Goal: Task Accomplishment & Management: Manage account settings

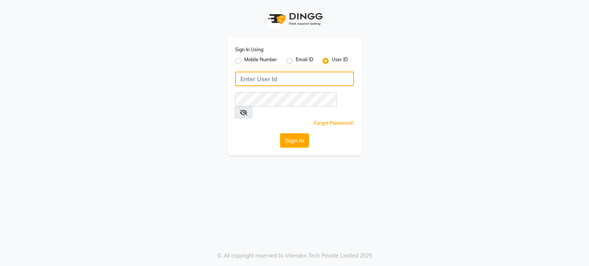
type input "shanuzz"
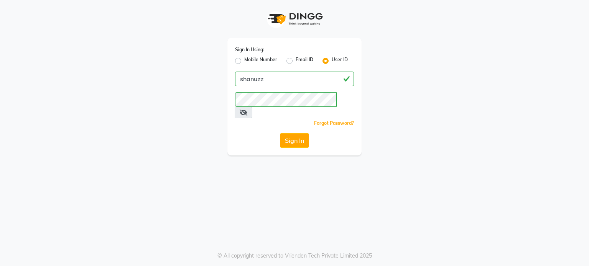
click at [244, 61] on label "Mobile Number" at bounding box center [260, 60] width 33 height 9
click at [244, 61] on input "Mobile Number" at bounding box center [246, 58] width 5 height 5
radio input "true"
radio input "false"
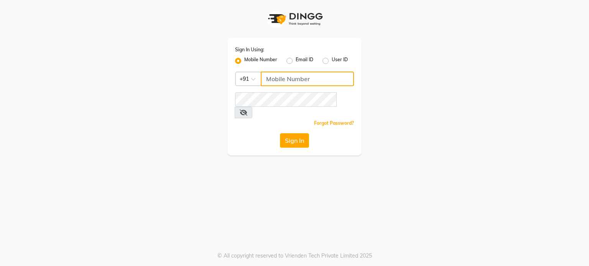
click at [289, 75] on input "Username" at bounding box center [307, 79] width 93 height 15
type input "9307729665"
click at [244, 121] on div "Sign In Using: Mobile Number Email ID User ID Country Code × +91 9307729665 Rem…" at bounding box center [294, 97] width 134 height 118
click at [301, 133] on button "Sign In" at bounding box center [294, 140] width 29 height 15
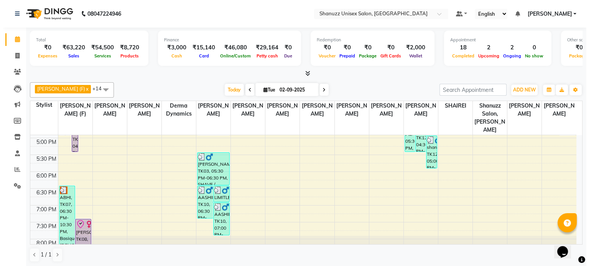
scroll to position [284, 0]
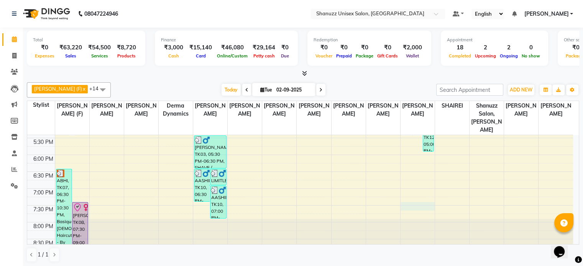
click at [419, 194] on div "9:00 AM 9:30 AM 10:00 AM 10:30 AM 11:00 AM 11:30 AM 12:00 PM 12:30 PM 1:00 PM 1…" at bounding box center [300, 54] width 546 height 404
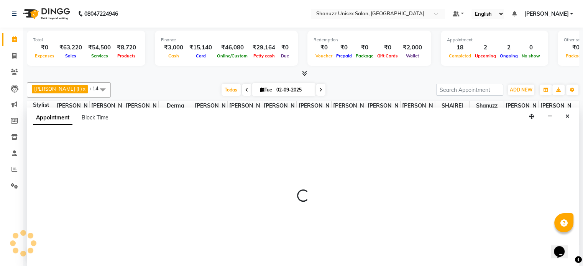
select select "78152"
select select "tentative"
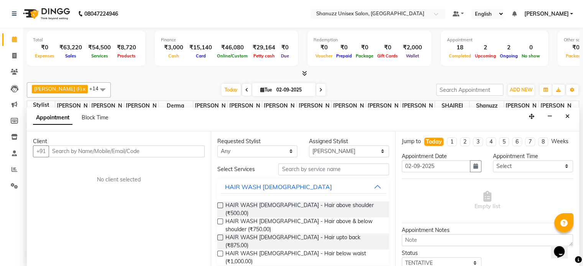
click at [63, 151] on input "text" at bounding box center [127, 152] width 156 height 12
type input "9029102821"
click at [188, 153] on span "Add Client" at bounding box center [189, 151] width 26 height 7
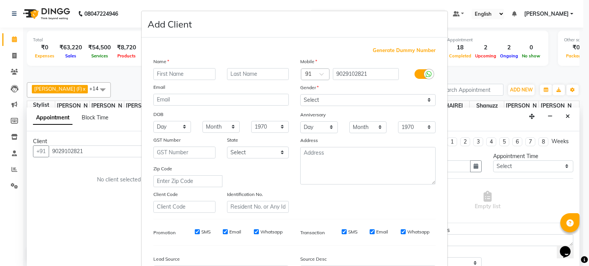
click at [187, 75] on input "text" at bounding box center [184, 74] width 62 height 12
type input "RANJAN"
click at [243, 70] on input "text" at bounding box center [258, 74] width 62 height 12
type input "PRADHAN"
click at [335, 101] on select "Select Male Female Other Prefer Not To Say" at bounding box center [367, 100] width 135 height 12
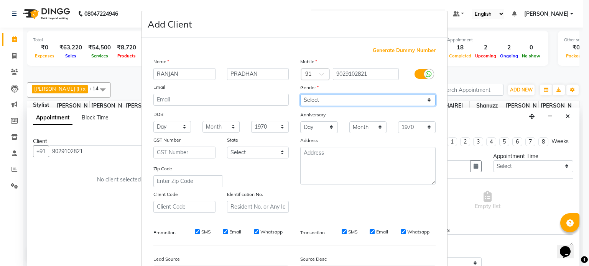
select select "male"
click at [300, 95] on select "Select Male Female Other Prefer Not To Say" at bounding box center [367, 100] width 135 height 12
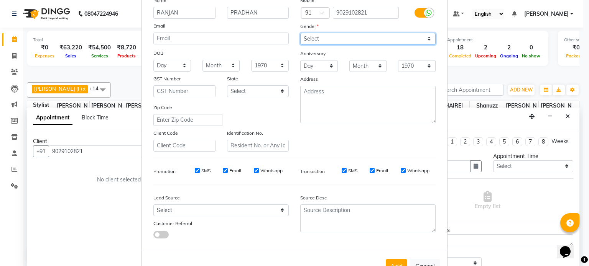
scroll to position [62, 0]
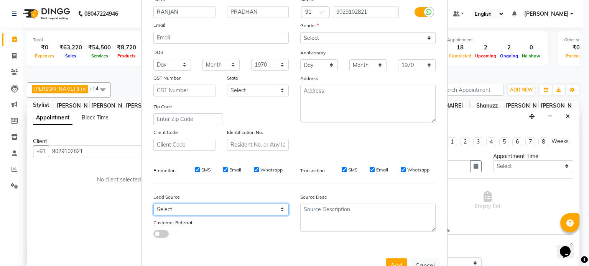
click at [261, 212] on select "Select Walk-in Referral Internet Friend Word of Mouth Advertisement Facebook Ju…" at bounding box center [220, 210] width 135 height 12
select select "49174"
click at [153, 207] on select "Select Walk-in Referral Internet Friend Word of Mouth Advertisement Facebook Ju…" at bounding box center [220, 210] width 135 height 12
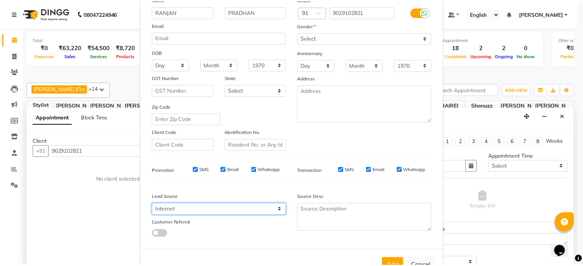
scroll to position [91, 0]
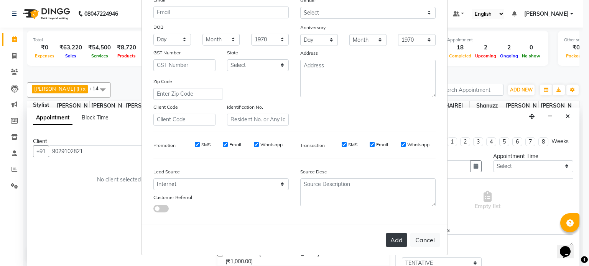
click at [389, 235] on button "Add" at bounding box center [395, 240] width 21 height 14
select select
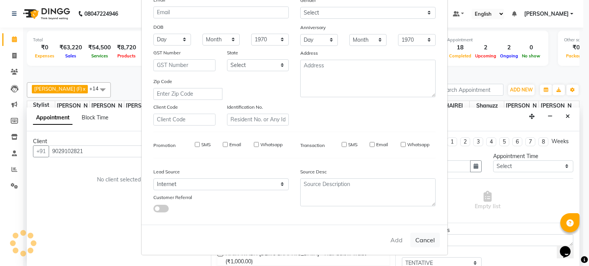
select select
checkbox input "false"
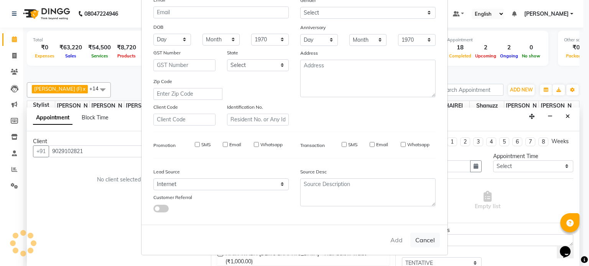
checkbox input "false"
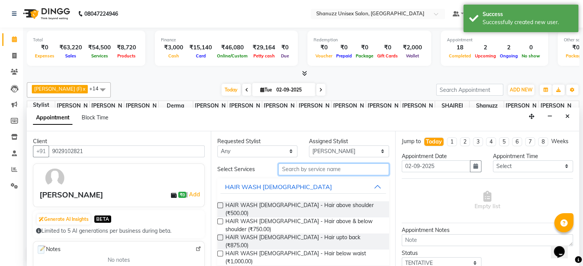
click at [317, 169] on input "text" at bounding box center [333, 170] width 110 height 12
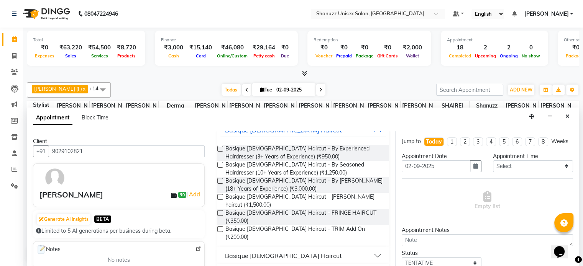
scroll to position [0, 0]
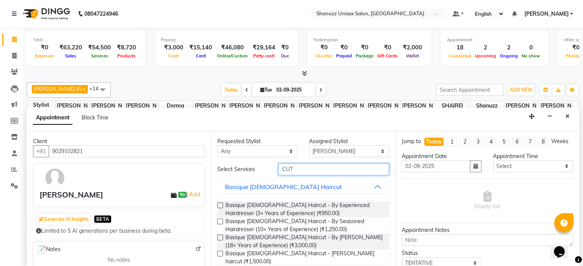
click at [322, 171] on input "CUT" at bounding box center [333, 170] width 110 height 12
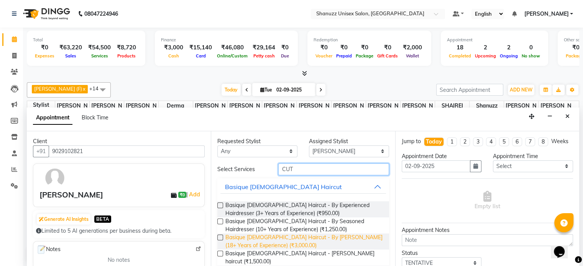
scroll to position [57, 0]
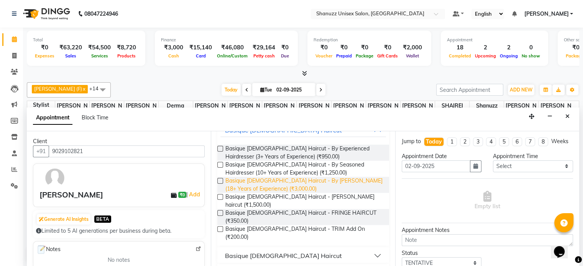
type input "CUT"
click at [285, 251] on div "Basique [DEMOGRAPHIC_DATA] Haircut" at bounding box center [283, 255] width 117 height 9
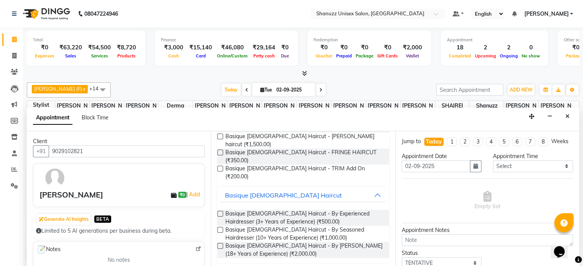
click at [219, 227] on label at bounding box center [220, 230] width 6 height 6
click at [219, 228] on input "checkbox" at bounding box center [219, 230] width 5 height 5
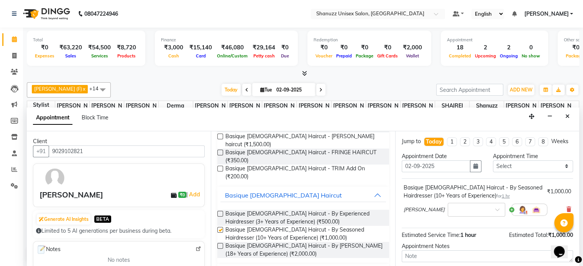
checkbox input "false"
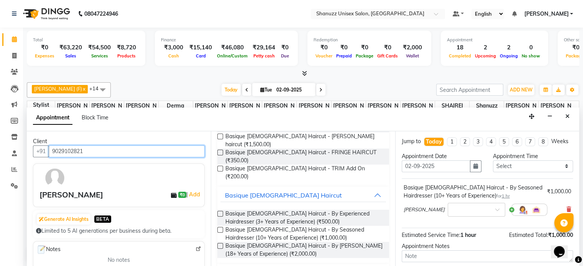
click at [58, 150] on input "9029102821" at bounding box center [127, 152] width 156 height 12
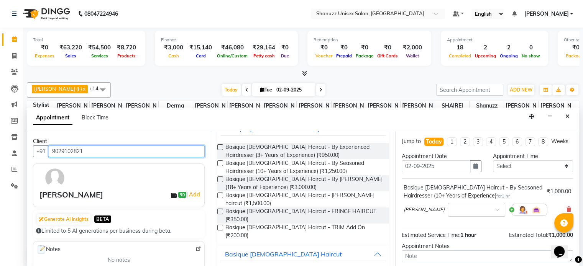
scroll to position [0, 0]
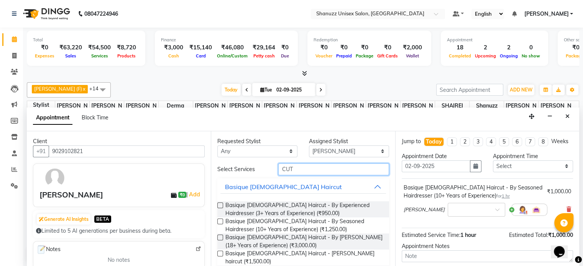
click at [314, 168] on input "CUT" at bounding box center [333, 170] width 110 height 12
type input "C"
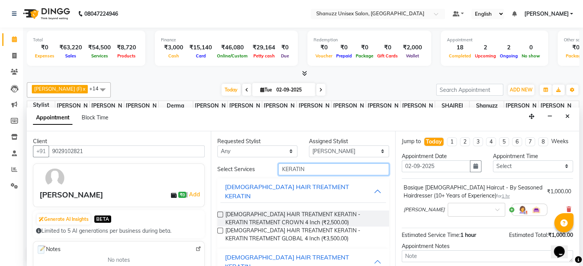
scroll to position [73, 0]
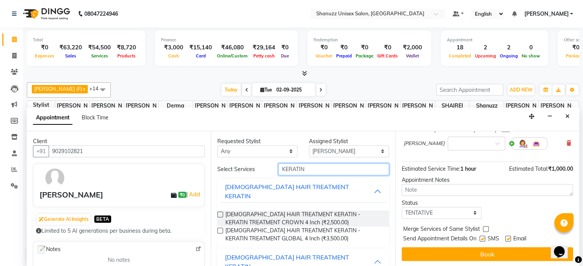
type input "KERATIN"
click at [483, 236] on label at bounding box center [482, 239] width 6 height 6
click at [483, 237] on input "checkbox" at bounding box center [481, 239] width 5 height 5
checkbox input "false"
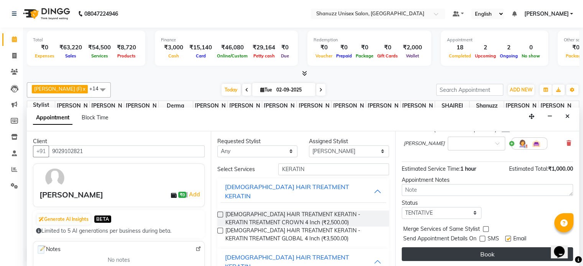
click at [483, 254] on button "Book" at bounding box center [487, 255] width 171 height 14
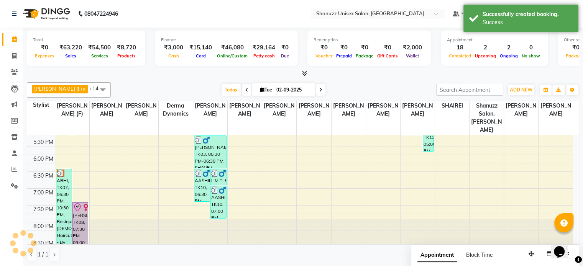
scroll to position [0, 0]
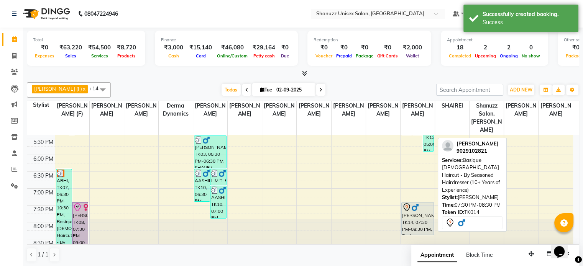
click at [431, 203] on div at bounding box center [417, 207] width 31 height 9
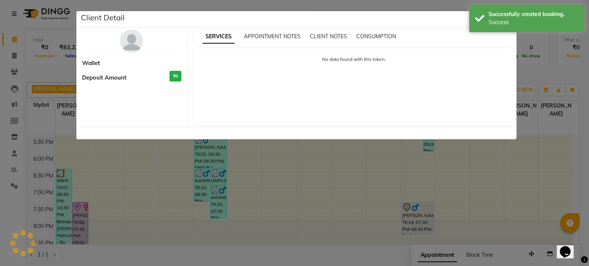
select select "7"
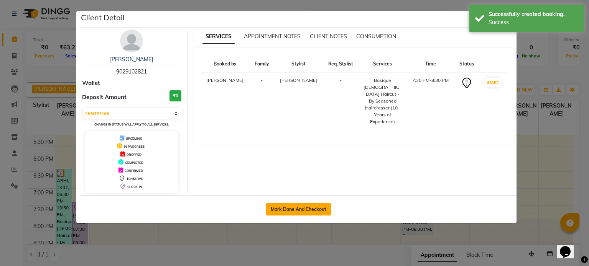
click at [283, 205] on button "Mark Done And Checkout" at bounding box center [299, 209] width 66 height 12
select select "7102"
select select "service"
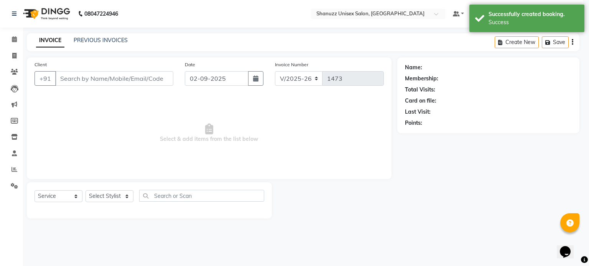
select select "3"
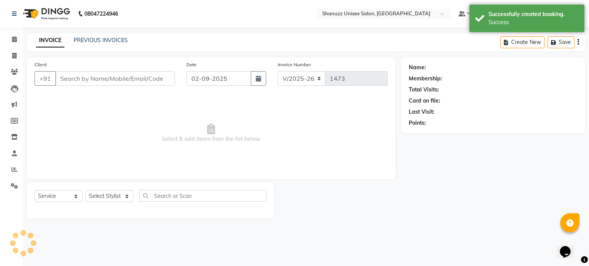
type input "9029102821"
select select "78152"
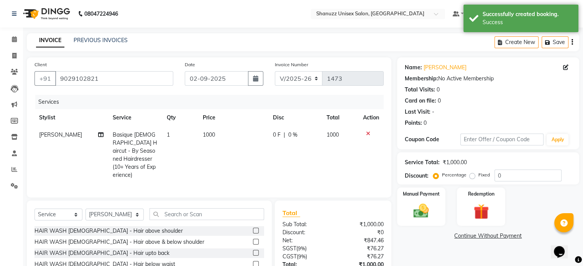
scroll to position [53, 0]
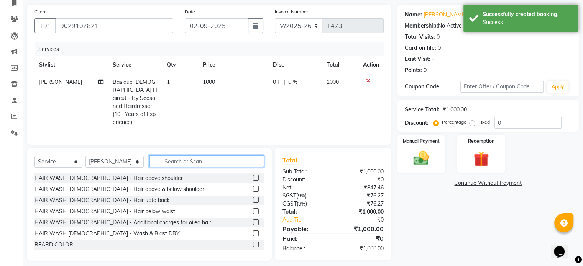
click at [166, 162] on input "text" at bounding box center [206, 162] width 115 height 12
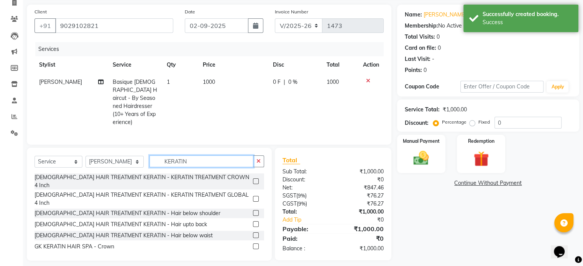
type input "KERATIN"
click at [253, 196] on label at bounding box center [256, 199] width 6 height 6
click at [253, 197] on input "checkbox" at bounding box center [255, 199] width 5 height 5
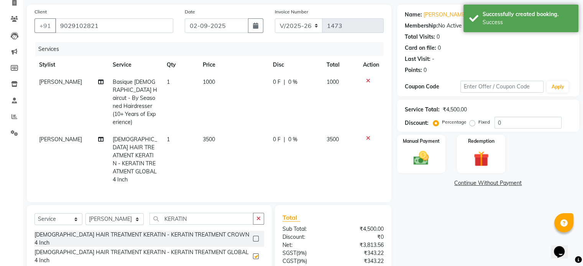
checkbox input "false"
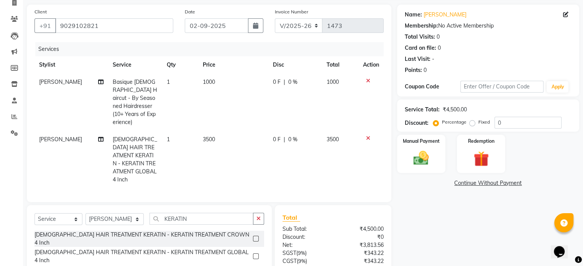
scroll to position [69, 0]
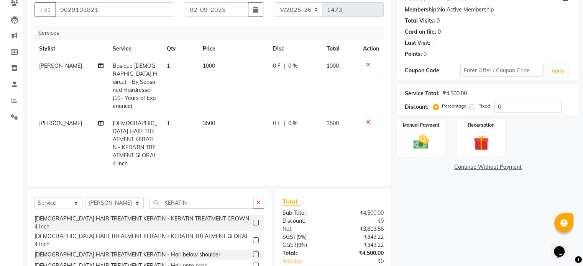
click at [275, 120] on span "0 F" at bounding box center [277, 124] width 8 height 8
select select "78152"
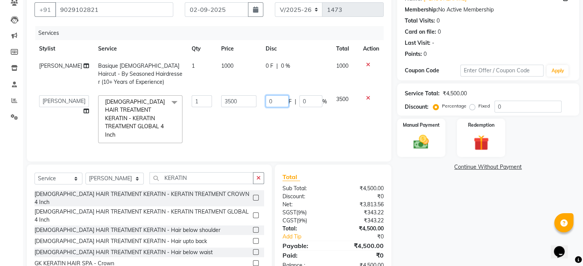
click at [279, 98] on input "0" at bounding box center [277, 101] width 23 height 12
type input "500"
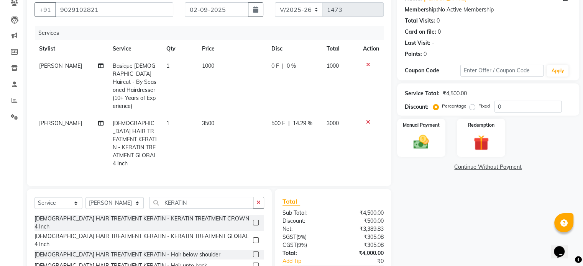
click at [285, 118] on td "500 F | 14.29 %" at bounding box center [294, 143] width 55 height 57
select select "78152"
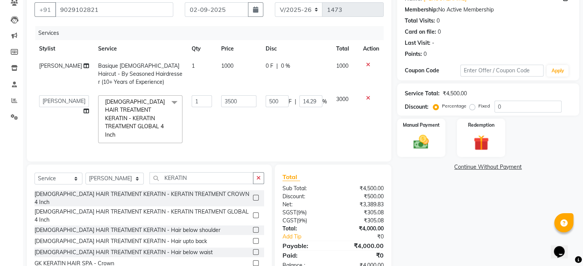
scroll to position [90, 0]
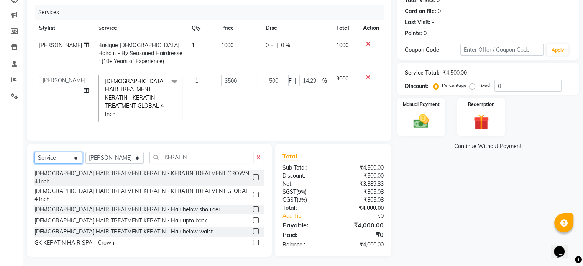
click at [71, 152] on select "Select Service Product Membership Package Voucher Prepaid Gift Card" at bounding box center [58, 158] width 48 height 12
select select "product"
click at [34, 152] on select "Select Service Product Membership Package Voucher Prepaid Gift Card" at bounding box center [58, 158] width 48 height 12
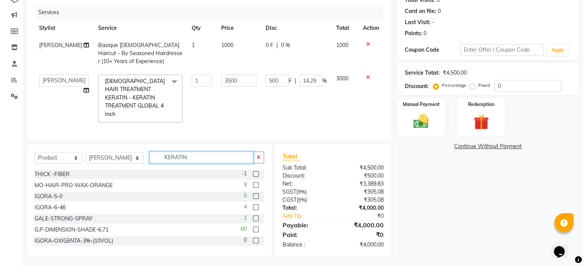
click at [192, 152] on input "KERATIN" at bounding box center [201, 158] width 104 height 12
type input "K"
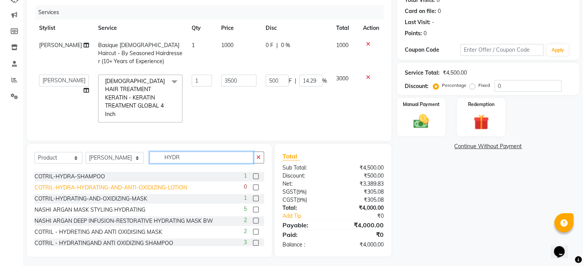
scroll to position [22, 0]
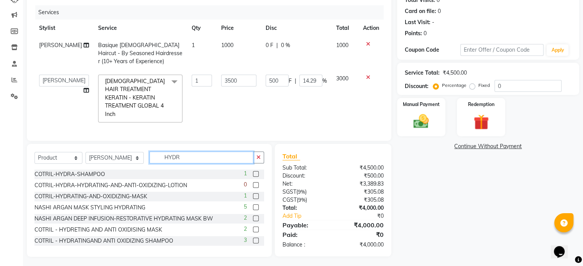
type input "HYDR"
click at [253, 196] on label at bounding box center [256, 197] width 6 height 6
click at [253, 196] on input "checkbox" at bounding box center [255, 196] width 5 height 5
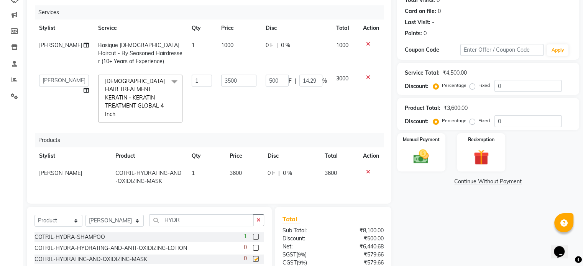
checkbox input "false"
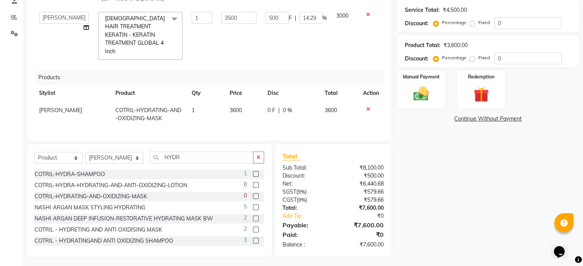
click at [368, 107] on icon at bounding box center [368, 109] width 4 height 5
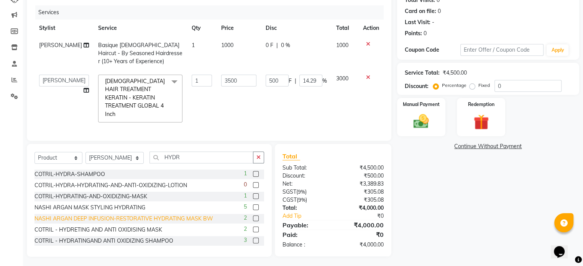
scroll to position [34, 0]
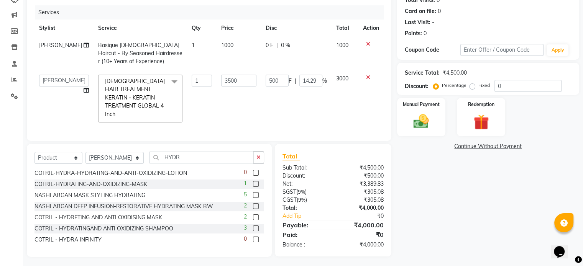
click at [253, 226] on label at bounding box center [256, 229] width 6 height 6
click at [253, 226] on input "checkbox" at bounding box center [255, 228] width 5 height 5
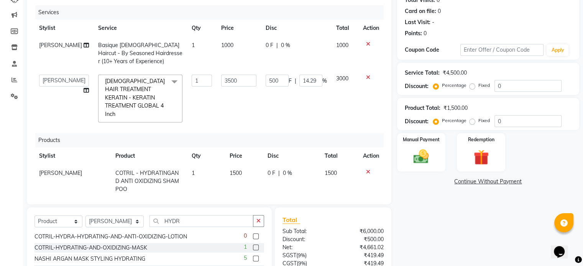
checkbox input "false"
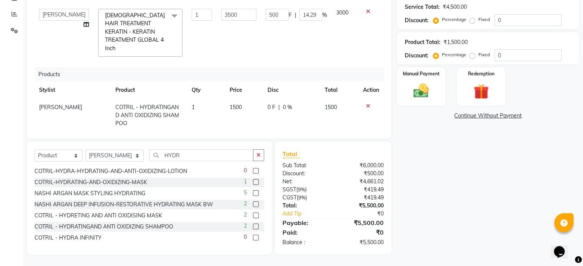
click at [253, 214] on label at bounding box center [256, 216] width 6 height 6
click at [253, 214] on input "checkbox" at bounding box center [255, 215] width 5 height 5
checkbox input "false"
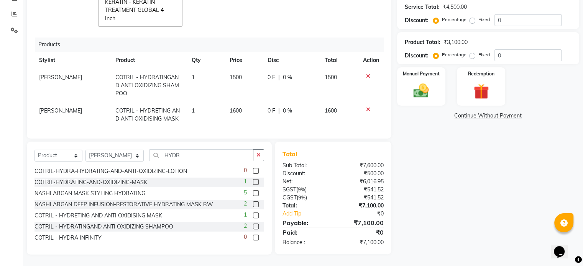
click at [233, 74] on span "1500" at bounding box center [236, 77] width 12 height 7
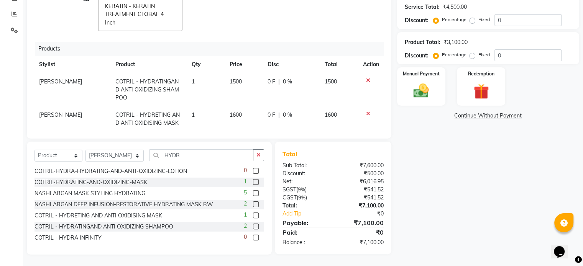
select select "78152"
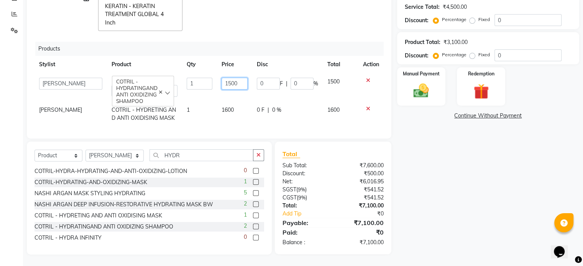
click at [226, 78] on input "1500" at bounding box center [234, 84] width 26 height 12
type input "1600"
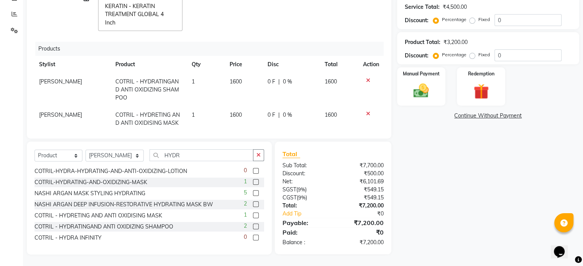
click at [231, 89] on td "1600" at bounding box center [244, 89] width 38 height 33
select select "78152"
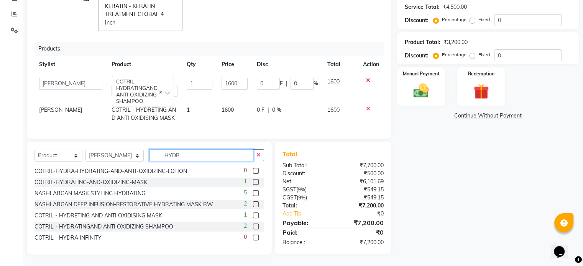
click at [181, 152] on input "HYDR" at bounding box center [201, 155] width 104 height 12
type input "H"
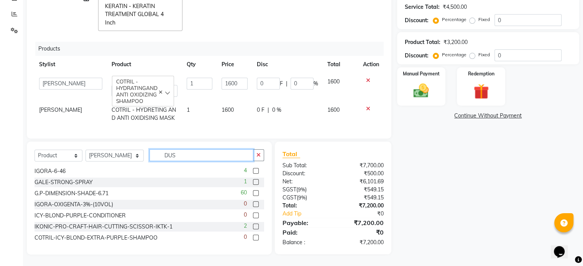
scroll to position [155, 0]
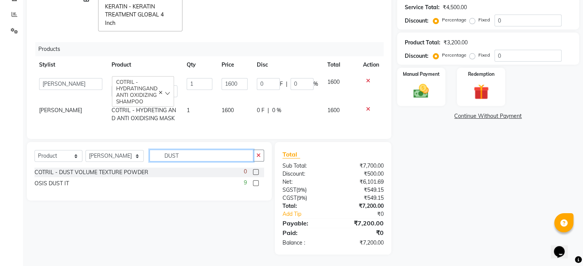
type input "DUST"
click at [256, 184] on label at bounding box center [256, 183] width 6 height 6
click at [256, 184] on input "checkbox" at bounding box center [255, 183] width 5 height 5
checkbox input "false"
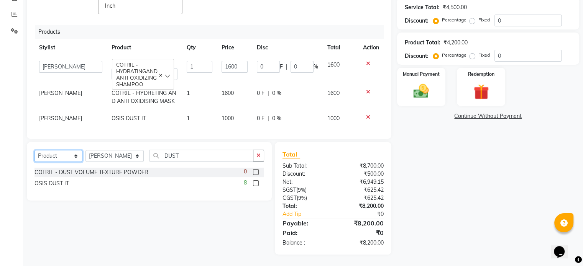
click at [62, 159] on select "Select Service Product Membership Package Voucher Prepaid Gift Card" at bounding box center [58, 156] width 48 height 12
select select "membership"
click at [34, 151] on select "Select Service Product Membership Package Voucher Prepaid Gift Card" at bounding box center [58, 156] width 48 height 12
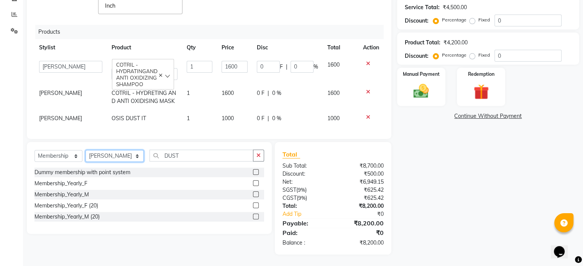
click at [112, 157] on select "Select Stylist [PERSON_NAME] AFZAN [PERSON_NAME] [PERSON_NAME] [PERSON_NAME] De…" at bounding box center [114, 156] width 58 height 12
select select "59219"
click at [85, 151] on select "Select Stylist [PERSON_NAME] AFZAN [PERSON_NAME] [PERSON_NAME] [PERSON_NAME] De…" at bounding box center [114, 156] width 58 height 12
click at [178, 154] on input "DUST" at bounding box center [201, 156] width 104 height 12
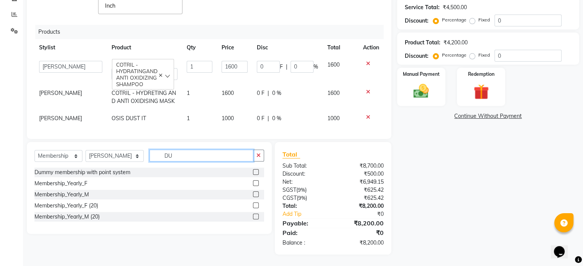
type input "D"
click at [255, 194] on label at bounding box center [256, 195] width 6 height 6
click at [255, 194] on input "checkbox" at bounding box center [255, 194] width 5 height 5
select select "select"
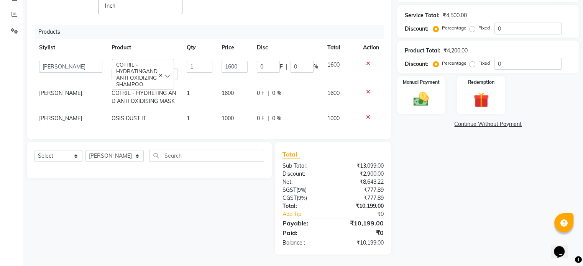
scroll to position [153, 0]
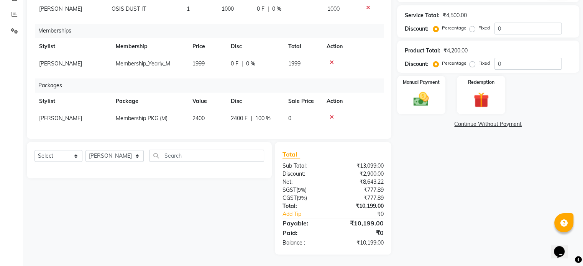
click at [330, 115] on icon at bounding box center [332, 117] width 4 height 5
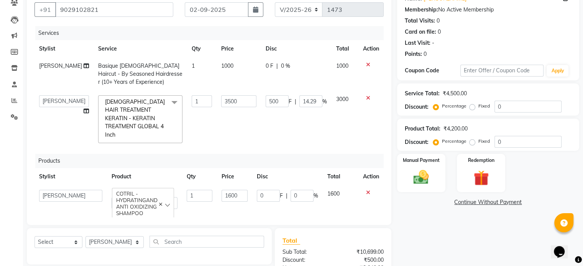
scroll to position [0, 0]
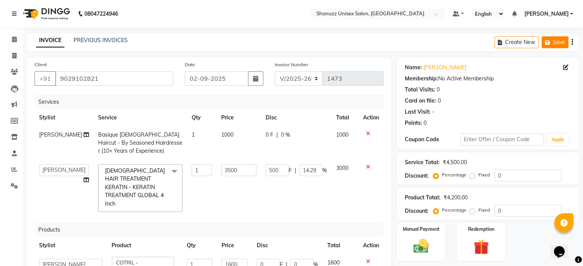
click at [558, 44] on button "Save" at bounding box center [554, 42] width 27 height 12
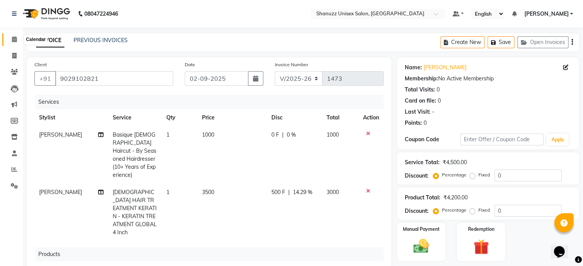
click at [16, 39] on icon at bounding box center [14, 39] width 5 height 6
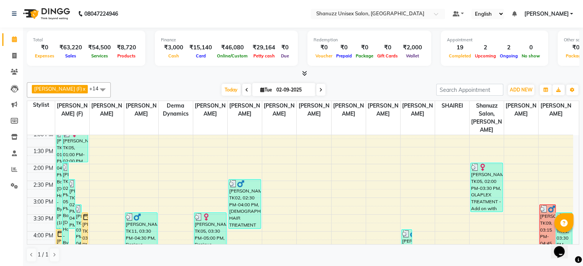
scroll to position [138, 0]
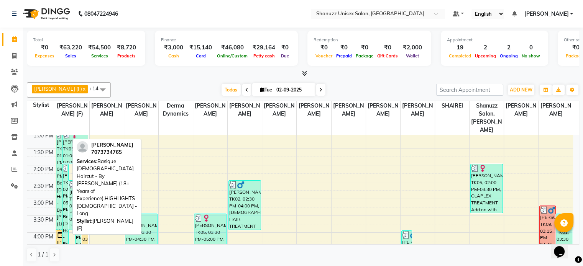
click at [65, 176] on div "[PERSON_NAME], TK01, 02:00 PM-05:00 PM, Basique [DEMOGRAPHIC_DATA] Haircut - By…" at bounding box center [65, 213] width 6 height 99
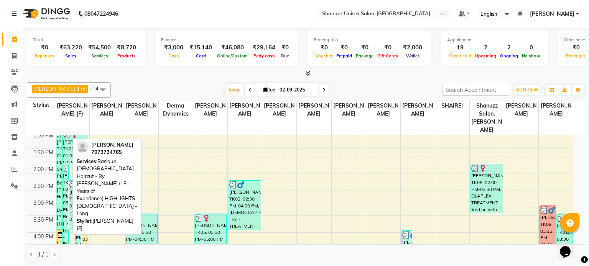
select select "3"
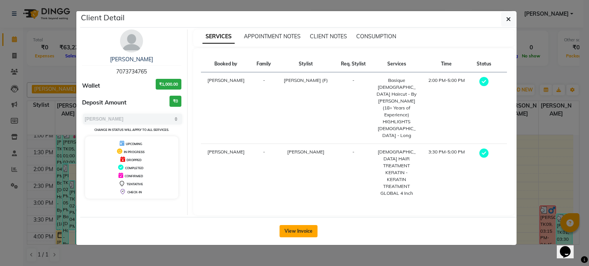
click at [303, 225] on button "View Invoice" at bounding box center [298, 231] width 38 height 12
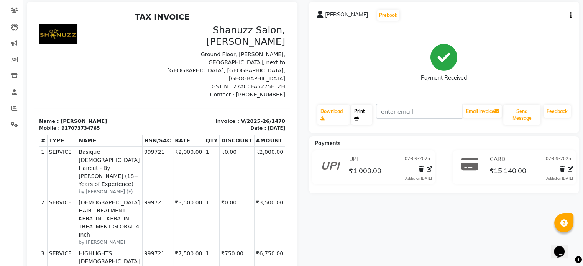
scroll to position [66, 0]
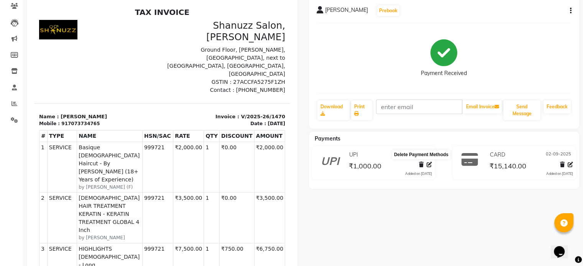
click at [421, 163] on icon at bounding box center [421, 164] width 5 height 5
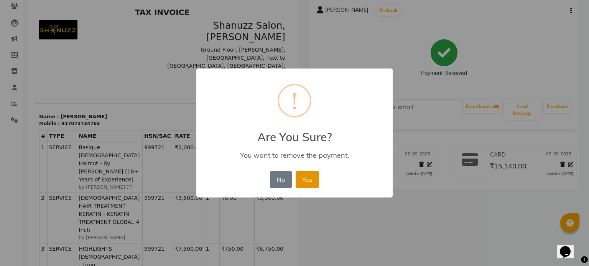
click at [302, 179] on button "Yes" at bounding box center [306, 179] width 23 height 17
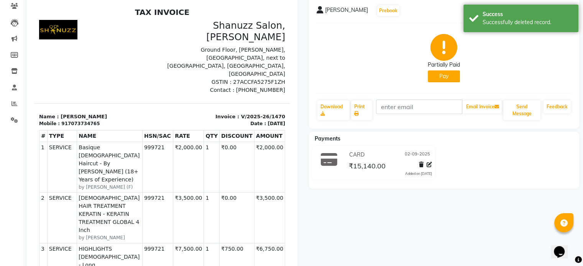
click at [448, 79] on button "Pay" at bounding box center [444, 77] width 32 height 12
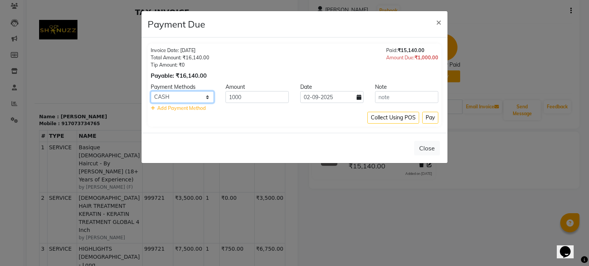
click at [198, 97] on select "CASH UPI Bank CARD" at bounding box center [182, 97] width 63 height 12
select select "8"
click at [151, 91] on select "CASH UPI Bank CARD" at bounding box center [182, 97] width 63 height 12
click at [435, 24] on button "×" at bounding box center [439, 21] width 18 height 21
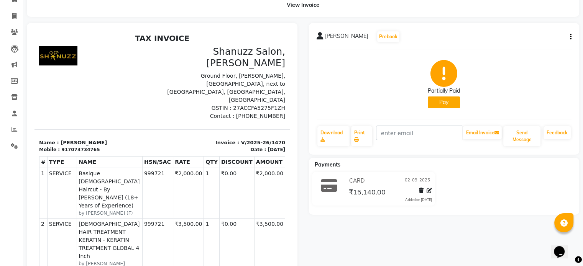
scroll to position [41, 0]
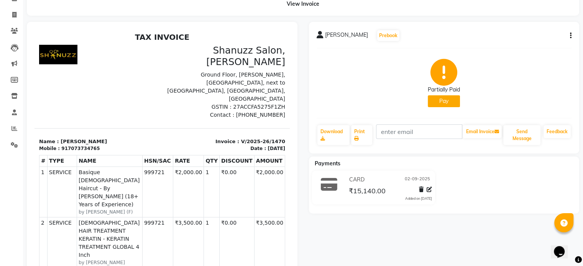
click at [572, 35] on div "mohd irfan Prebook Partially Paid Pay Download Print Email Invoice Send Message…" at bounding box center [444, 88] width 271 height 132
click at [570, 36] on icon "button" at bounding box center [571, 36] width 2 height 0
click at [499, 43] on div "Edit Invoice" at bounding box center [519, 46] width 79 height 10
select select "service"
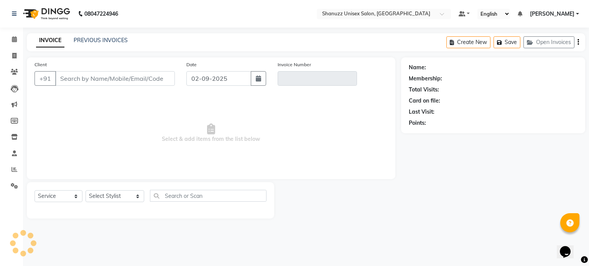
type input "7073734765"
type input "V/2025-26/1470"
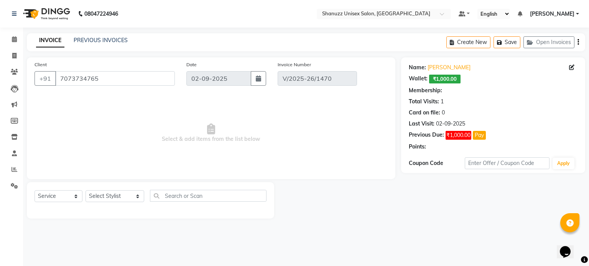
select select "select"
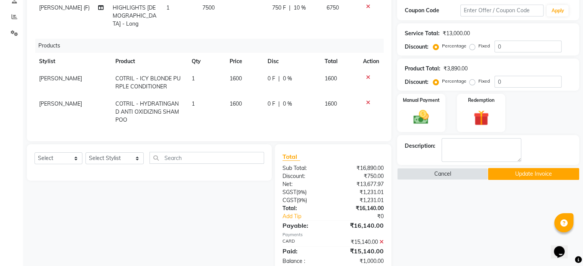
scroll to position [155, 0]
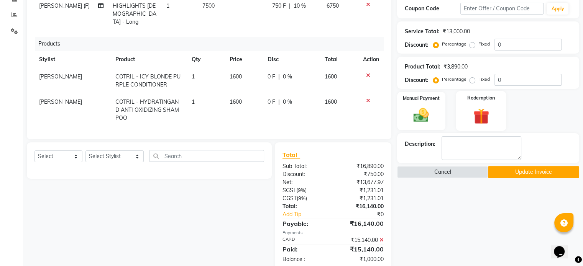
click at [476, 108] on img at bounding box center [481, 117] width 26 height 20
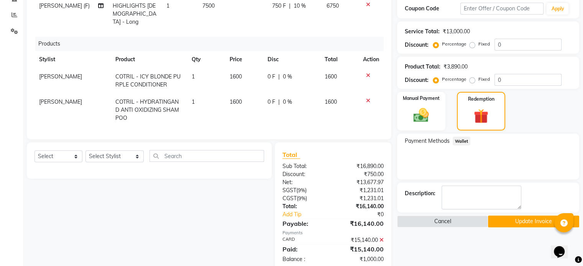
click at [461, 141] on span "Wallet" at bounding box center [462, 141] width 18 height 9
click at [454, 137] on span "Wallet" at bounding box center [462, 141] width 18 height 9
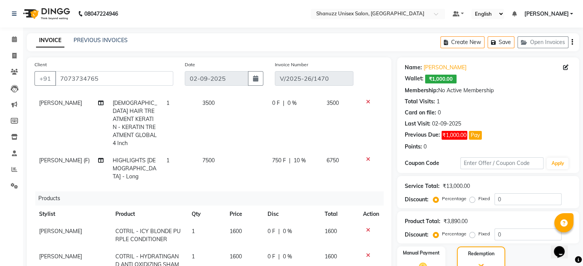
scroll to position [171, 0]
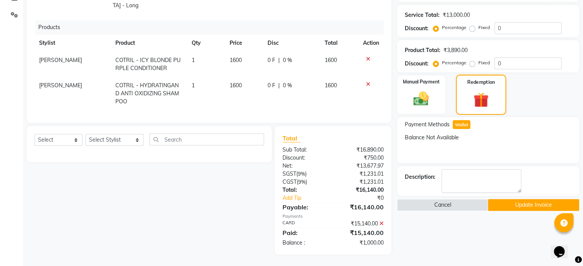
click at [456, 85] on div "Redemption" at bounding box center [481, 95] width 50 height 40
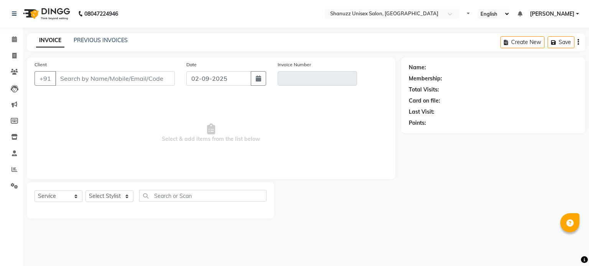
select select "service"
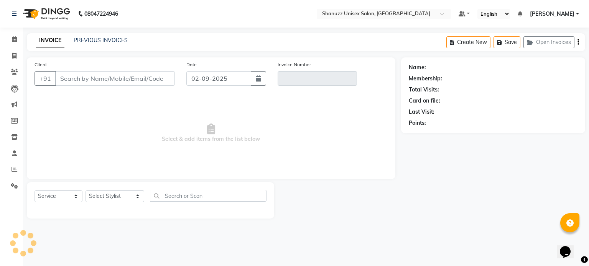
type input "7073734765"
type input "V/2025-26/1470"
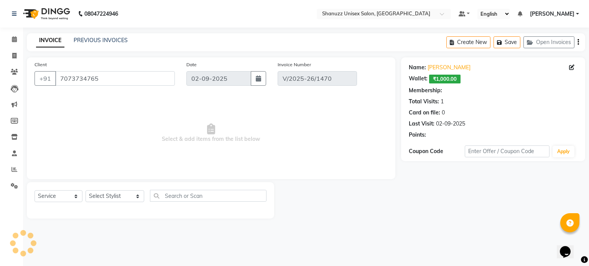
select select "select"
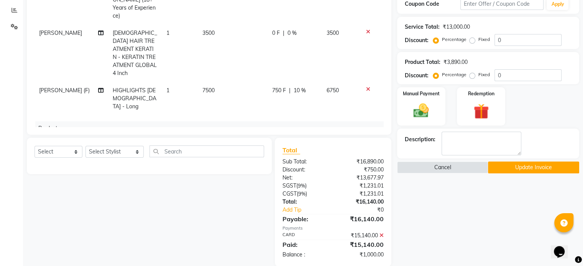
scroll to position [171, 0]
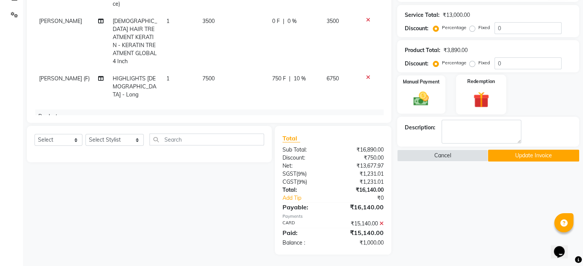
click at [490, 98] on img at bounding box center [481, 100] width 26 height 20
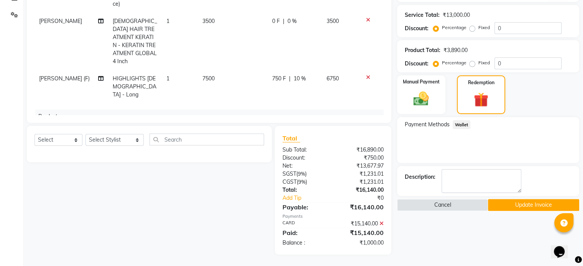
click at [460, 125] on span "Wallet" at bounding box center [462, 124] width 18 height 9
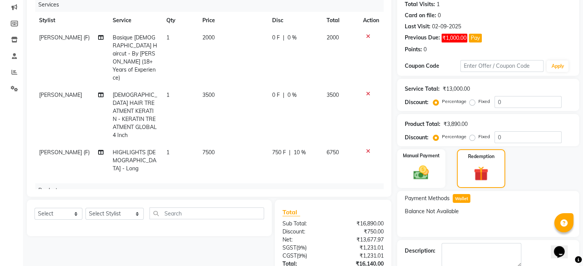
scroll to position [94, 0]
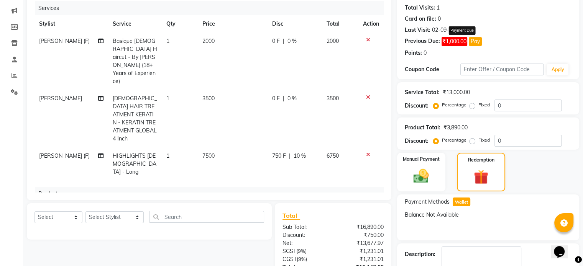
click at [476, 40] on button "Pay" at bounding box center [475, 41] width 13 height 9
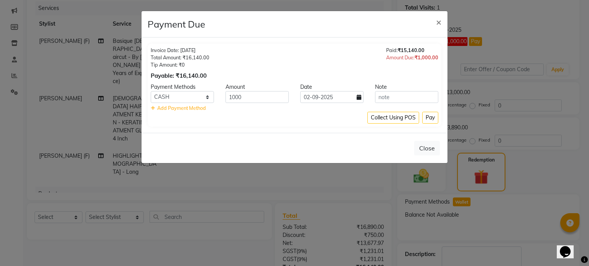
click at [544, 30] on ngb-modal-window "Payment Due × Invoice Date: 02-09-2025 Total Amount: ₹16,140.00 Tip Amount: ₹0 …" at bounding box center [294, 133] width 589 height 266
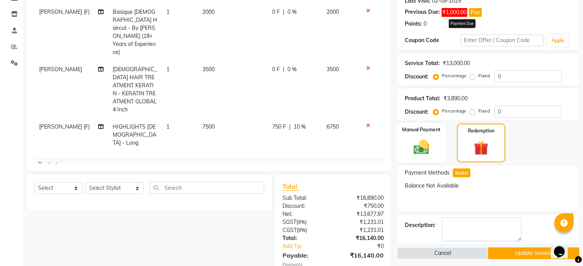
scroll to position [171, 0]
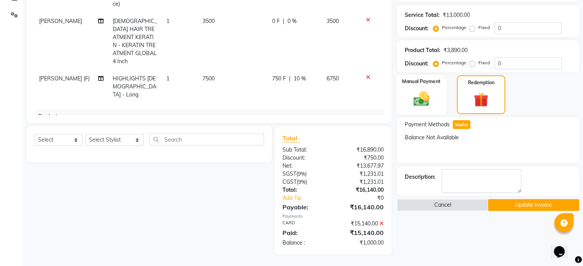
click at [412, 98] on img at bounding box center [421, 99] width 26 height 18
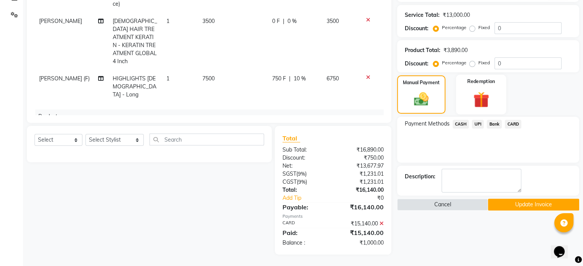
click at [461, 93] on div "Redemption" at bounding box center [481, 94] width 50 height 39
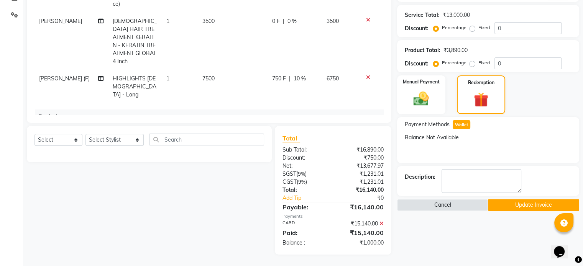
click at [459, 127] on span "Wallet" at bounding box center [462, 124] width 18 height 9
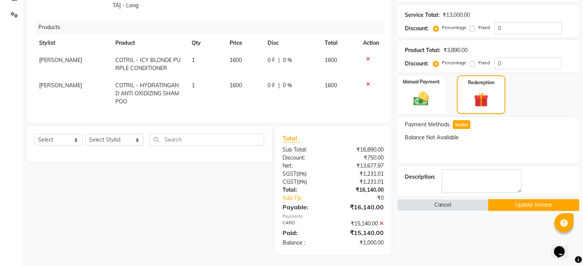
click at [464, 122] on span "Wallet" at bounding box center [462, 124] width 18 height 9
click at [427, 76] on div "Manual Payment" at bounding box center [421, 95] width 50 height 40
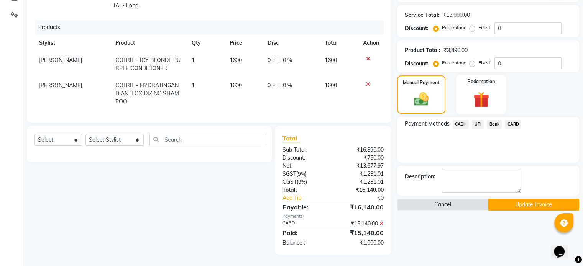
click at [486, 90] on img at bounding box center [481, 100] width 26 height 20
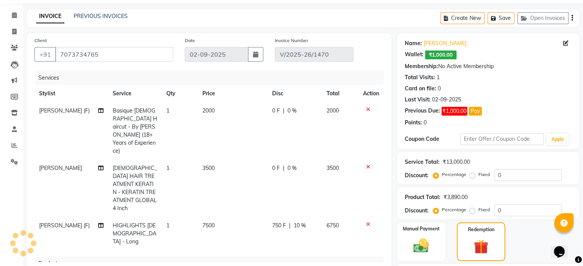
scroll to position [0, 0]
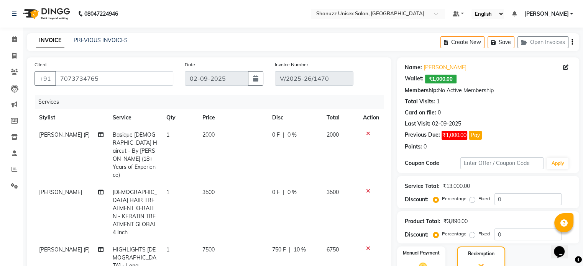
click at [496, 66] on div "Name: Mohd Irfan" at bounding box center [488, 68] width 167 height 8
click at [499, 39] on button "Save" at bounding box center [500, 42] width 27 height 12
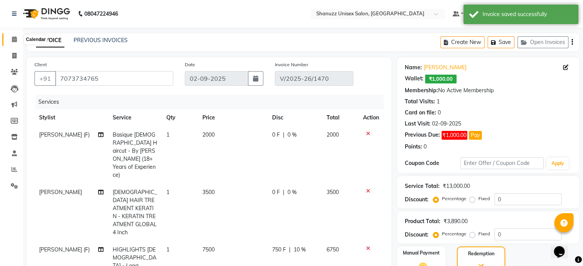
click at [11, 36] on span at bounding box center [14, 39] width 13 height 9
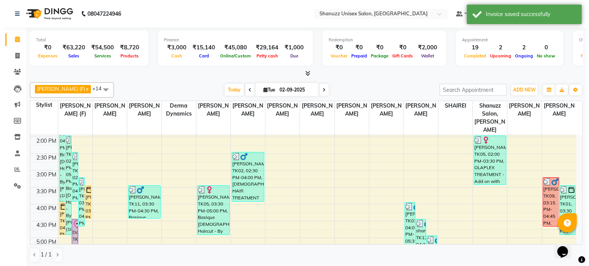
scroll to position [164, 0]
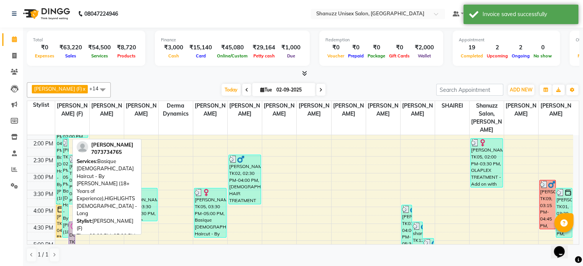
click at [64, 147] on div "[PERSON_NAME], TK01, 02:00 PM-05:00 PM, Basique [DEMOGRAPHIC_DATA] Haircut - By…" at bounding box center [65, 188] width 6 height 99
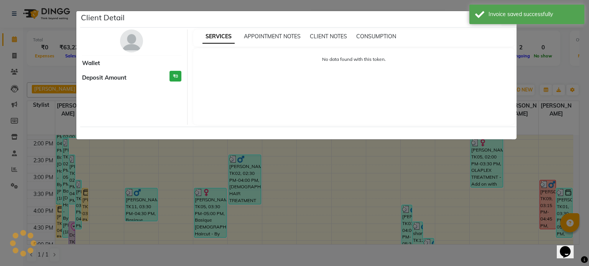
select select "3"
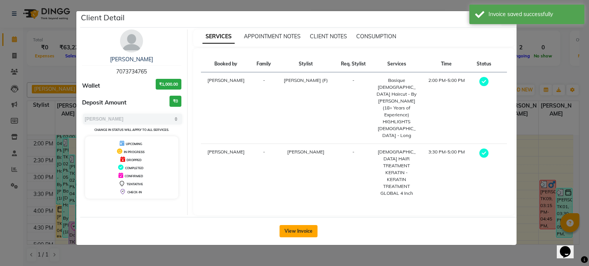
click at [305, 225] on button "View Invoice" at bounding box center [298, 231] width 38 height 12
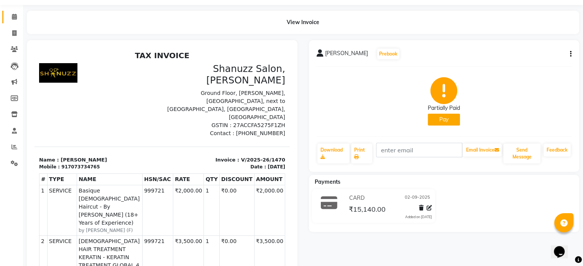
scroll to position [20, 0]
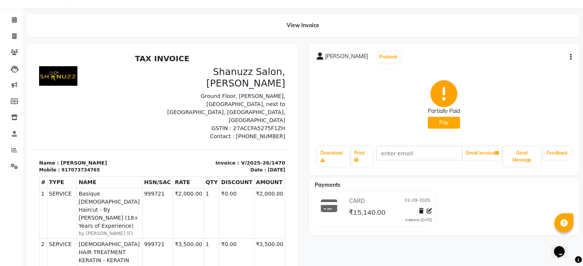
click at [448, 119] on button "Pay" at bounding box center [444, 123] width 32 height 12
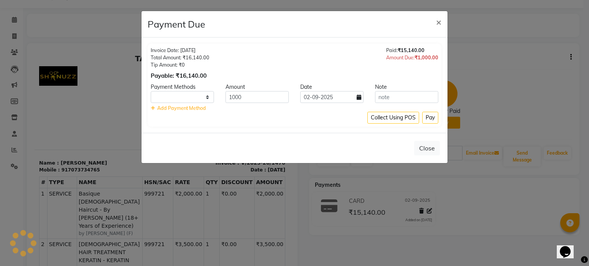
select select "1"
click at [439, 21] on span "×" at bounding box center [438, 21] width 5 height 11
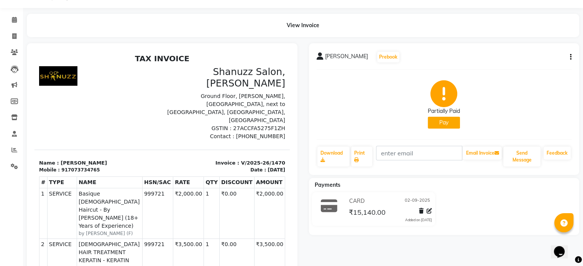
click at [445, 121] on button "Pay" at bounding box center [444, 123] width 32 height 12
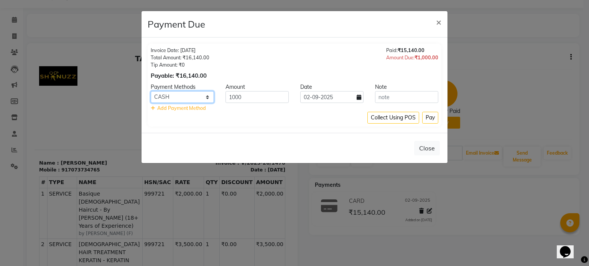
click at [177, 101] on select "CASH UPI Bank CARD" at bounding box center [182, 97] width 63 height 12
select select "8"
click at [151, 91] on select "CASH UPI Bank CARD" at bounding box center [182, 97] width 63 height 12
click at [374, 53] on div "Invoice Date: 02-09-2025 Total Amount: ₹16,140.00 Tip Amount: ₹0 Payable: ₹16,1…" at bounding box center [294, 63] width 287 height 33
click at [439, 19] on span "×" at bounding box center [438, 21] width 5 height 11
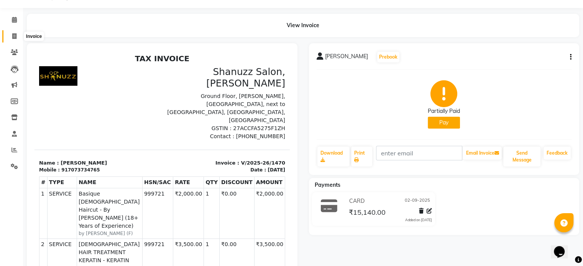
click at [16, 33] on icon at bounding box center [14, 36] width 4 height 6
select select "7102"
select select "service"
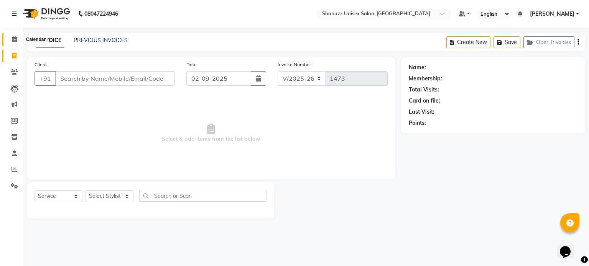
click at [15, 37] on icon at bounding box center [14, 39] width 5 height 6
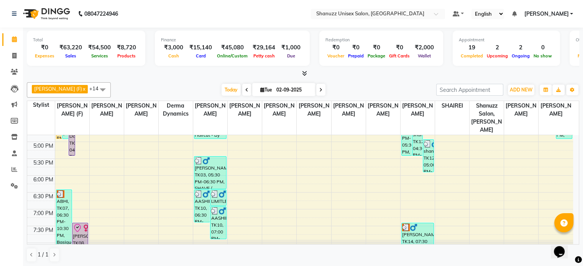
scroll to position [284, 0]
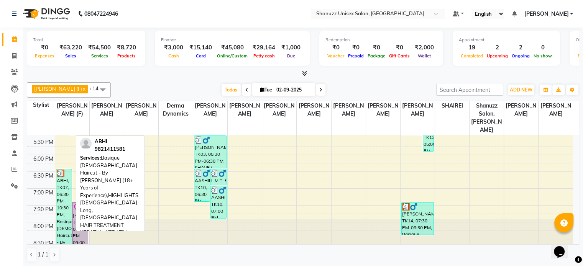
click at [64, 185] on div "ABHI, TK07, 06:30 PM-10:30 PM, Basique [DEMOGRAPHIC_DATA] Haircut - By [PERSON_…" at bounding box center [63, 210] width 15 height 83
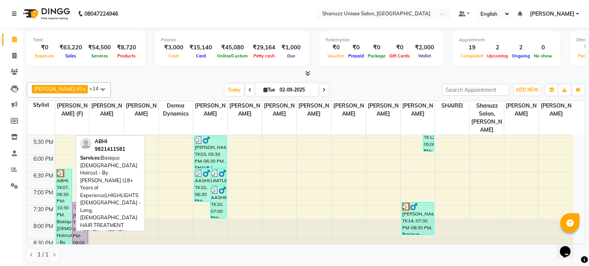
select select "3"
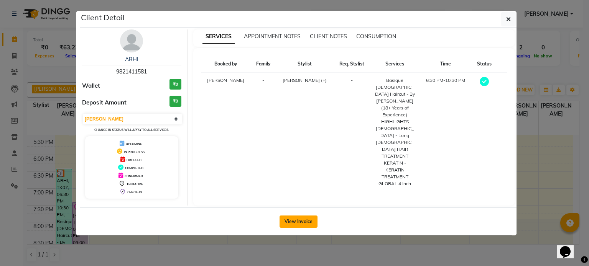
click at [285, 217] on button "View Invoice" at bounding box center [298, 222] width 38 height 12
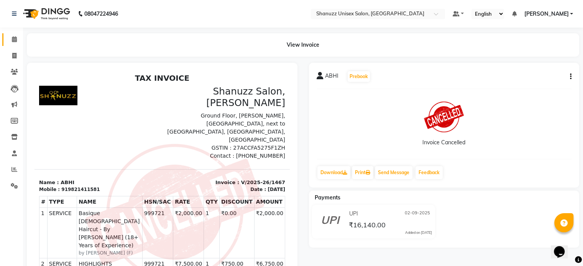
scroll to position [47, 0]
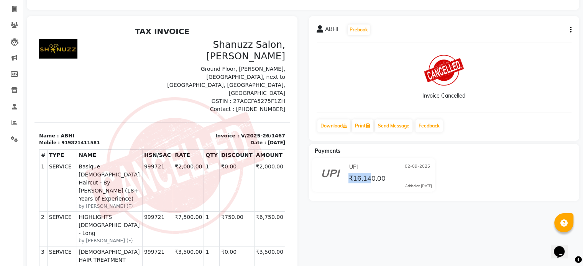
drag, startPoint x: 342, startPoint y: 254, endPoint x: 370, endPoint y: 213, distance: 50.2
click at [370, 213] on div "ABHI Prebook Invoice Cancelled Download Print Send Message Feedback Payments UP…" at bounding box center [444, 208] width 282 height 385
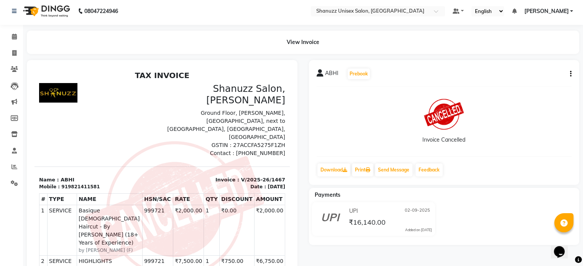
scroll to position [2, 0]
click at [15, 53] on icon at bounding box center [14, 54] width 4 height 6
select select "7102"
select select "service"
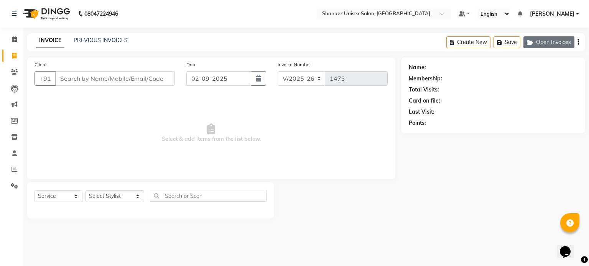
click at [541, 48] on button "Open Invoices" at bounding box center [548, 42] width 51 height 12
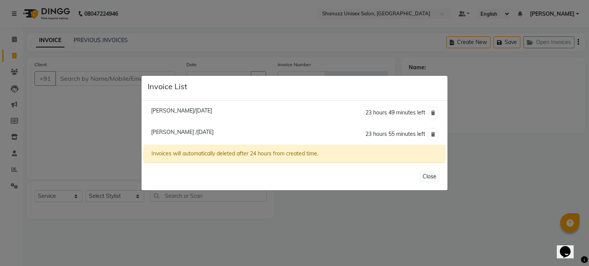
click at [160, 131] on span "Mohd Irfan /02 September 2025" at bounding box center [182, 132] width 62 height 7
type input "7073734765"
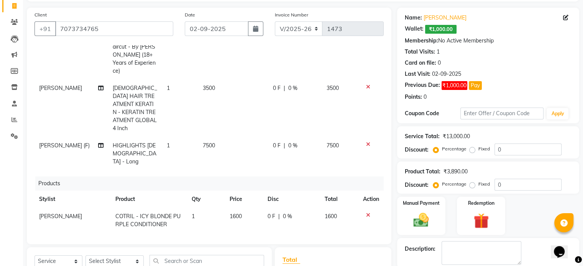
scroll to position [54, 0]
click at [288, 142] on span "0 %" at bounding box center [292, 146] width 9 height 8
select select "59304"
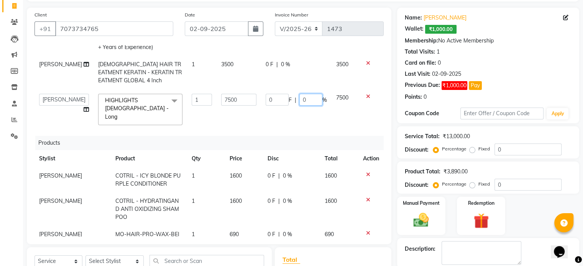
click at [300, 94] on input "0" at bounding box center [310, 100] width 23 height 12
type input "10"
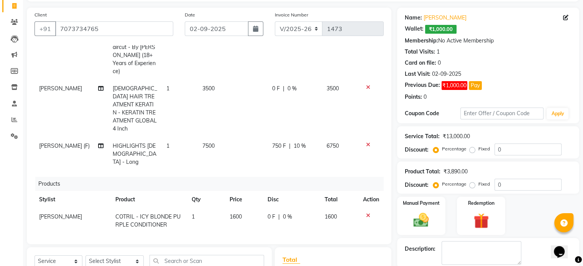
click at [309, 115] on div "Services Stylist Service Qty Price Disc Total Action Shanu Sir (F) Basique MALE…" at bounding box center [208, 141] width 349 height 192
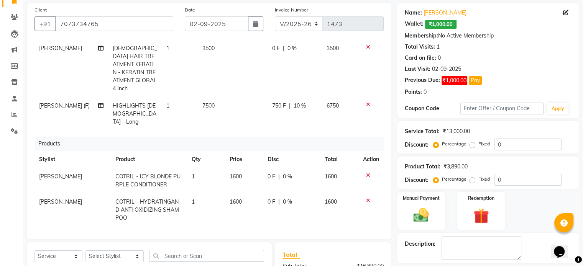
scroll to position [52, 0]
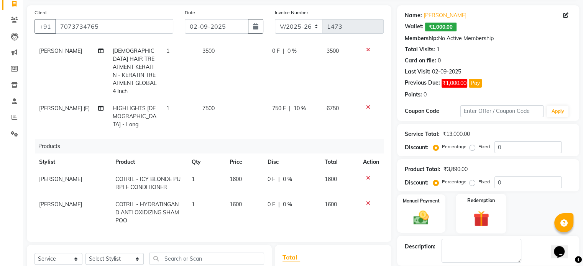
click at [464, 213] on div "Redemption" at bounding box center [481, 213] width 50 height 39
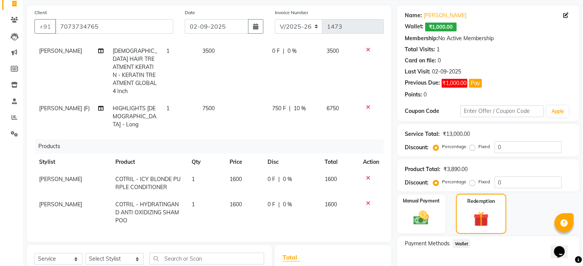
scroll to position [171, 0]
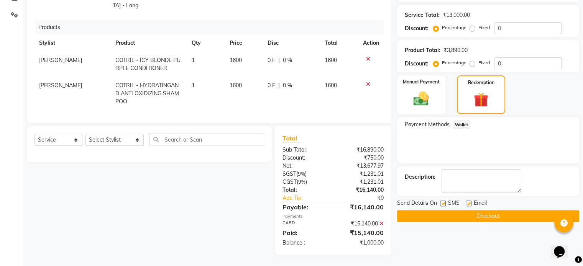
click at [463, 126] on span "Wallet" at bounding box center [462, 124] width 18 height 9
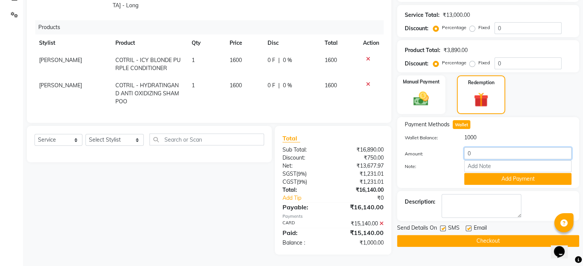
click at [481, 153] on input "0" at bounding box center [517, 154] width 107 height 12
type input "1000"
click at [490, 181] on button "Add Payment" at bounding box center [517, 179] width 107 height 12
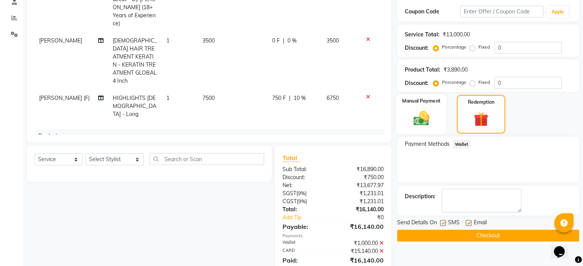
scroll to position [179, 0]
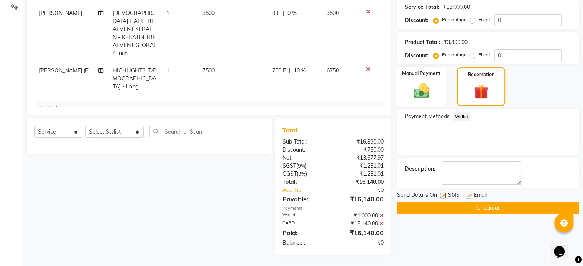
click at [433, 92] on img at bounding box center [421, 91] width 26 height 18
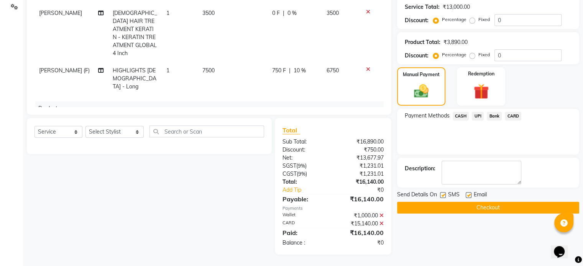
click at [444, 195] on label at bounding box center [443, 195] width 6 height 6
click at [444, 195] on input "checkbox" at bounding box center [442, 195] width 5 height 5
checkbox input "false"
click at [485, 211] on button "Checkout" at bounding box center [488, 208] width 182 height 12
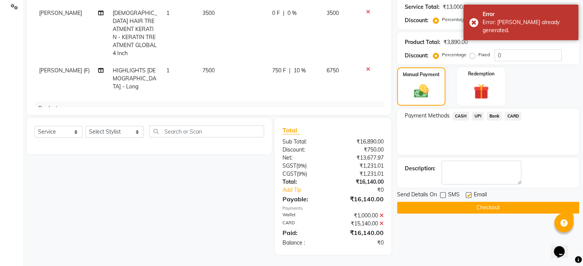
click at [484, 205] on button "Checkout" at bounding box center [488, 208] width 182 height 12
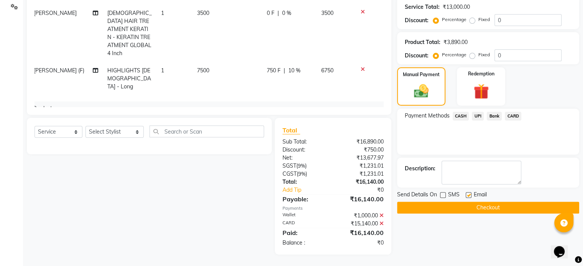
scroll to position [0, 0]
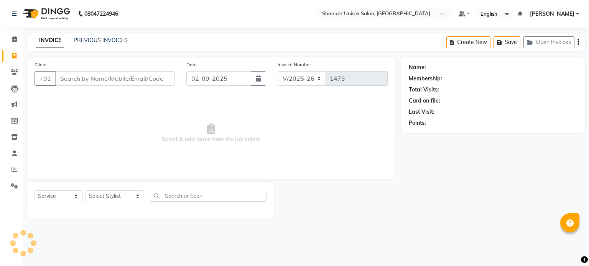
select select "7102"
select select "service"
click at [531, 45] on button "Open Invoices" at bounding box center [548, 42] width 51 height 12
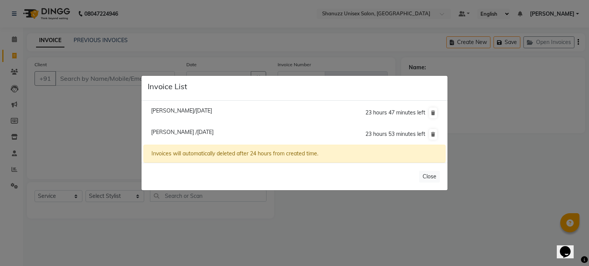
click at [31, 129] on ngb-modal-window "Invoice List [PERSON_NAME]/[DATE] 23 hours 47 minutes left [PERSON_NAME] /[DATE…" at bounding box center [294, 133] width 589 height 266
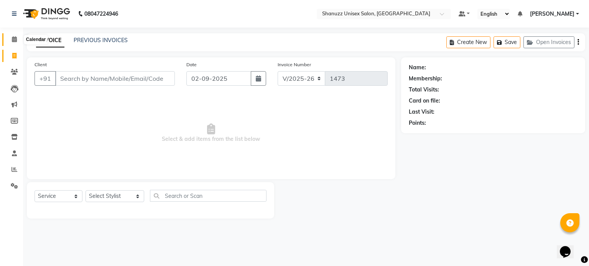
click at [14, 37] on icon at bounding box center [14, 39] width 5 height 6
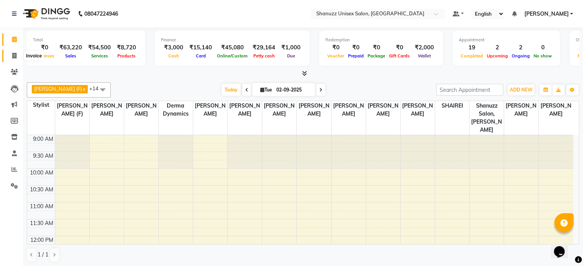
click at [12, 55] on icon at bounding box center [14, 56] width 4 height 6
select select "service"
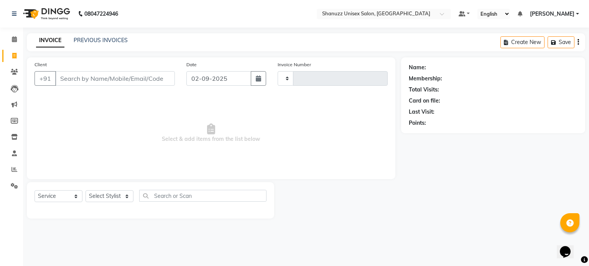
type input "1473"
select select "7102"
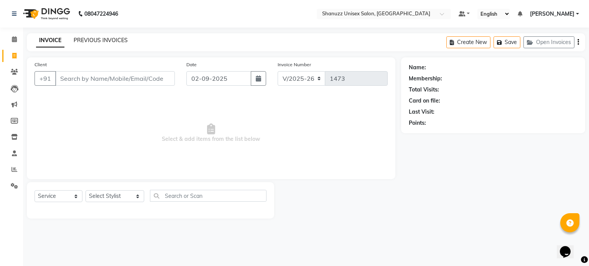
click at [85, 39] on link "PREVIOUS INVOICES" at bounding box center [101, 40] width 54 height 7
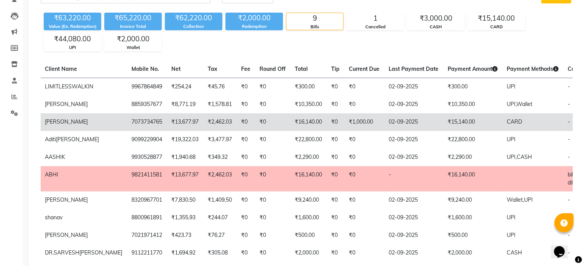
scroll to position [0, 85]
click at [254, 131] on td "₹0" at bounding box center [271, 122] width 35 height 18
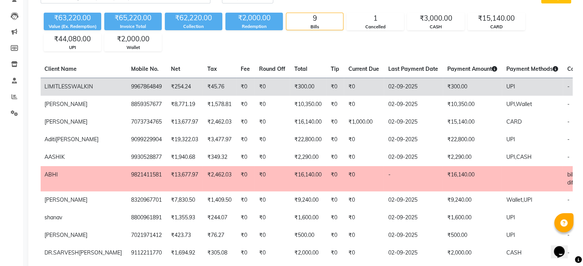
scroll to position [0, 0]
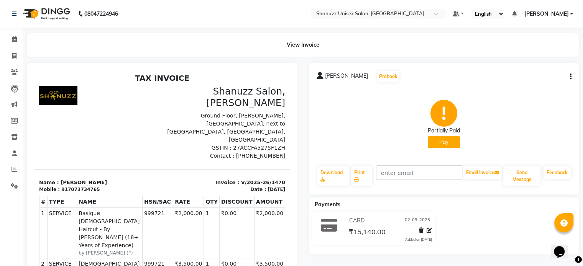
click at [569, 78] on button "button" at bounding box center [569, 77] width 5 height 8
click at [491, 88] on div "Edit Invoice" at bounding box center [519, 87] width 79 height 10
select select "service"
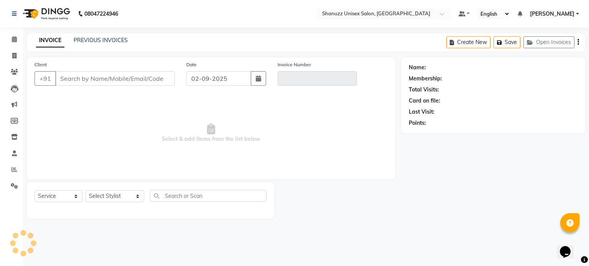
type input "7073734765"
type input "V/2025-26/1470"
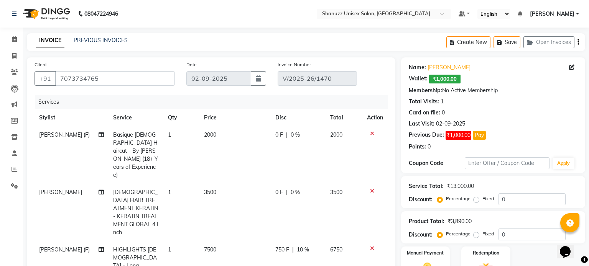
select select "select"
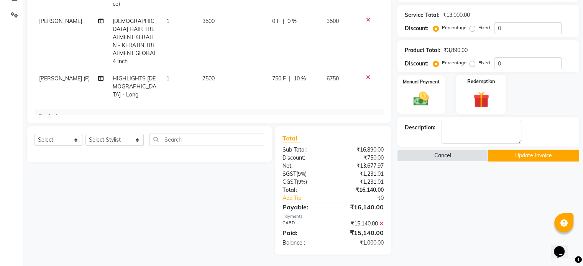
click at [473, 87] on div "Redemption" at bounding box center [481, 94] width 50 height 39
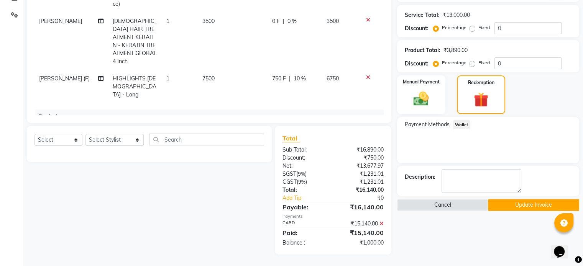
click at [463, 123] on span "Wallet" at bounding box center [462, 124] width 18 height 9
click at [437, 125] on span "Payment Methods" at bounding box center [427, 125] width 45 height 8
click at [430, 98] on img at bounding box center [421, 99] width 26 height 18
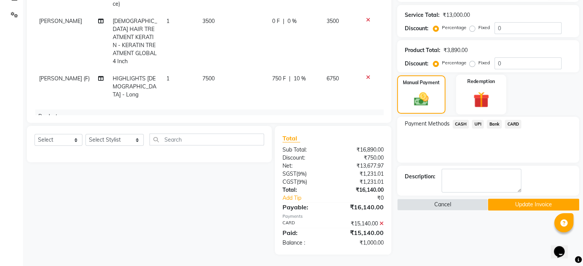
click at [492, 94] on img at bounding box center [481, 100] width 26 height 20
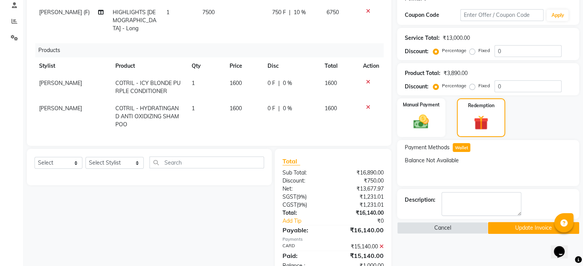
scroll to position [171, 0]
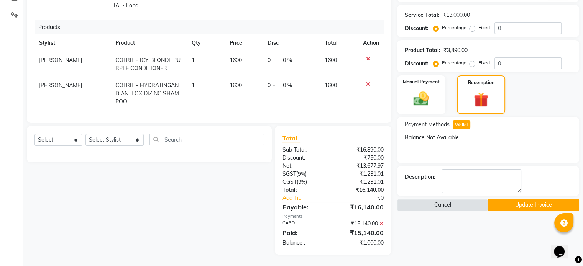
click at [467, 125] on span "Wallet" at bounding box center [462, 124] width 18 height 9
click at [423, 109] on div "Manual Payment" at bounding box center [421, 95] width 50 height 40
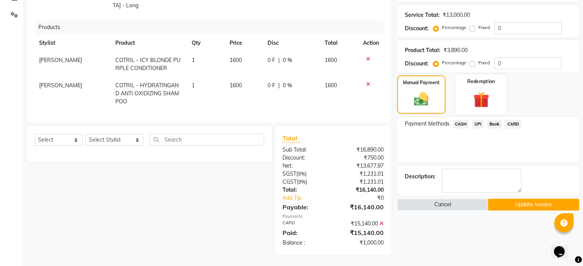
click at [494, 101] on img at bounding box center [481, 100] width 26 height 20
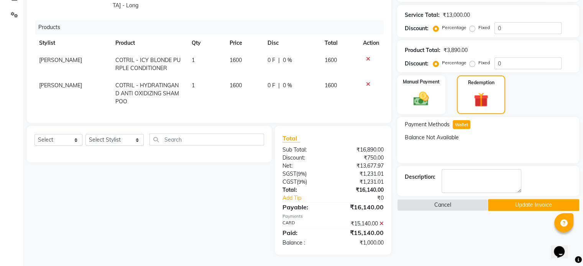
click at [461, 128] on span "Wallet" at bounding box center [462, 124] width 18 height 9
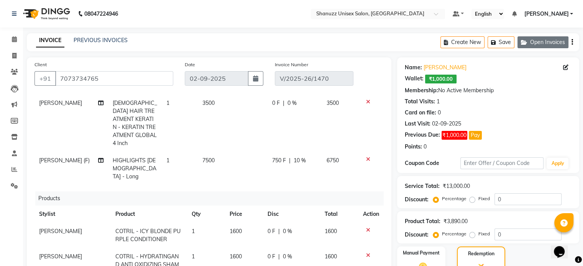
click at [541, 43] on button "Open Invoices" at bounding box center [542, 42] width 51 height 12
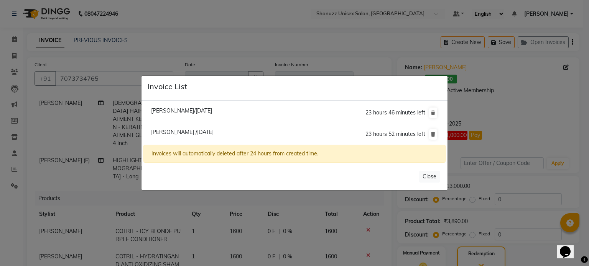
click at [172, 131] on span "Mohd Irfan /02 September 2025" at bounding box center [182, 132] width 62 height 7
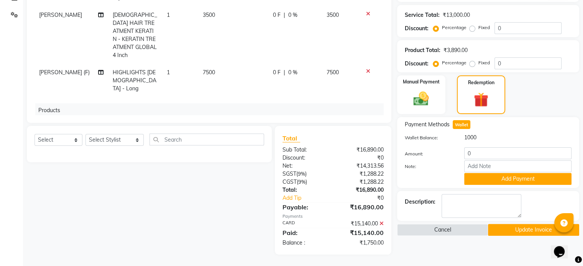
scroll to position [6, 0]
click at [288, 69] on span "0 %" at bounding box center [292, 73] width 9 height 8
select select "59304"
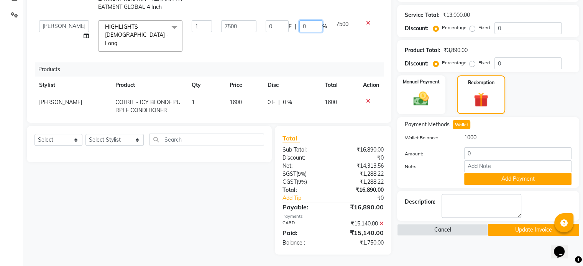
click at [304, 23] on input "0" at bounding box center [310, 26] width 23 height 12
type input "10"
click at [312, 27] on tbody "Shanu Sir (F) Basique MALE Haircut - By Shanuzz (18+ Years of Experience) 1 200…" at bounding box center [208, 2] width 349 height 107
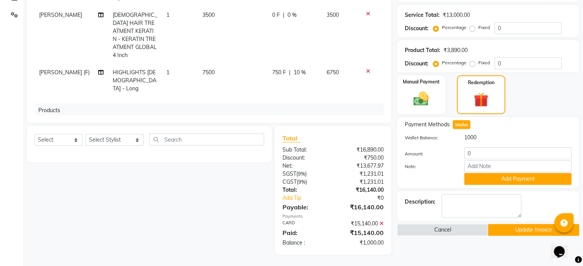
scroll to position [89, 0]
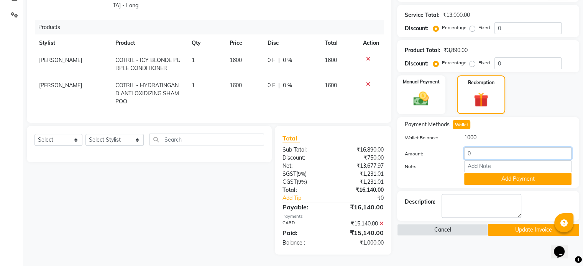
click at [484, 154] on input "0" at bounding box center [517, 154] width 107 height 12
click at [484, 154] on input "100" at bounding box center [517, 154] width 107 height 12
type input "1000"
click at [497, 177] on button "Add Payment" at bounding box center [517, 179] width 107 height 12
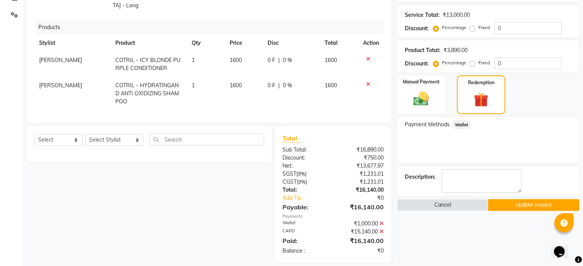
scroll to position [179, 0]
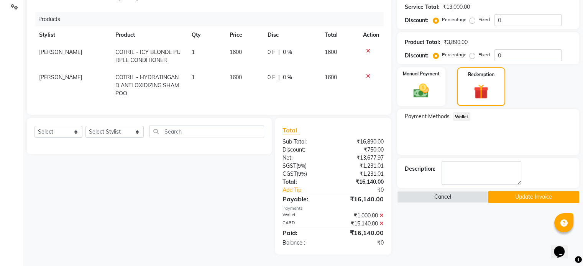
click at [514, 201] on button "Update Invoice" at bounding box center [533, 197] width 91 height 12
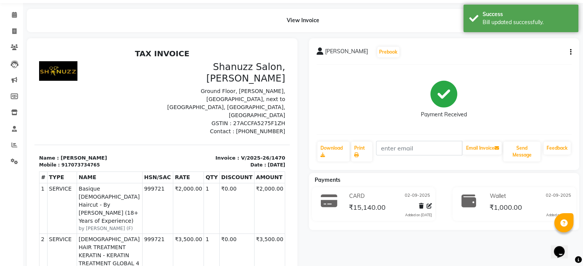
scroll to position [25, 0]
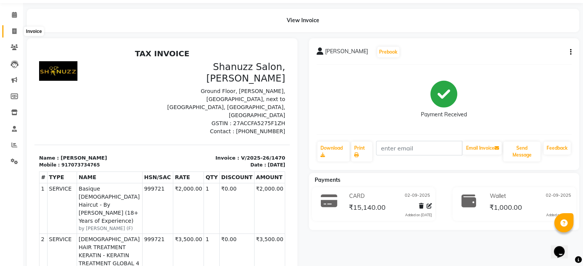
click at [18, 30] on span at bounding box center [14, 31] width 13 height 9
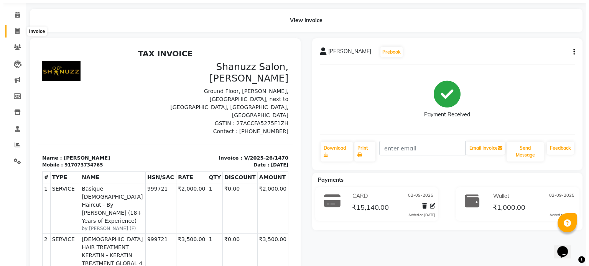
select select "7102"
select select "service"
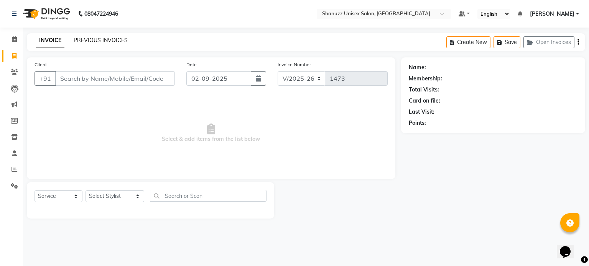
drag, startPoint x: 96, startPoint y: 46, endPoint x: 95, endPoint y: 41, distance: 5.4
click at [95, 41] on div "INVOICE PREVIOUS INVOICES Create New Save Open Invoices" at bounding box center [306, 42] width 558 height 18
click at [95, 41] on link "PREVIOUS INVOICES" at bounding box center [101, 40] width 54 height 7
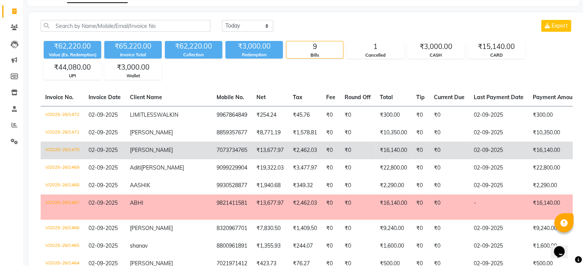
click at [288, 159] on td "₹2,462.03" at bounding box center [304, 151] width 33 height 18
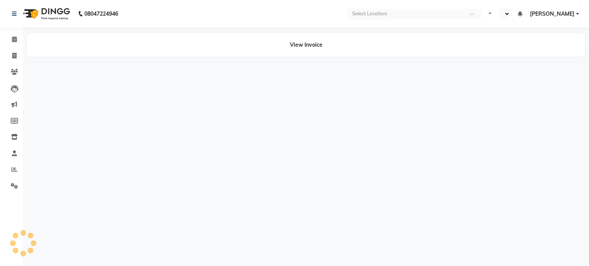
select select "en"
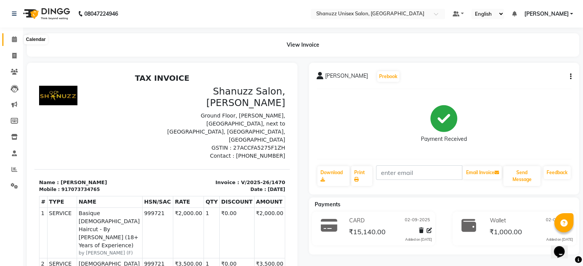
click at [9, 39] on span at bounding box center [14, 39] width 13 height 9
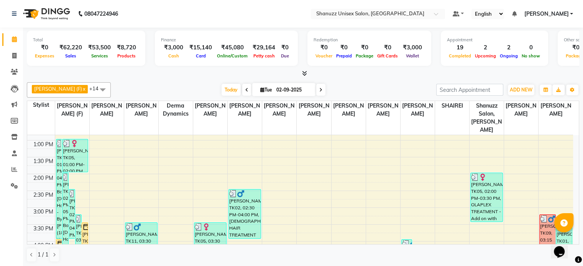
scroll to position [128, 0]
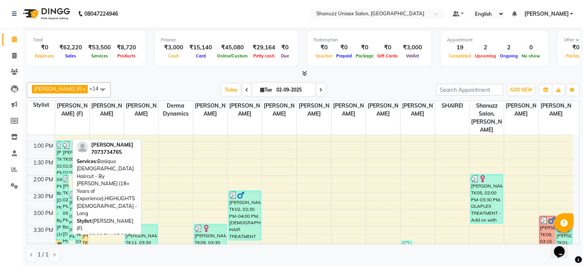
click at [66, 178] on div "[PERSON_NAME], TK01, 02:00 PM-05:00 PM, Basique [DEMOGRAPHIC_DATA] Haircut - By…" at bounding box center [65, 224] width 6 height 99
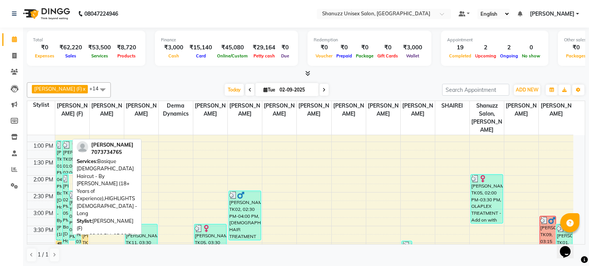
select select "3"
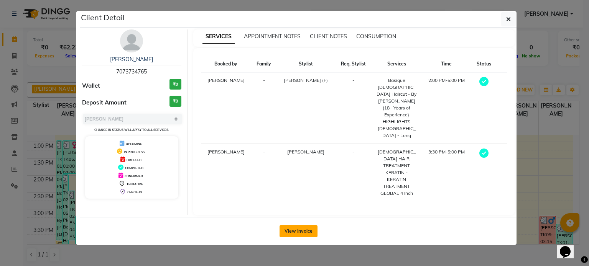
click at [296, 225] on button "View Invoice" at bounding box center [298, 231] width 38 height 12
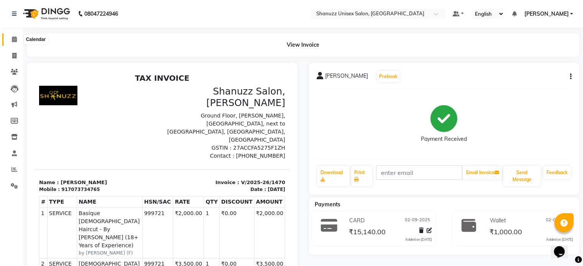
click at [12, 38] on icon at bounding box center [14, 39] width 5 height 6
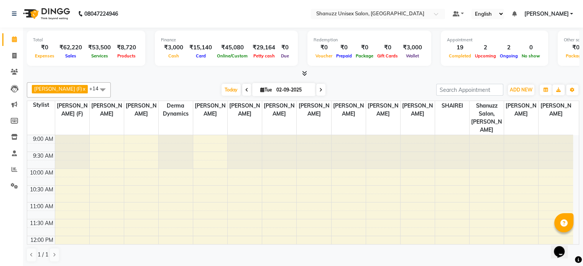
scroll to position [284, 0]
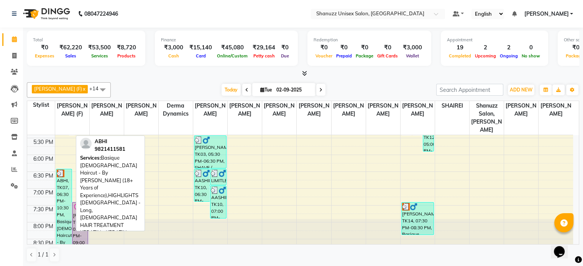
click at [63, 174] on div "ABHI, TK07, 06:30 PM-10:30 PM, Basique [DEMOGRAPHIC_DATA] Haircut - By [PERSON_…" at bounding box center [63, 210] width 15 height 83
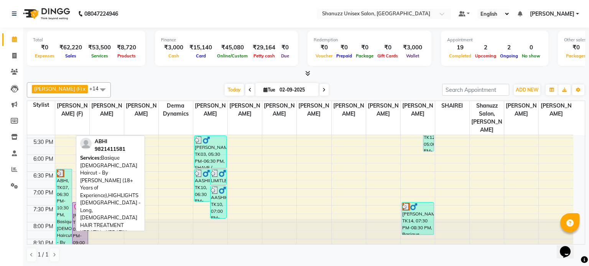
select select "3"
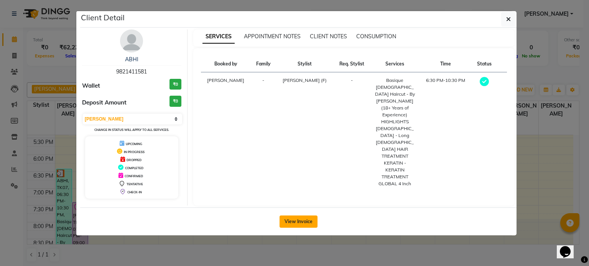
click at [302, 216] on button "View Invoice" at bounding box center [298, 222] width 38 height 12
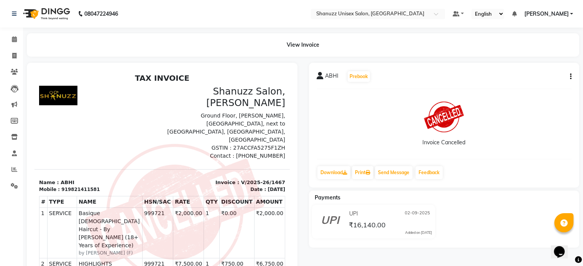
click at [85, 167] on img at bounding box center [174, 212] width 179 height 137
click at [80, 186] on div "919821411581" at bounding box center [80, 189] width 38 height 7
copy div "919821411581"
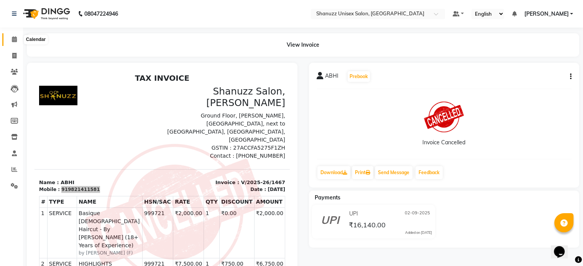
click at [12, 38] on icon at bounding box center [14, 39] width 5 height 6
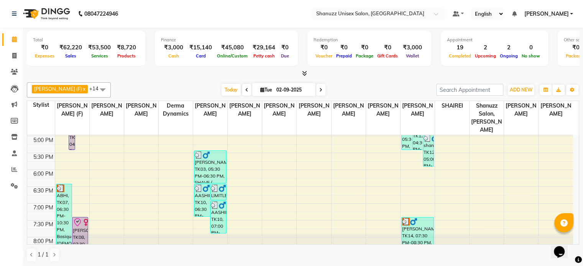
scroll to position [284, 0]
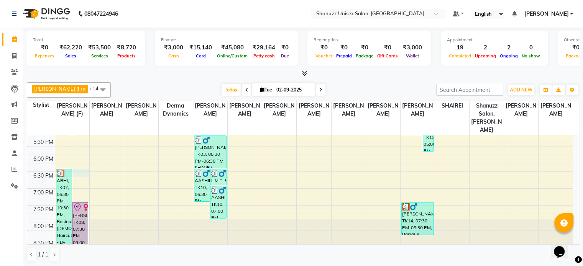
click at [77, 165] on div "9:00 AM 9:30 AM 10:00 AM 10:30 AM 11:00 AM 11:30 AM 12:00 PM 12:30 PM 1:00 PM 1…" at bounding box center [300, 54] width 546 height 404
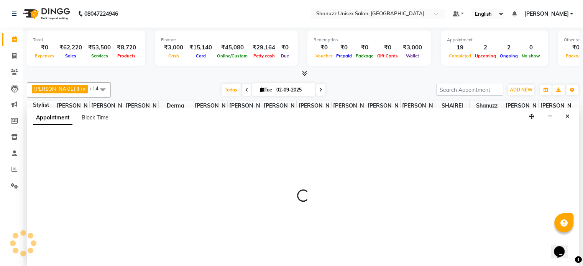
scroll to position [0, 0]
select select "59304"
select select "tentative"
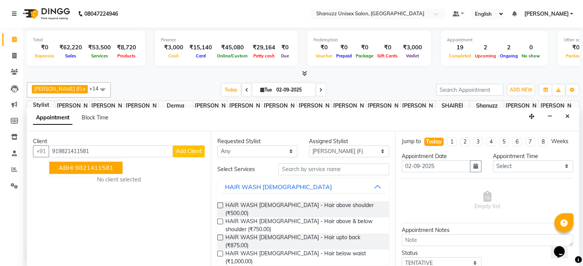
click at [78, 166] on ngb-highlight "9821411581" at bounding box center [94, 168] width 38 height 8
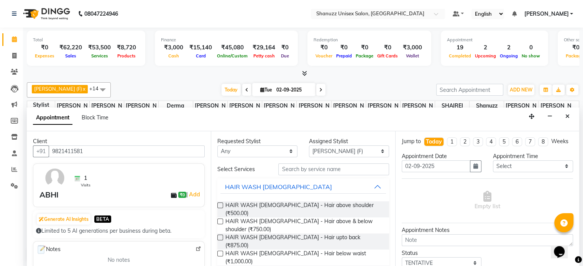
type input "9821411581"
click at [283, 170] on input "text" at bounding box center [333, 170] width 110 height 12
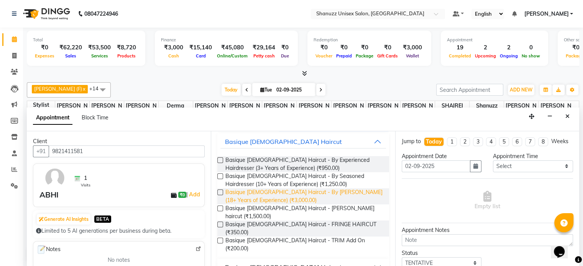
scroll to position [47, 0]
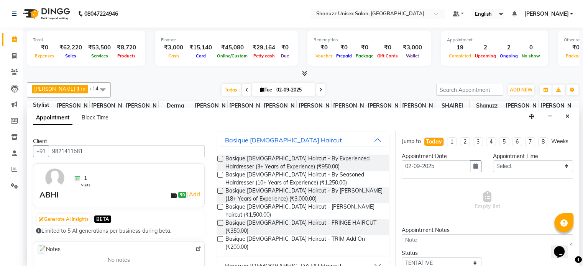
type input "CUT"
click at [273, 261] on div "Basique [DEMOGRAPHIC_DATA] Haircut" at bounding box center [283, 265] width 117 height 9
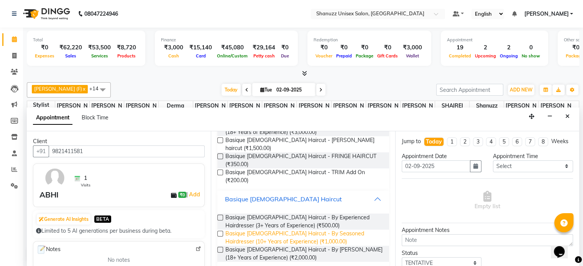
scroll to position [116, 0]
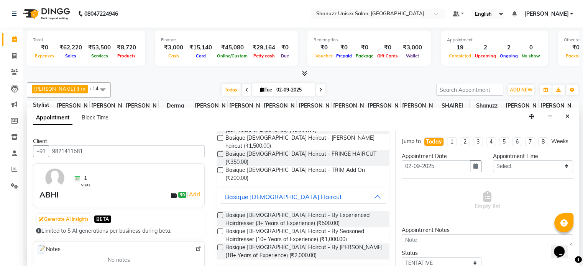
click at [221, 245] on label at bounding box center [220, 248] width 6 height 6
click at [221, 246] on input "checkbox" at bounding box center [219, 248] width 5 height 5
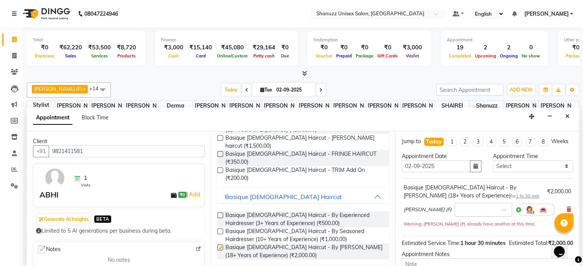
checkbox input "false"
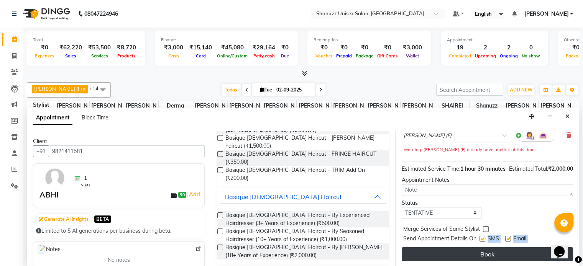
drag, startPoint x: 481, startPoint y: 238, endPoint x: 480, endPoint y: 250, distance: 12.4
click at [480, 250] on div "Jump to Today 1 2 3 4 5 6 7 8 Weeks Appointment Date 02-09-2025 Appointment Tim…" at bounding box center [487, 199] width 184 height 136
click at [480, 250] on button "Book" at bounding box center [487, 255] width 171 height 14
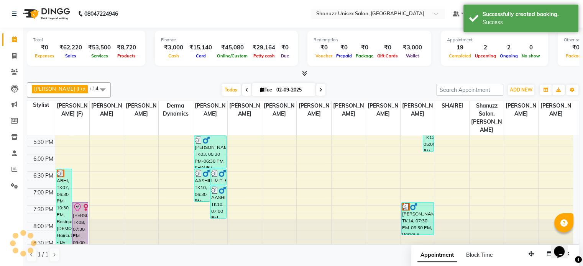
scroll to position [0, 0]
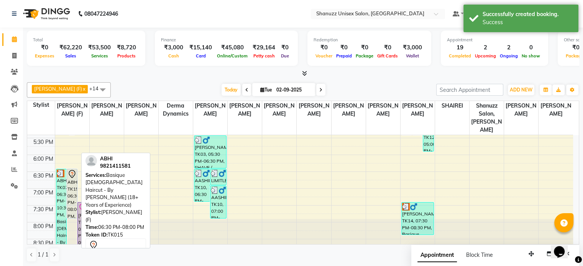
click at [72, 170] on div "ABHI, TK15, 06:30 PM-08:00 PM, Basique [DEMOGRAPHIC_DATA] Haircut - By [PERSON_…" at bounding box center [72, 193] width 10 height 49
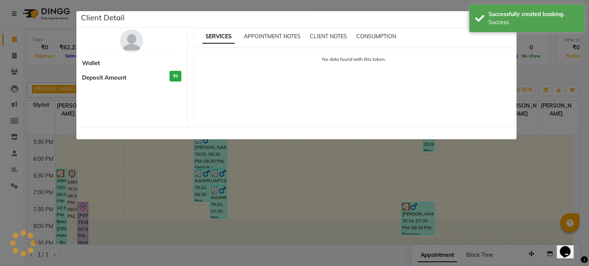
select select "7"
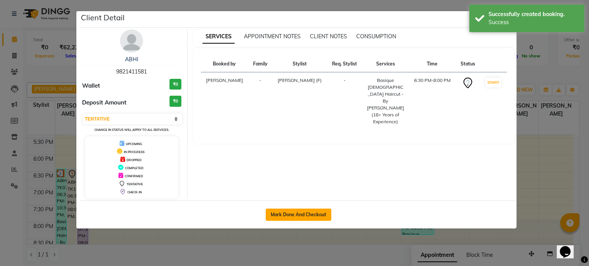
click at [283, 214] on button "Mark Done And Checkout" at bounding box center [299, 215] width 66 height 12
select select "service"
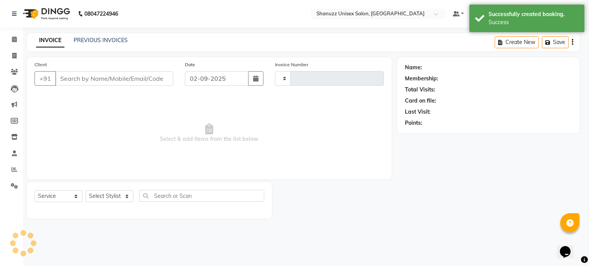
type input "1473"
select select "3"
select select "7102"
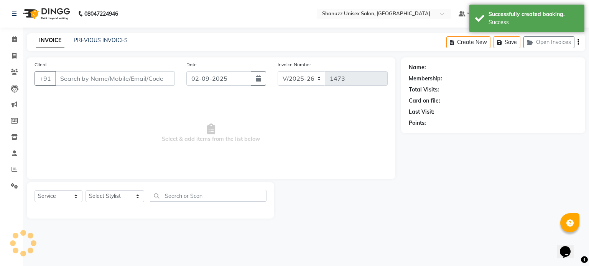
type input "9821411581"
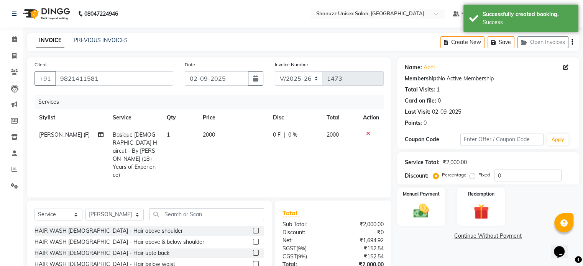
scroll to position [49, 0]
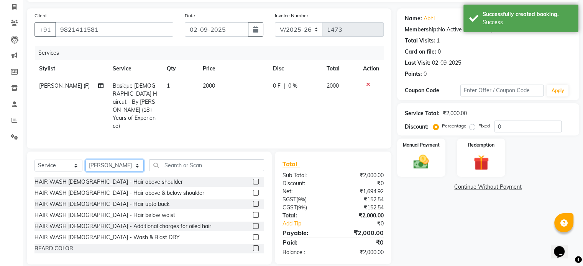
click at [114, 160] on select "Select Stylist [PERSON_NAME] AFZAN [PERSON_NAME] [PERSON_NAME] [PERSON_NAME] De…" at bounding box center [114, 166] width 58 height 12
select select "85364"
click at [85, 160] on select "Select Stylist [PERSON_NAME] AFZAN [PERSON_NAME] [PERSON_NAME] [PERSON_NAME] De…" at bounding box center [114, 166] width 58 height 12
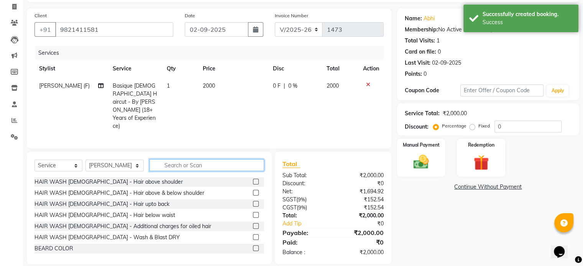
click at [178, 159] on input "text" at bounding box center [206, 165] width 115 height 12
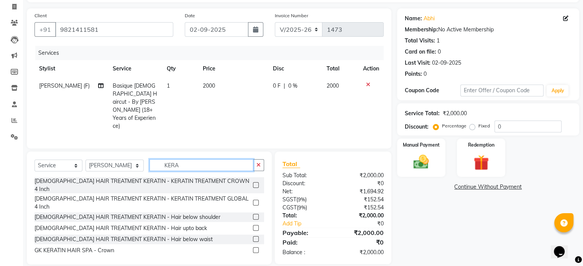
type input "KERA"
click at [253, 200] on label at bounding box center [256, 203] width 6 height 6
click at [253, 201] on input "checkbox" at bounding box center [255, 203] width 5 height 5
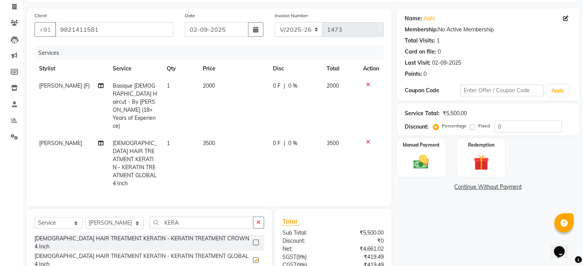
checkbox input "false"
click at [203, 217] on input "KERA" at bounding box center [201, 223] width 104 height 12
type input "K"
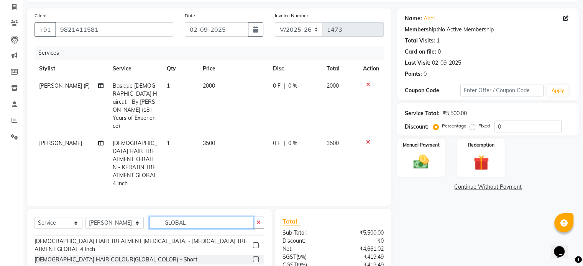
scroll to position [21, 0]
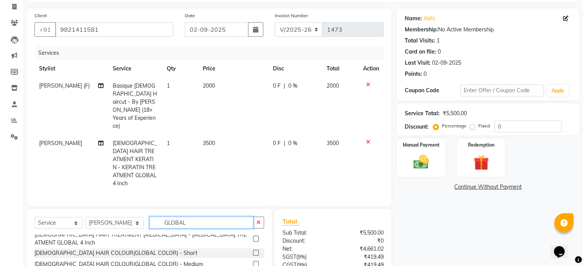
type input "GLOBAL"
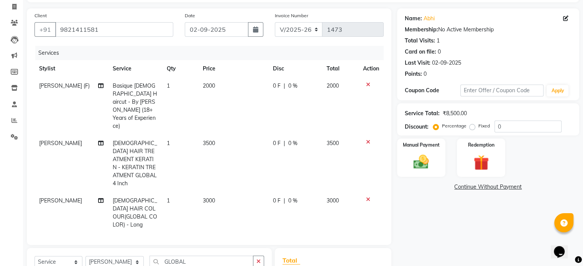
checkbox input "false"
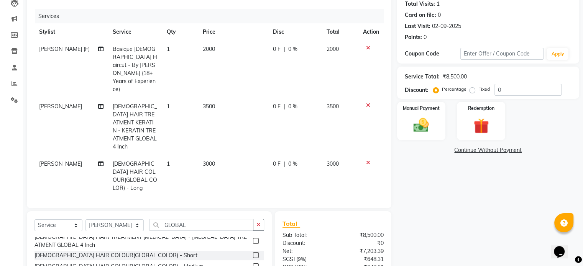
scroll to position [89, 0]
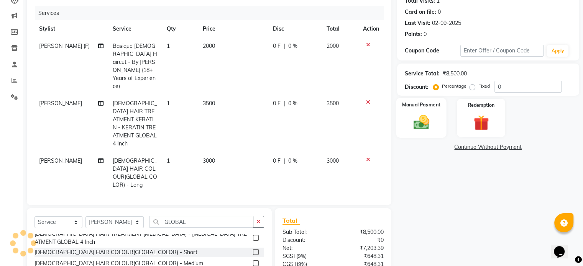
click at [410, 127] on img at bounding box center [421, 122] width 26 height 18
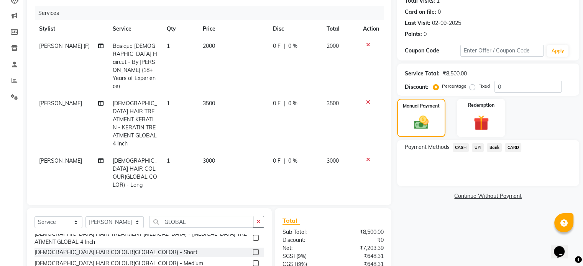
click at [475, 145] on span "UPI" at bounding box center [478, 147] width 12 height 9
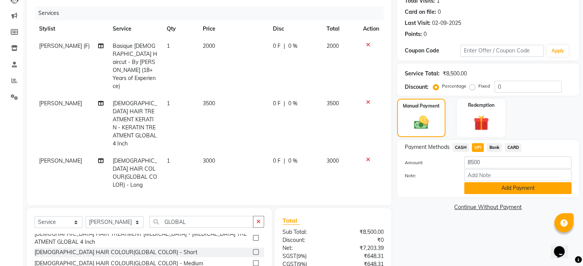
click at [514, 187] on button "Add Payment" at bounding box center [517, 188] width 107 height 12
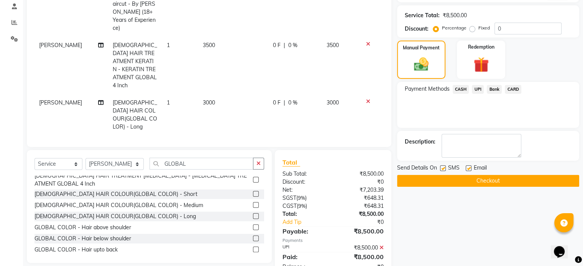
click at [444, 166] on label at bounding box center [443, 169] width 6 height 6
click at [444, 166] on input "checkbox" at bounding box center [442, 168] width 5 height 5
checkbox input "false"
click at [466, 178] on button "Checkout" at bounding box center [488, 181] width 182 height 12
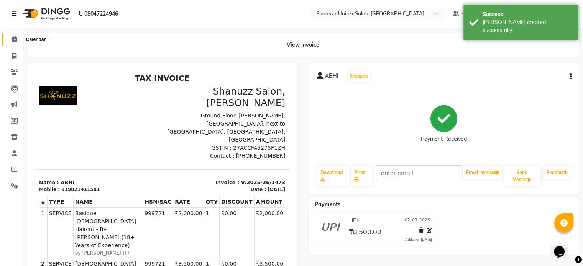
click at [15, 41] on icon at bounding box center [14, 39] width 5 height 6
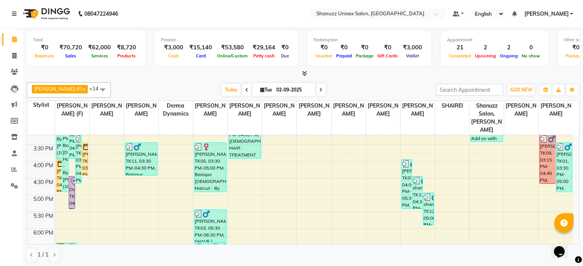
scroll to position [233, 0]
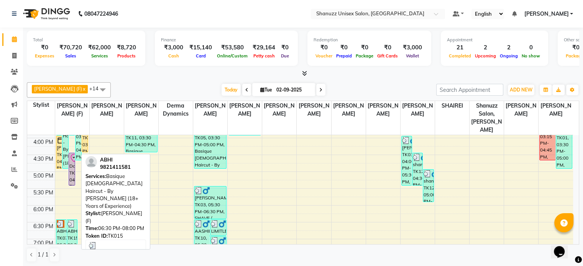
click at [75, 220] on div at bounding box center [71, 224] width 9 height 8
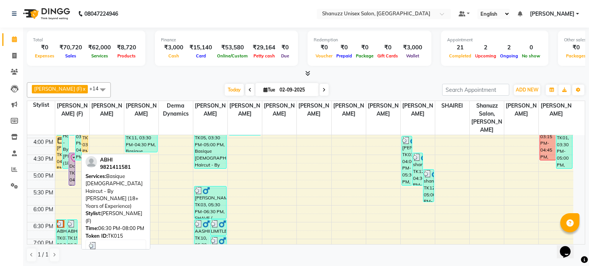
select select "3"
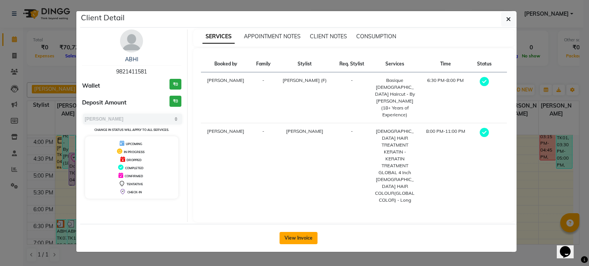
click at [289, 232] on button "View Invoice" at bounding box center [298, 238] width 38 height 12
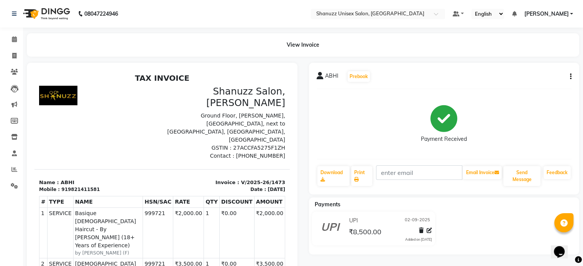
click at [570, 77] on icon "button" at bounding box center [571, 77] width 2 height 0
click at [499, 84] on div "Edit Invoice" at bounding box center [519, 87] width 79 height 10
select select "service"
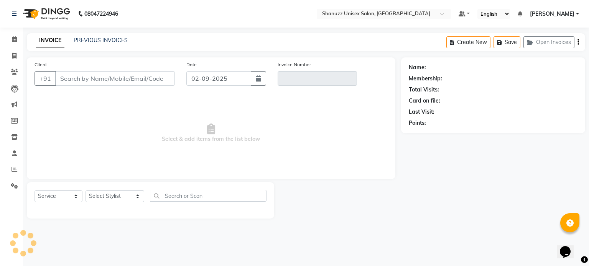
type input "9821411581"
type input "V/2025-26/1473"
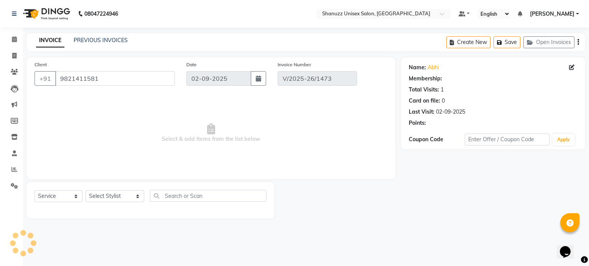
select select "select"
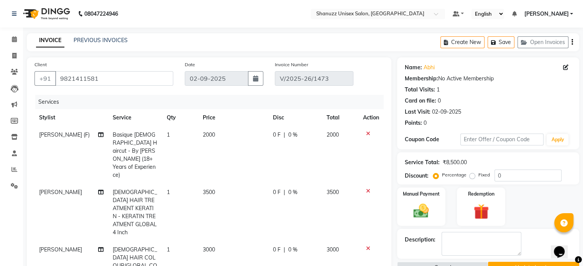
scroll to position [147, 0]
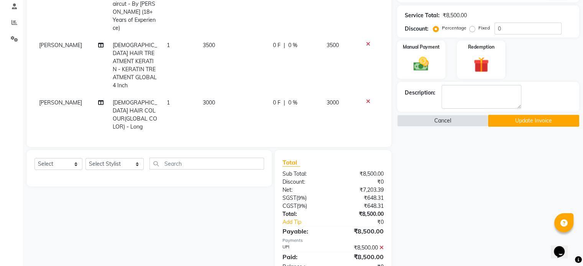
click at [381, 245] on icon at bounding box center [381, 247] width 4 height 5
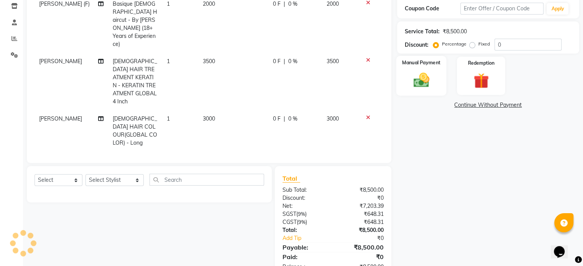
click at [428, 74] on img at bounding box center [421, 80] width 26 height 18
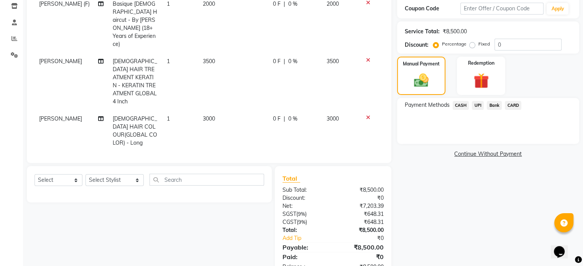
drag, startPoint x: 476, startPoint y: 104, endPoint x: 477, endPoint y: 100, distance: 4.2
click at [477, 100] on div "Payment Methods CASH UPI Bank CARD" at bounding box center [488, 121] width 182 height 46
click at [478, 105] on span "UPI" at bounding box center [478, 105] width 12 height 9
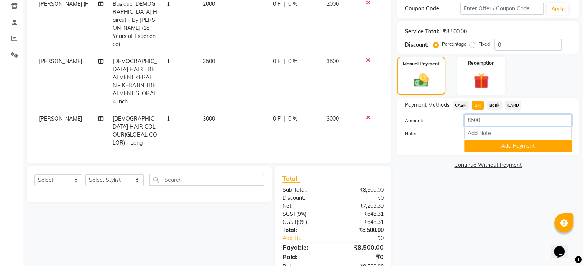
click at [487, 119] on input "8500" at bounding box center [517, 121] width 107 height 12
type input "8"
type input "1000"
click at [495, 141] on button "Add Payment" at bounding box center [517, 146] width 107 height 12
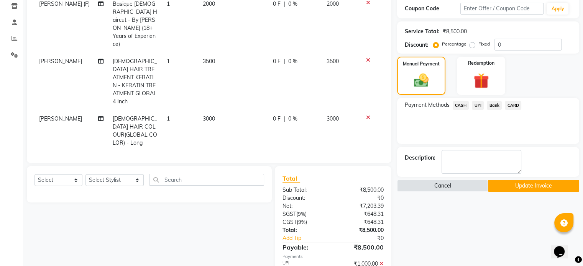
click at [513, 104] on span "CARD" at bounding box center [513, 105] width 16 height 9
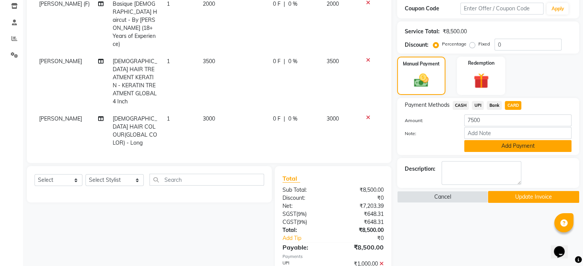
click at [486, 147] on button "Add Payment" at bounding box center [517, 146] width 107 height 12
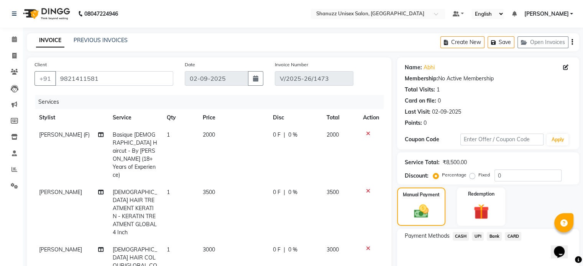
scroll to position [155, 0]
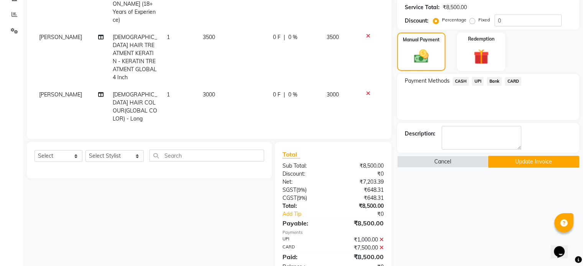
click at [540, 156] on button "Update Invoice" at bounding box center [533, 162] width 91 height 12
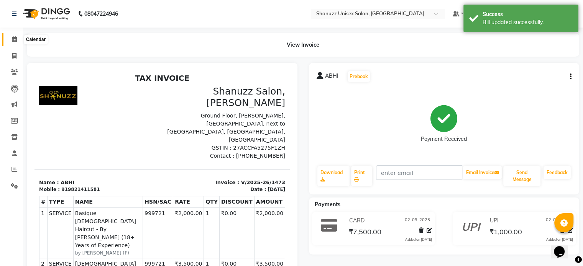
click at [14, 42] on icon at bounding box center [14, 39] width 5 height 6
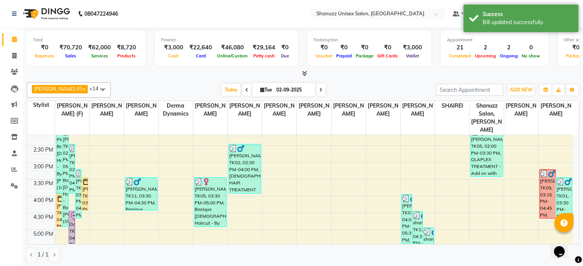
scroll to position [174, 0]
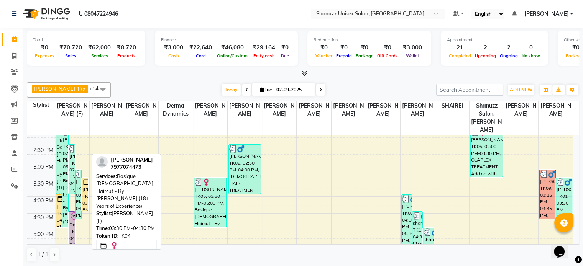
click at [87, 185] on div "[PERSON_NAME], TK04, 03:30 PM-04:30 PM, Basique [DEMOGRAPHIC_DATA] Haircut - By…" at bounding box center [85, 194] width 6 height 33
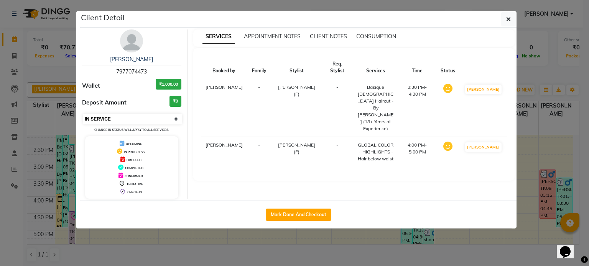
click at [168, 120] on select "Select IN SERVICE CONFIRMED TENTATIVE CHECK IN MARK DONE DROPPED UPCOMING" at bounding box center [132, 119] width 99 height 11
select select "3"
click at [83, 114] on select "Select IN SERVICE CONFIRMED TENTATIVE CHECK IN MARK DONE DROPPED UPCOMING" at bounding box center [132, 119] width 99 height 11
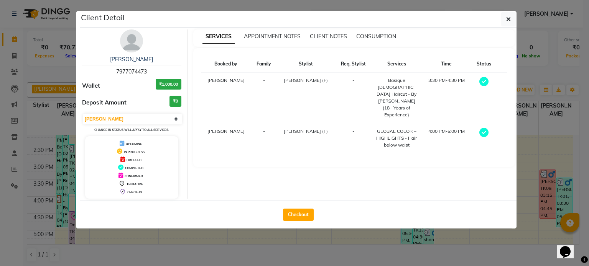
click at [141, 231] on ngb-modal-window "Client Detail TRIZA MOTHAY 7977074473 Wallet ₹1,000.00 Deposit Amount ₹0 Select…" at bounding box center [294, 133] width 589 height 266
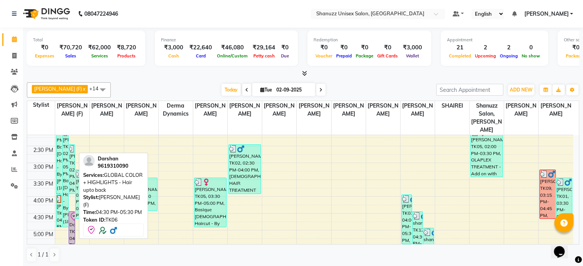
click at [73, 215] on div "Darshan, TK06, 04:30 PM-05:30 PM, GLOBAL COLOR + HIGHLIGHTS - Hair upto back" at bounding box center [72, 228] width 6 height 32
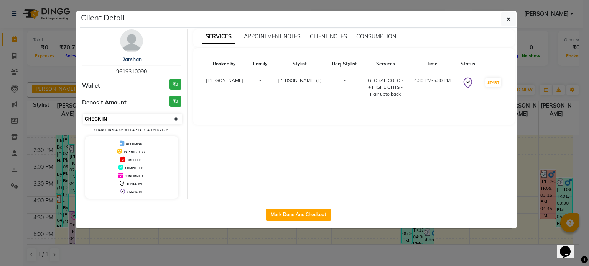
click at [133, 122] on select "Select IN SERVICE CONFIRMED TENTATIVE CHECK IN MARK DONE DROPPED UPCOMING" at bounding box center [132, 119] width 99 height 11
select select "3"
click at [83, 114] on select "Select IN SERVICE CONFIRMED TENTATIVE CHECK IN MARK DONE DROPPED UPCOMING" at bounding box center [132, 119] width 99 height 11
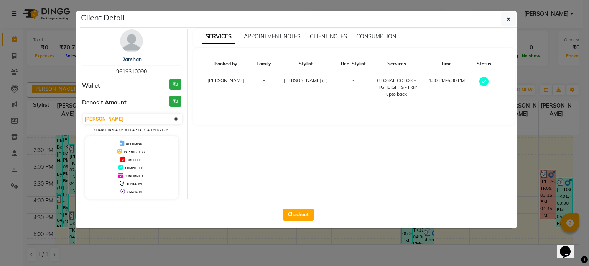
click at [138, 246] on ngb-modal-window "Client Detail Darshan 9619310090 Wallet ₹0 Deposit Amount ₹0 Select MARK DONE U…" at bounding box center [294, 133] width 589 height 266
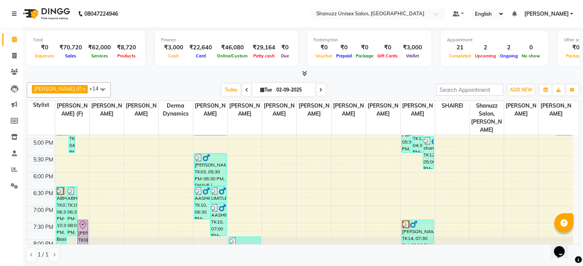
scroll to position [284, 0]
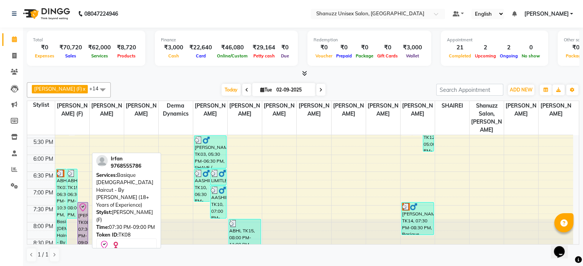
click at [85, 205] on div "[PERSON_NAME], TK08, 07:30 PM-09:00 PM, Basique [DEMOGRAPHIC_DATA] Haircut - By…" at bounding box center [83, 227] width 10 height 49
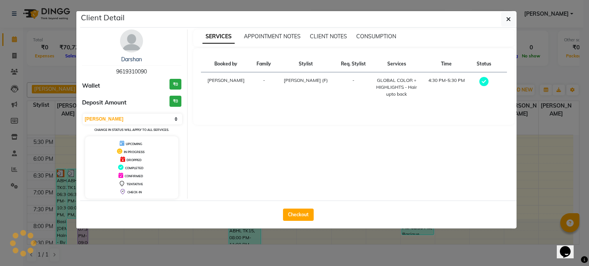
select select "8"
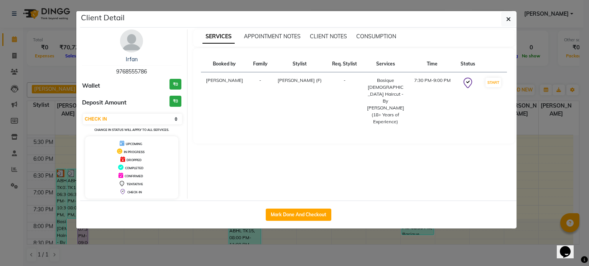
click at [302, 239] on ngb-modal-window "Client Detail Irfan 9768555786 Wallet ₹0 Deposit Amount ₹0 Select IN SERVICE CO…" at bounding box center [294, 133] width 589 height 266
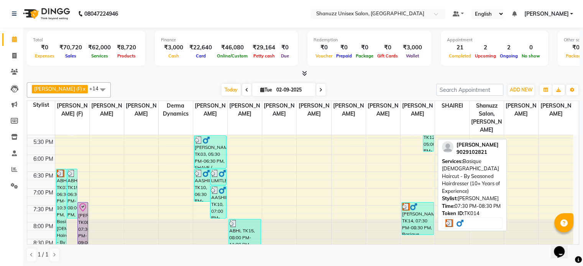
click at [411, 209] on div "[PERSON_NAME], TK14, 07:30 PM-08:30 PM, Basique [DEMOGRAPHIC_DATA] Haircut - By…" at bounding box center [418, 219] width 32 height 32
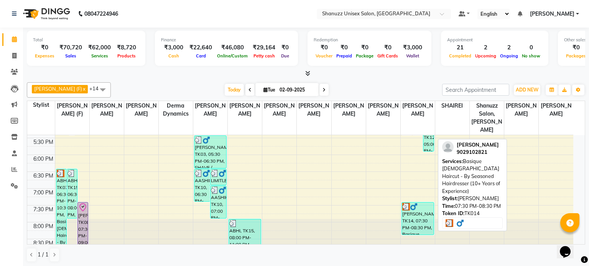
select select "3"
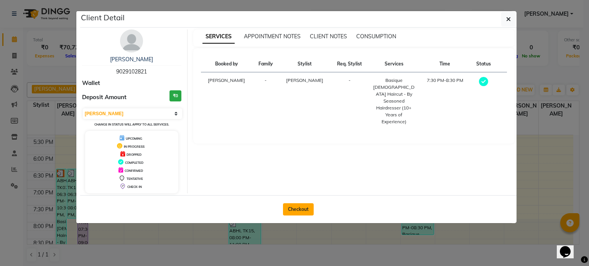
click at [300, 210] on button "Checkout" at bounding box center [298, 209] width 31 height 12
select select "service"
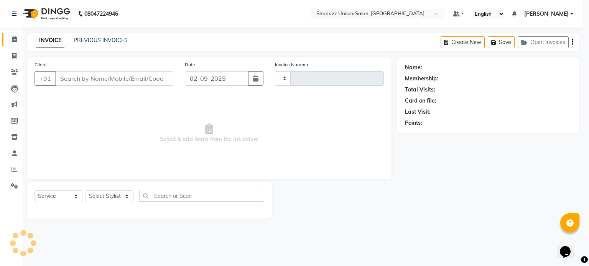
type input "1474"
select select "7102"
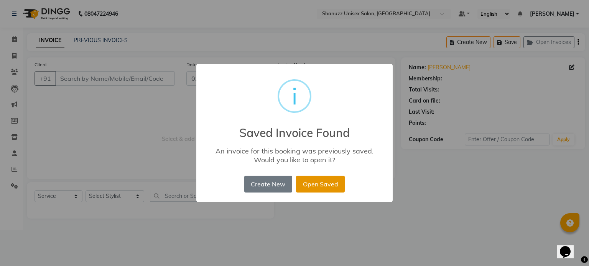
click at [322, 182] on button "Open Saved" at bounding box center [320, 184] width 49 height 17
type input "9029102821"
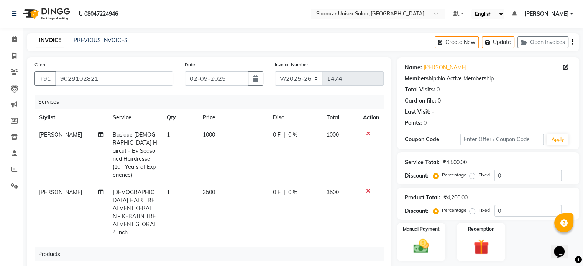
click at [273, 189] on span "0 F" at bounding box center [277, 193] width 8 height 8
select select "78152"
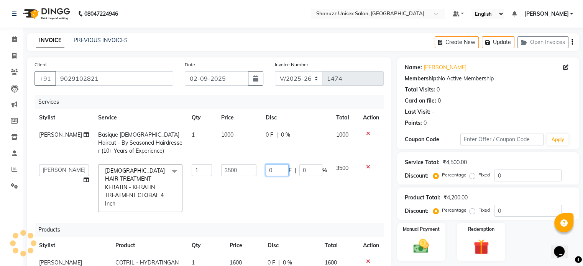
click at [276, 170] on input "0" at bounding box center [277, 170] width 23 height 12
type input "500"
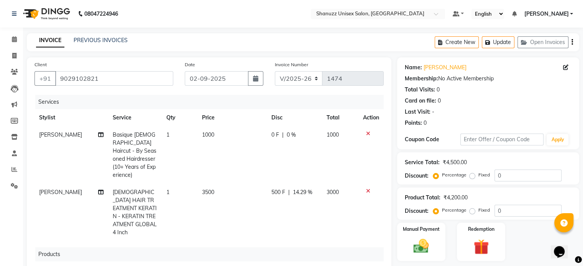
click at [290, 192] on td "500 F | 14.29 %" at bounding box center [294, 212] width 55 height 57
select select "78152"
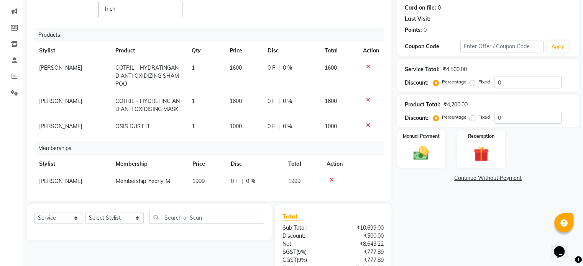
scroll to position [155, 0]
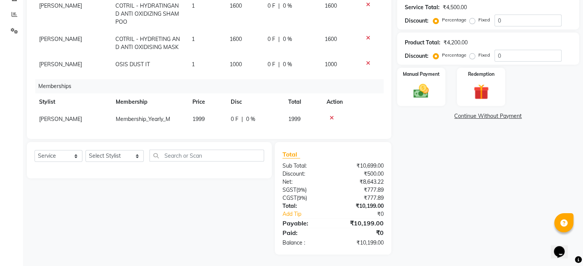
click at [198, 116] on span "1999" at bounding box center [198, 119] width 12 height 7
select select "59219"
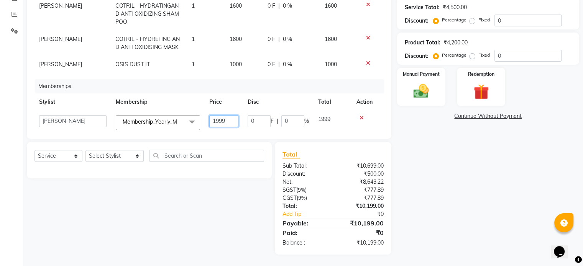
click at [221, 115] on input "1999" at bounding box center [223, 121] width 29 height 12
click at [228, 115] on input "1999" at bounding box center [223, 121] width 29 height 12
type input "1"
type input "2000"
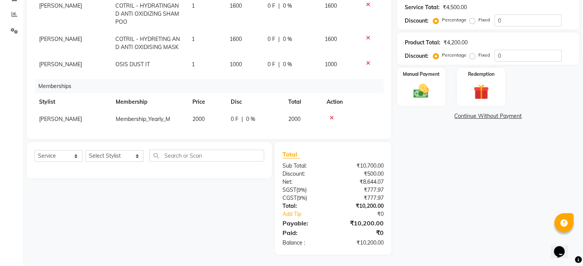
click at [276, 97] on th "Disc" at bounding box center [254, 102] width 57 height 17
click at [436, 85] on div "Manual Payment" at bounding box center [421, 86] width 50 height 39
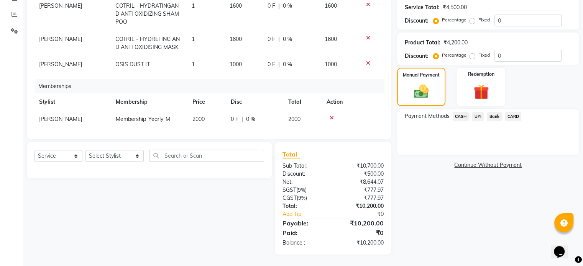
click at [517, 114] on span "CARD" at bounding box center [513, 116] width 16 height 9
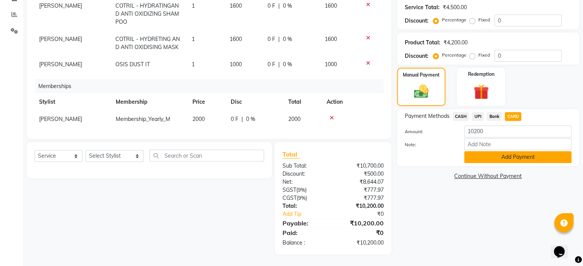
click at [496, 156] on button "Add Payment" at bounding box center [517, 157] width 107 height 12
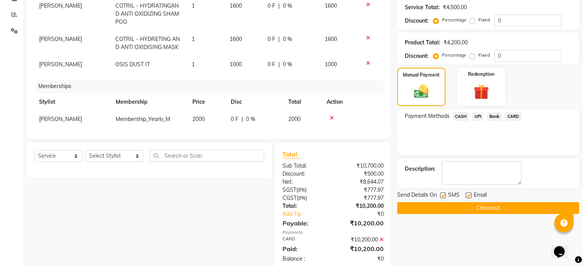
scroll to position [171, 0]
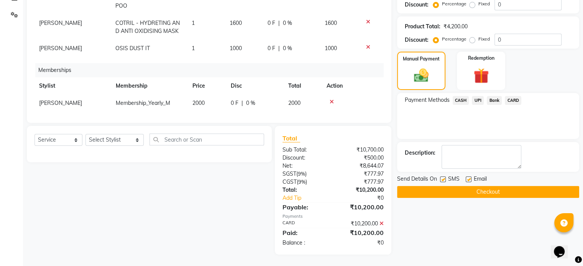
click at [445, 180] on label at bounding box center [443, 180] width 6 height 6
click at [445, 180] on input "checkbox" at bounding box center [442, 179] width 5 height 5
checkbox input "false"
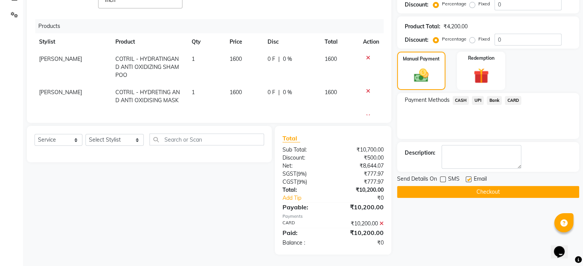
scroll to position [33, 0]
click at [469, 179] on label at bounding box center [469, 180] width 6 height 6
click at [469, 179] on input "checkbox" at bounding box center [468, 179] width 5 height 5
checkbox input "false"
click at [477, 193] on button "Checkout" at bounding box center [488, 192] width 182 height 12
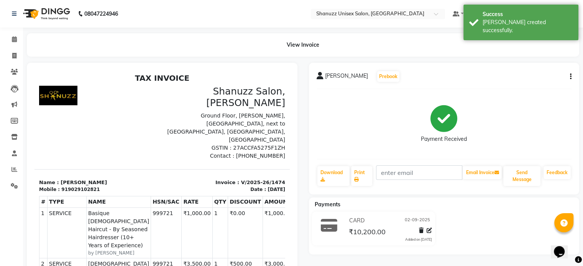
click at [82, 186] on div "919029102821" at bounding box center [80, 189] width 38 height 7
copy div "919029102821"
click at [334, 177] on link "Download" at bounding box center [333, 176] width 33 height 20
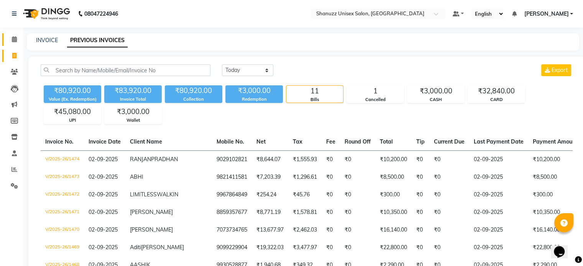
click at [16, 34] on link "Calendar" at bounding box center [11, 39] width 18 height 13
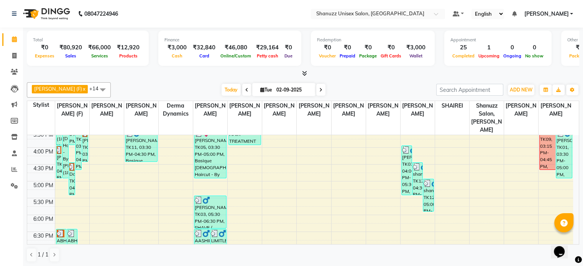
scroll to position [284, 0]
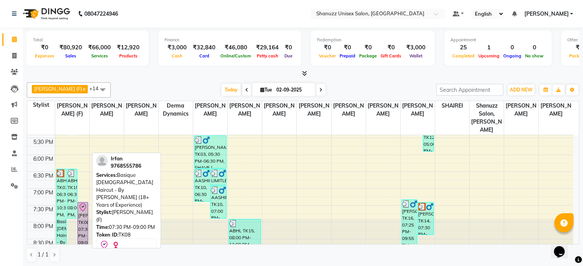
click at [86, 203] on div "[PERSON_NAME], TK08, 07:30 PM-09:00 PM, Basique [DEMOGRAPHIC_DATA] Haircut - By…" at bounding box center [83, 227] width 10 height 49
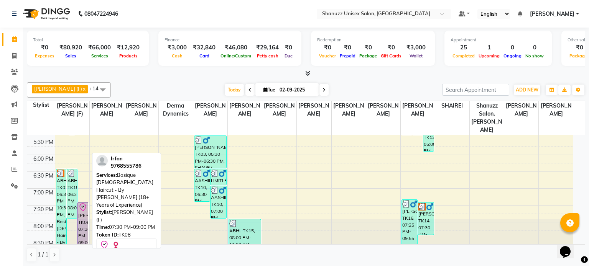
select select "8"
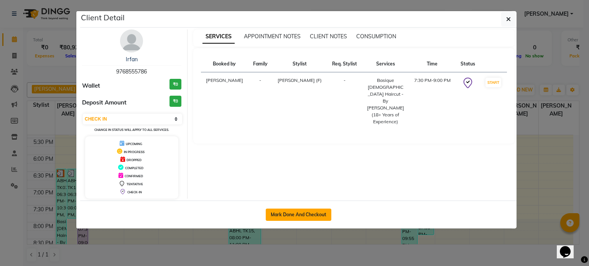
click at [271, 216] on button "Mark Done And Checkout" at bounding box center [299, 215] width 66 height 12
select select "7102"
select select "service"
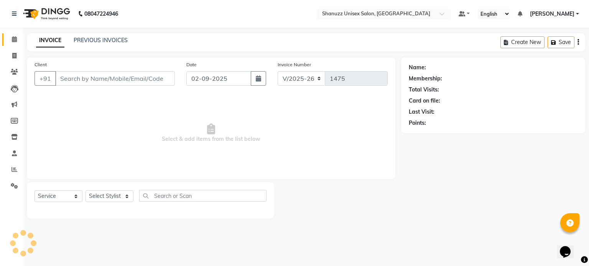
type input "9768555786"
select select "59304"
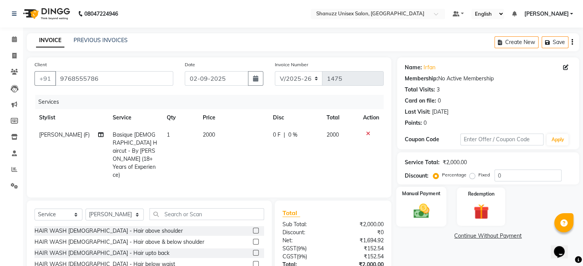
click at [427, 207] on img at bounding box center [421, 211] width 26 height 18
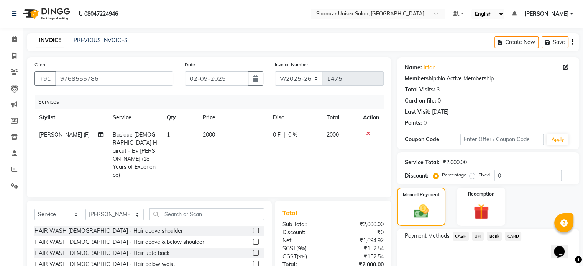
click at [460, 240] on span "CASH" at bounding box center [461, 236] width 16 height 9
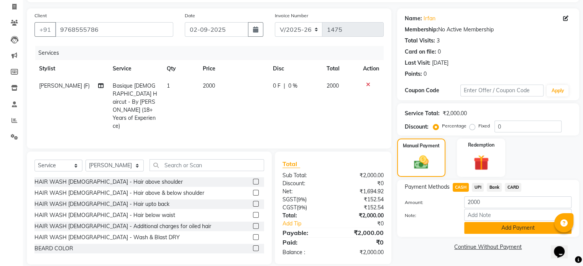
click at [491, 225] on button "Add Payment" at bounding box center [517, 228] width 107 height 12
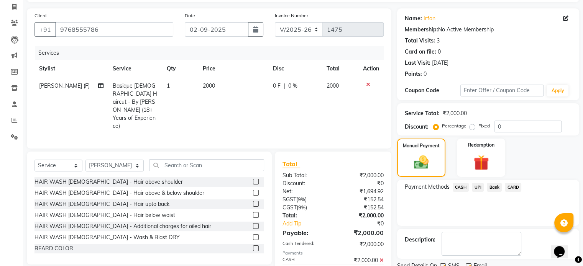
scroll to position [79, 0]
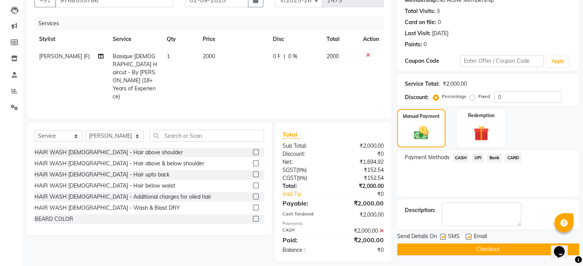
click at [445, 236] on label at bounding box center [443, 237] width 6 height 6
click at [445, 236] on input "checkbox" at bounding box center [442, 237] width 5 height 5
checkbox input "false"
click at [464, 248] on button "Checkout" at bounding box center [488, 250] width 182 height 12
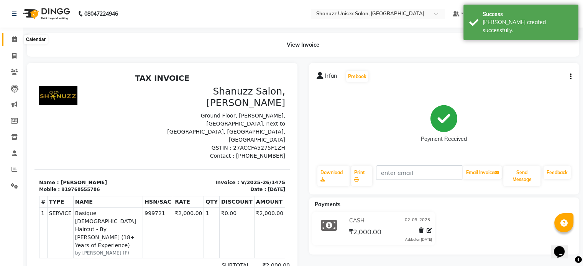
click at [14, 39] on icon at bounding box center [14, 39] width 5 height 6
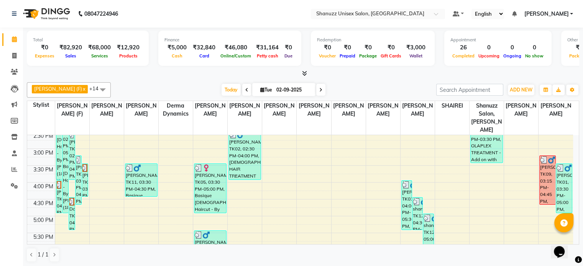
scroll to position [188, 0]
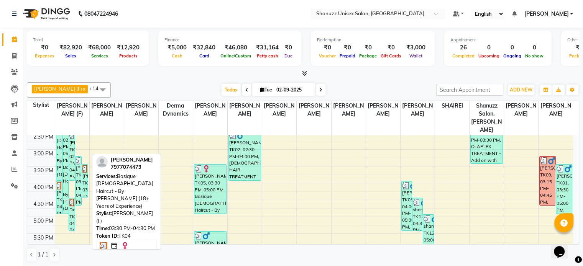
click at [87, 168] on div "[PERSON_NAME], TK04, 03:30 PM-04:30 PM, Basique [DEMOGRAPHIC_DATA] Haircut - By…" at bounding box center [85, 181] width 6 height 33
select select "3"
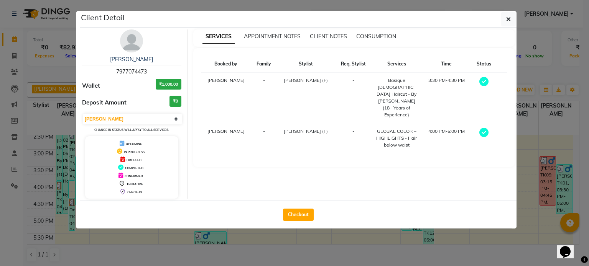
click at [87, 168] on div "UPCOMING IN PROGRESS DROPPED COMPLETED CONFIRMED TENTATIVE CHECK-IN" at bounding box center [131, 167] width 93 height 62
drag, startPoint x: 87, startPoint y: 168, endPoint x: 121, endPoint y: 231, distance: 71.1
click at [121, 231] on ngb-modal-window "Client Detail TRIZA MOTHAY 7977074473 Wallet ₹1,000.00 Deposit Amount ₹0 Select…" at bounding box center [294, 133] width 589 height 266
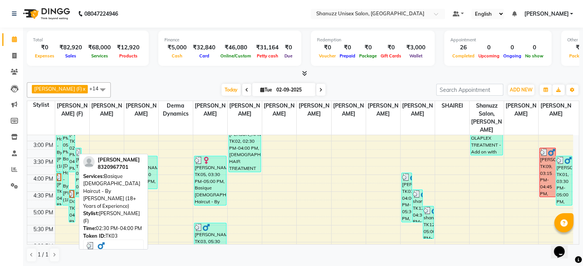
scroll to position [197, 0]
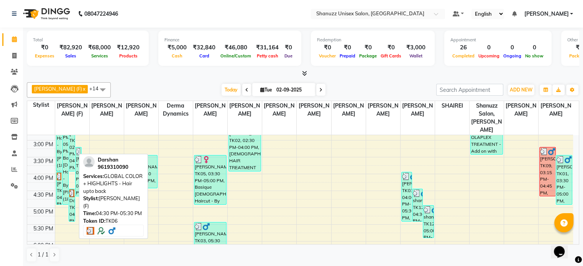
click at [71, 190] on div "Darshan, TK06, 04:30 PM-05:30 PM, GLOBAL COLOR + HIGHLIGHTS - Hair upto back" at bounding box center [72, 205] width 6 height 32
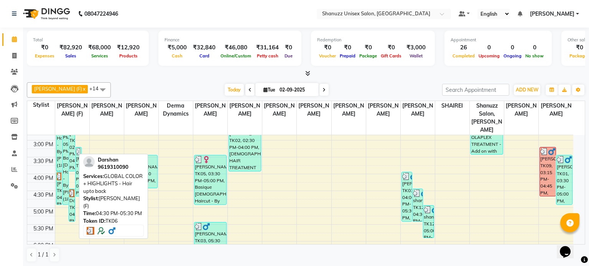
select select "3"
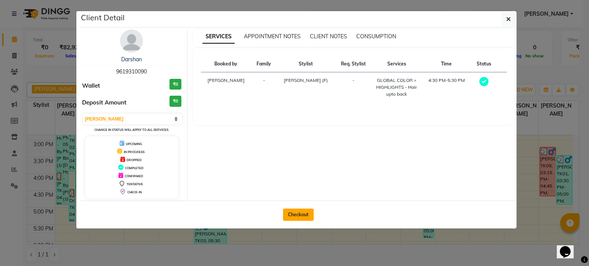
click at [299, 210] on button "Checkout" at bounding box center [298, 215] width 31 height 12
select select "7102"
select select "service"
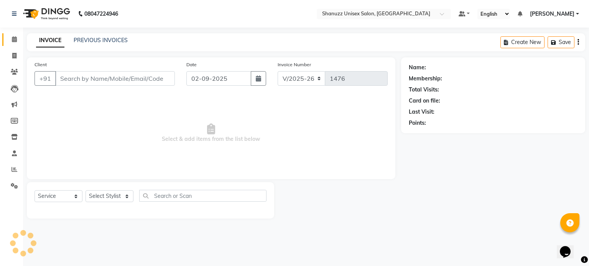
type input "9619310090"
select select "59304"
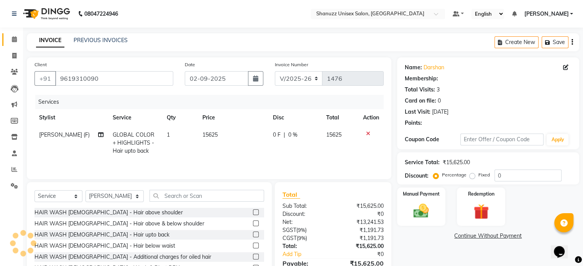
type input "20"
select select "1: Object"
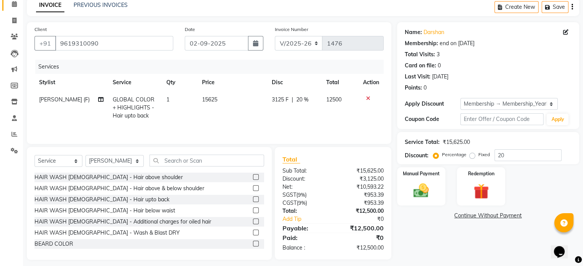
scroll to position [41, 0]
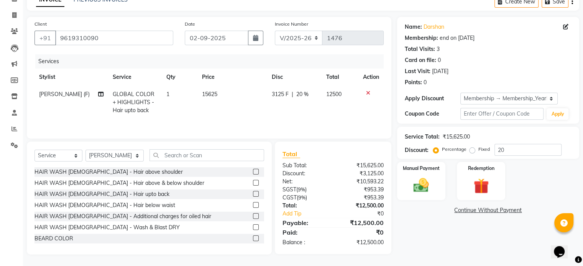
click at [211, 95] on span "15625" at bounding box center [209, 94] width 15 height 7
select select "59304"
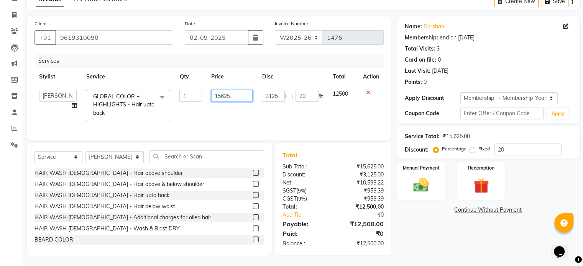
click at [232, 96] on input "15625" at bounding box center [232, 96] width 42 height 12
type input "15500"
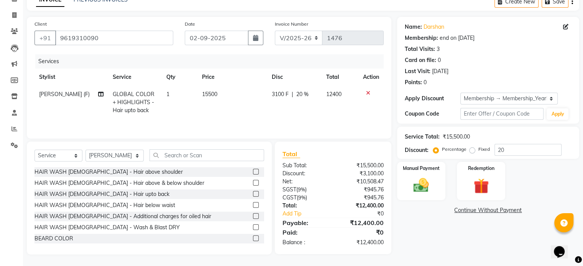
click at [238, 122] on div "Services Stylist Service Qty Price Disc Total Action Shanu Sir (F) GLOBAL COLOR…" at bounding box center [208, 92] width 349 height 77
click at [124, 156] on select "Select Stylist [PERSON_NAME] AFZAN [PERSON_NAME] [PERSON_NAME] [PERSON_NAME] De…" at bounding box center [114, 156] width 58 height 12
select select "70702"
click at [85, 150] on select "Select Stylist [PERSON_NAME] AFZAN [PERSON_NAME] [PERSON_NAME] [PERSON_NAME] De…" at bounding box center [114, 156] width 58 height 12
click at [172, 158] on input "text" at bounding box center [206, 155] width 115 height 12
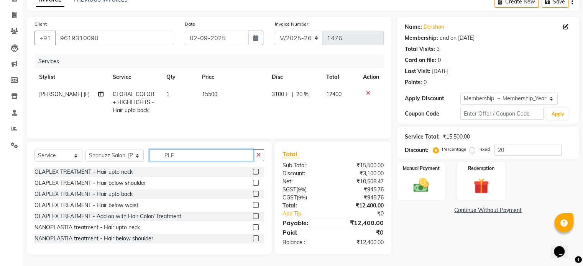
scroll to position [40, 0]
type input "PLEX"
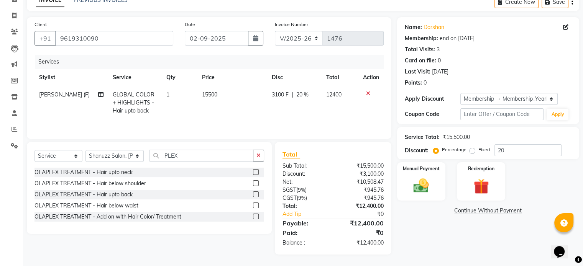
click at [256, 217] on label at bounding box center [256, 217] width 6 height 6
click at [256, 217] on input "checkbox" at bounding box center [255, 217] width 5 height 5
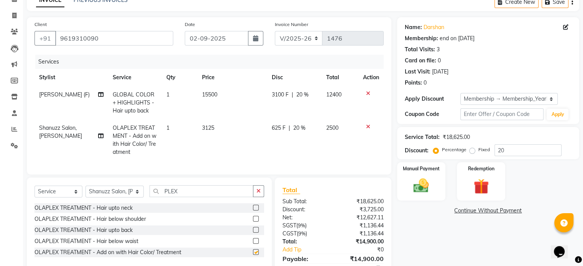
checkbox input "false"
click at [210, 131] on span "3125" at bounding box center [208, 128] width 12 height 7
select select "70702"
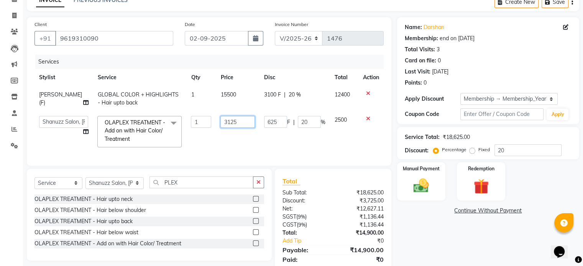
click at [236, 121] on input "3125" at bounding box center [237, 122] width 34 height 12
type input "3500"
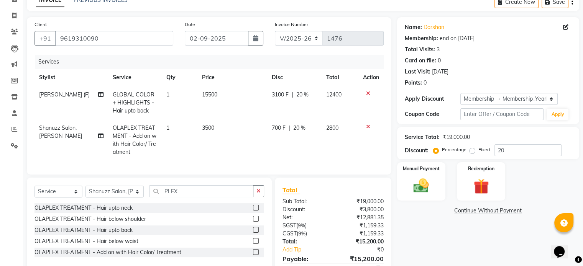
click at [240, 136] on td "3500" at bounding box center [232, 140] width 70 height 41
select select "70702"
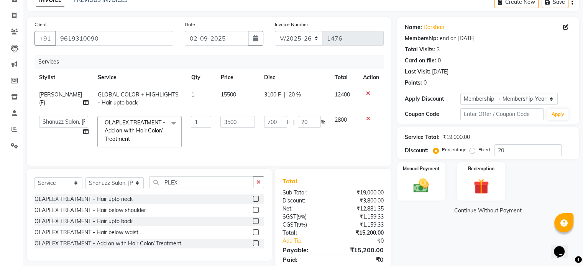
scroll to position [73, 0]
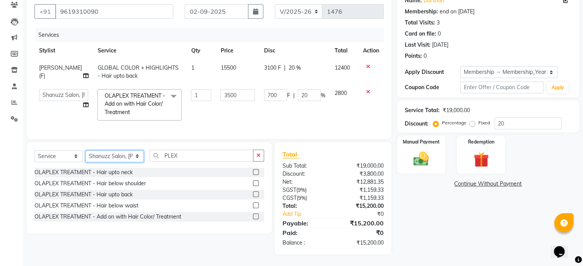
click at [115, 156] on select "Select Stylist [PERSON_NAME] AFZAN [PERSON_NAME] [PERSON_NAME] [PERSON_NAME] De…" at bounding box center [114, 157] width 58 height 12
select select "84401"
click at [85, 151] on select "Select Stylist [PERSON_NAME] AFZAN [PERSON_NAME] [PERSON_NAME] [PERSON_NAME] De…" at bounding box center [114, 157] width 58 height 12
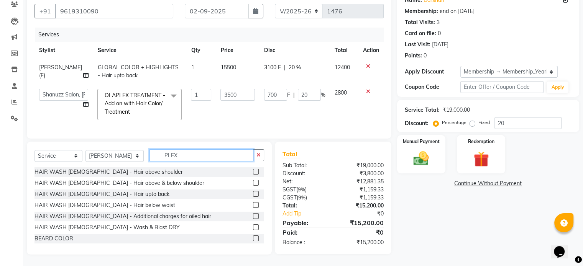
click at [175, 154] on input "PLEX" at bounding box center [201, 155] width 104 height 12
type input "P"
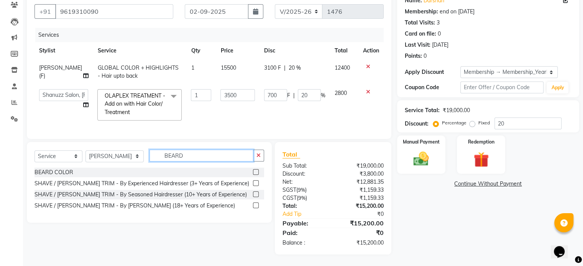
type input "BEARD"
click at [258, 182] on label at bounding box center [256, 183] width 6 height 6
click at [258, 182] on input "checkbox" at bounding box center [255, 183] width 5 height 5
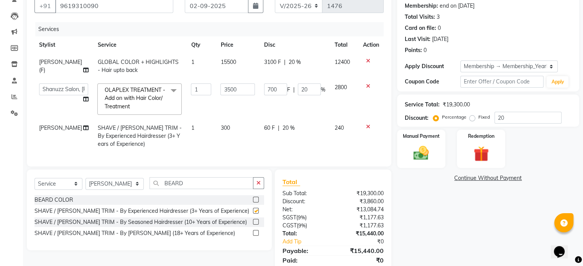
checkbox input "false"
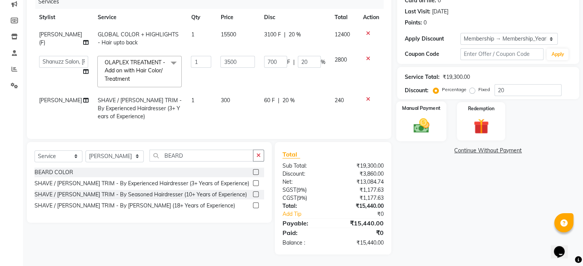
click at [421, 117] on img at bounding box center [421, 126] width 26 height 18
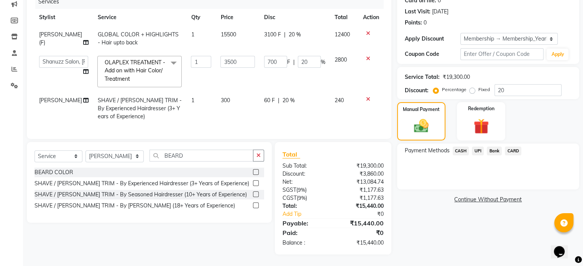
click at [511, 147] on span "CARD" at bounding box center [513, 151] width 16 height 9
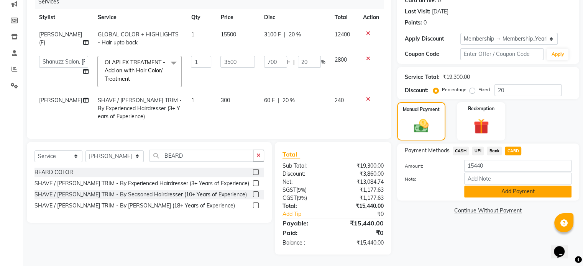
click at [495, 187] on button "Add Payment" at bounding box center [517, 192] width 107 height 12
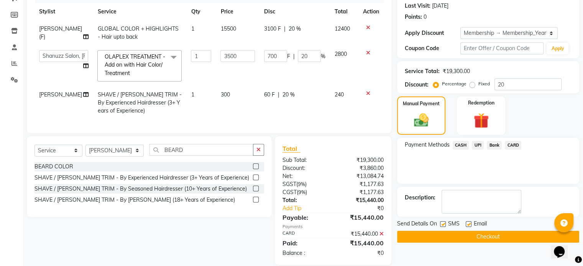
scroll to position [122, 0]
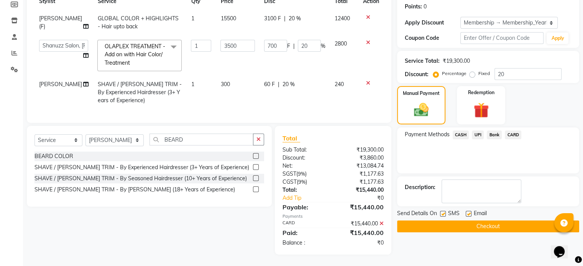
click at [443, 211] on label at bounding box center [443, 214] width 6 height 6
click at [443, 212] on input "checkbox" at bounding box center [442, 214] width 5 height 5
checkbox input "false"
click at [478, 221] on button "Checkout" at bounding box center [488, 227] width 182 height 12
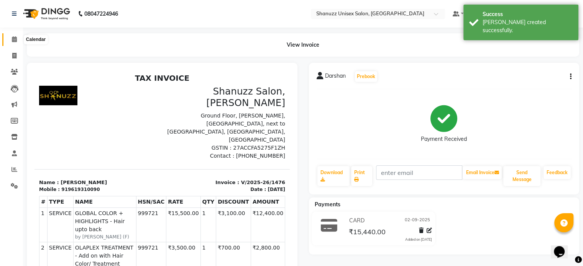
click at [15, 38] on icon at bounding box center [14, 39] width 5 height 6
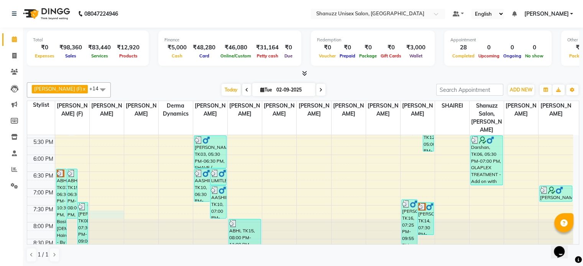
click at [104, 206] on div "9:00 AM 9:30 AM 10:00 AM 10:30 AM 11:00 AM 11:30 AM 12:00 PM 12:30 PM 1:00 PM 1…" at bounding box center [300, 54] width 546 height 404
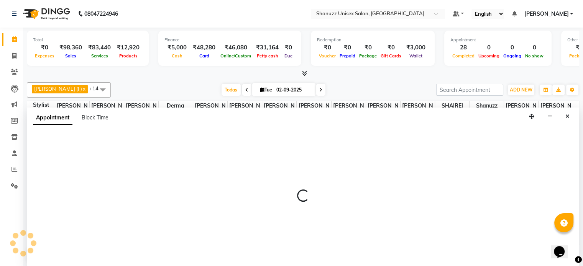
select select "59235"
select select "tentative"
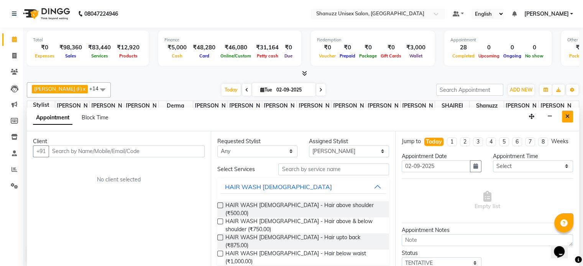
click at [567, 117] on icon "Close" at bounding box center [567, 116] width 4 height 5
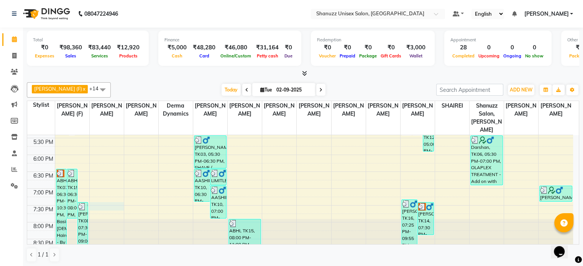
click at [110, 199] on div "9:00 AM 9:30 AM 10:00 AM 10:30 AM 11:00 AM 11:30 AM 12:00 PM 12:30 PM 1:00 PM 1…" at bounding box center [300, 54] width 546 height 404
select select "59235"
select select "tentative"
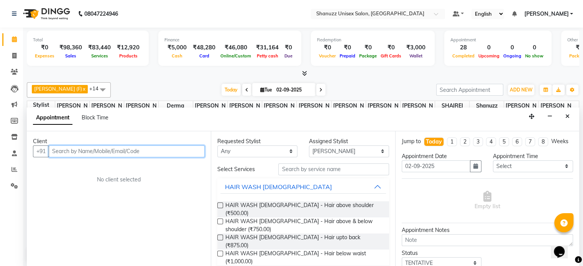
click at [106, 152] on input "text" at bounding box center [127, 152] width 156 height 12
type input "9819611569"
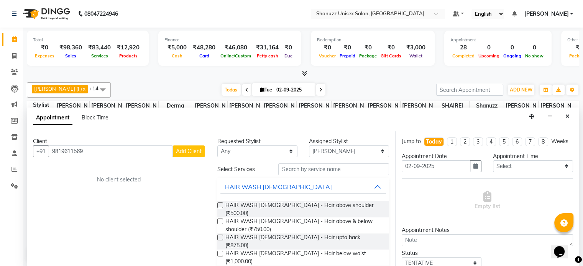
click at [182, 153] on span "Add Client" at bounding box center [189, 151] width 26 height 7
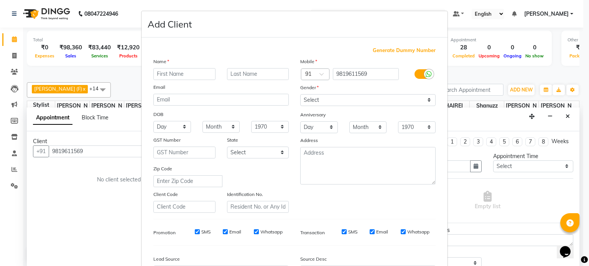
click at [174, 73] on input "text" at bounding box center [184, 74] width 62 height 12
type input "FAIZ"
click at [326, 107] on div "Mobile Country Code × 91 9819611569 Gender Select Male Female Other Prefer Not …" at bounding box center [367, 135] width 147 height 156
click at [326, 105] on select "Select Male Female Other Prefer Not To Say" at bounding box center [367, 100] width 135 height 12
select select "male"
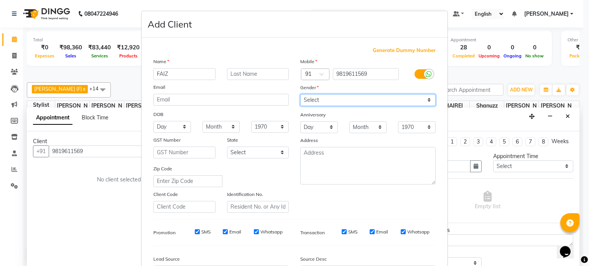
click at [300, 95] on select "Select Male Female Other Prefer Not To Say" at bounding box center [367, 100] width 135 height 12
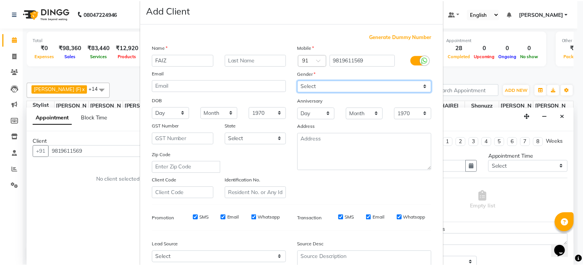
scroll to position [91, 0]
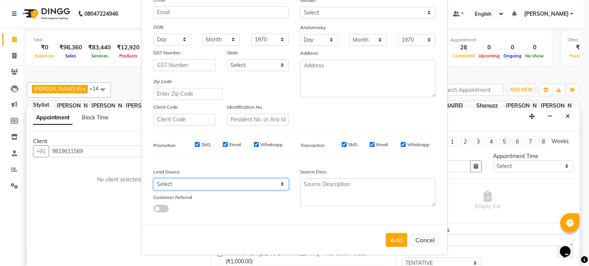
click at [240, 183] on select "Select Walk-in Referral Internet Friend Word of Mouth Advertisement Facebook Ju…" at bounding box center [220, 185] width 135 height 12
click at [153, 179] on select "Select Walk-in Referral Internet Friend Word of Mouth Advertisement Facebook Ju…" at bounding box center [220, 185] width 135 height 12
click at [233, 182] on select "Select Walk-in Referral Internet Friend Word of Mouth Advertisement Facebook Ju…" at bounding box center [220, 185] width 135 height 12
select select "49172"
click at [153, 179] on select "Select Walk-in Referral Internet Friend Word of Mouth Advertisement Facebook Ju…" at bounding box center [220, 185] width 135 height 12
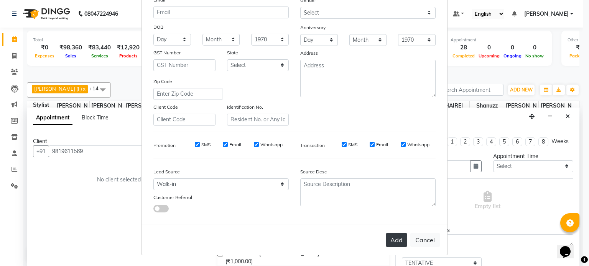
click at [399, 246] on button "Add" at bounding box center [395, 240] width 21 height 14
select select
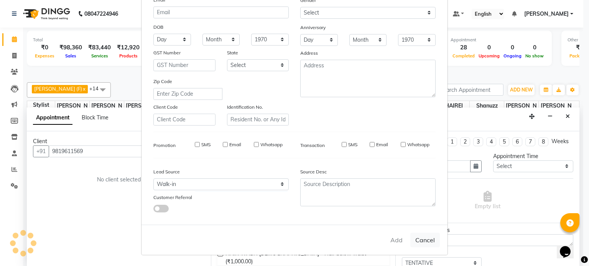
select select
checkbox input "false"
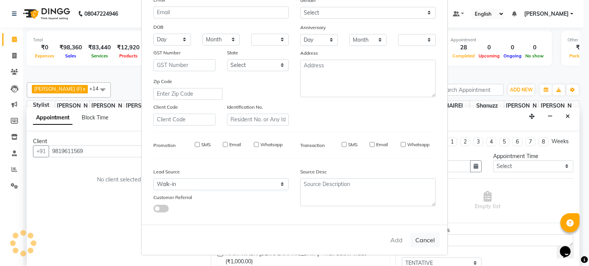
checkbox input "false"
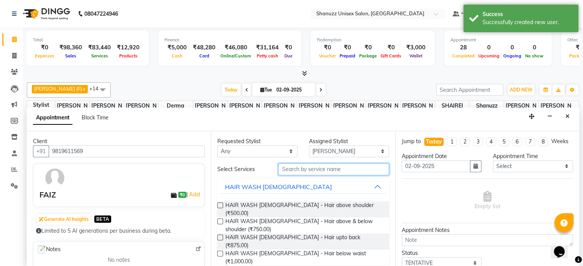
click at [344, 164] on input "text" at bounding box center [333, 170] width 110 height 12
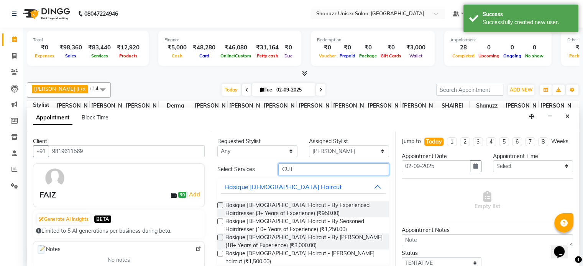
type input "CUT"
click at [221, 219] on label at bounding box center [220, 222] width 6 height 6
click at [221, 220] on input "checkbox" at bounding box center [219, 222] width 5 height 5
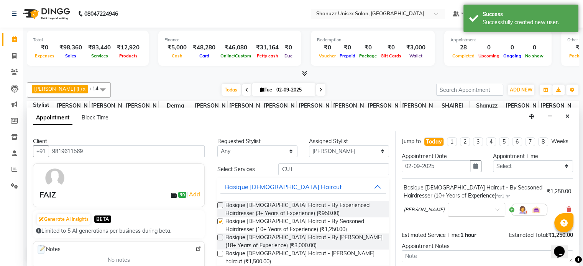
checkbox input "false"
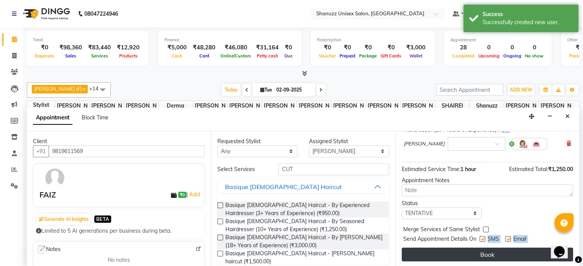
drag, startPoint x: 482, startPoint y: 245, endPoint x: 486, endPoint y: 258, distance: 13.2
click at [486, 258] on div "Jump to Today 1 2 3 4 5 6 7 8 Weeks Appointment Date 02-09-2025 Appointment Tim…" at bounding box center [487, 199] width 184 height 136
click at [486, 258] on button "Book" at bounding box center [487, 255] width 171 height 14
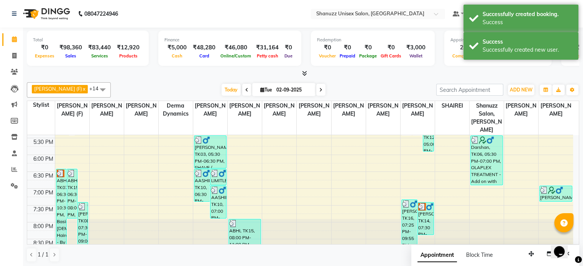
scroll to position [0, 0]
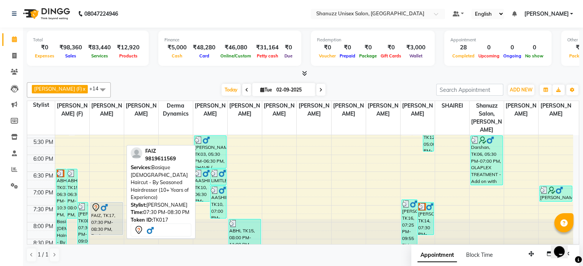
click at [115, 211] on div "FAIZ, TK17, 07:30 PM-08:30 PM, Basique [DEMOGRAPHIC_DATA] Haircut - By Seasoned…" at bounding box center [107, 219] width 32 height 32
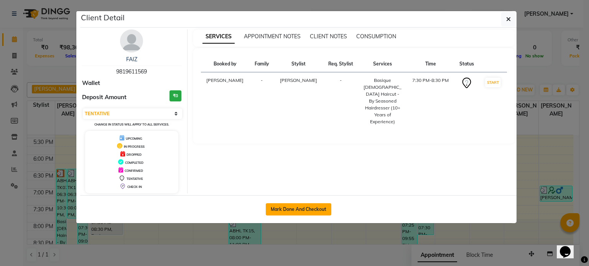
click at [309, 210] on button "Mark Done And Checkout" at bounding box center [299, 209] width 66 height 12
select select "3"
select select "7102"
select select "service"
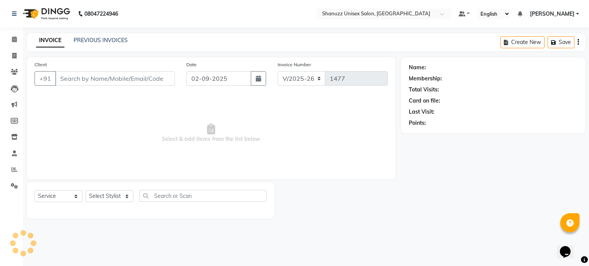
type input "9819611569"
select select "59235"
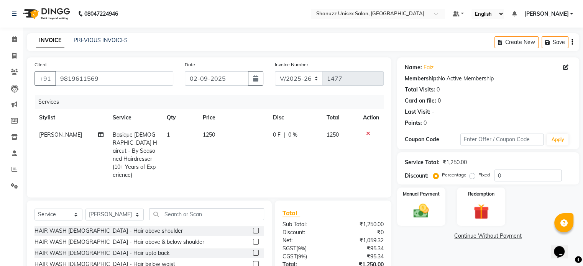
scroll to position [57, 0]
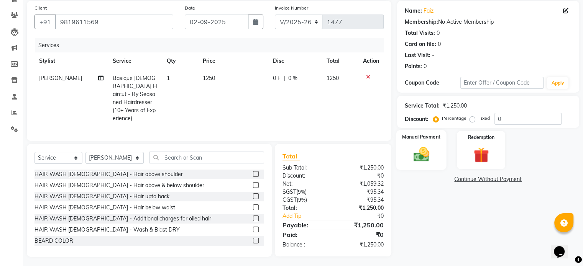
click at [430, 153] on img at bounding box center [421, 155] width 26 height 18
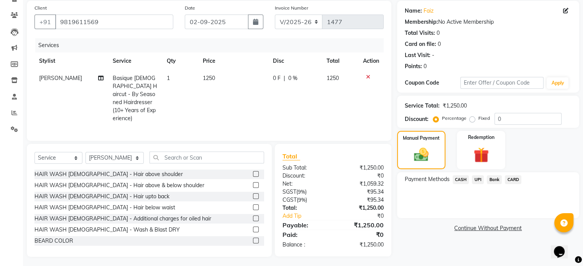
click at [511, 180] on span "CARD" at bounding box center [513, 180] width 16 height 9
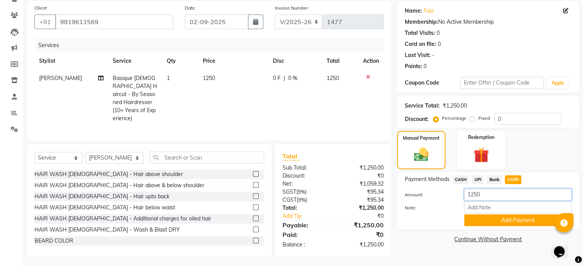
click at [488, 196] on input "1250" at bounding box center [517, 195] width 107 height 12
type input "1450"
click at [514, 221] on button "Add Payment" at bounding box center [517, 221] width 107 height 12
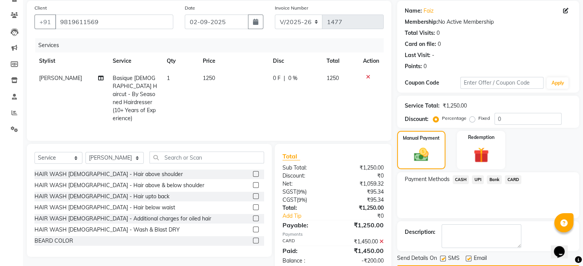
scroll to position [79, 0]
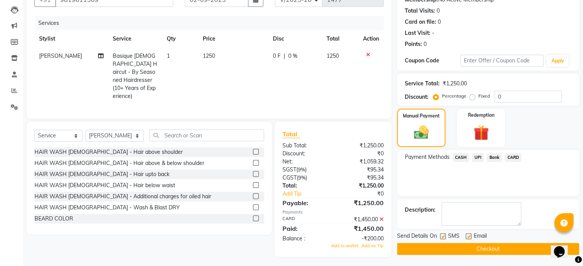
click at [374, 246] on span "Add as Tip" at bounding box center [372, 245] width 22 height 5
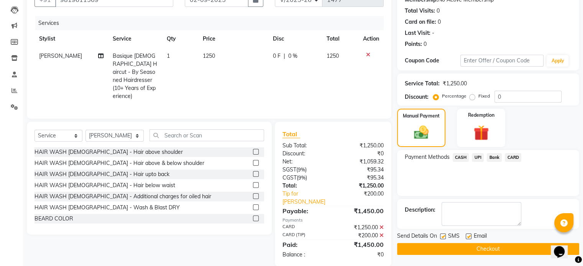
scroll to position [89, 0]
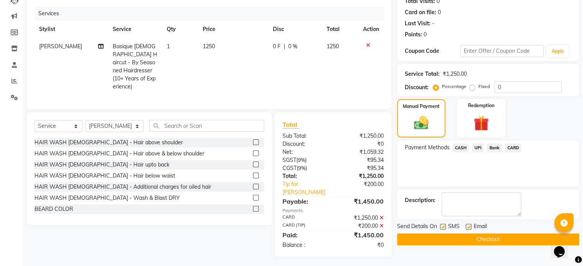
click at [441, 225] on label at bounding box center [443, 227] width 6 height 6
click at [441, 225] on input "checkbox" at bounding box center [442, 227] width 5 height 5
checkbox input "false"
click at [468, 225] on label at bounding box center [469, 227] width 6 height 6
click at [468, 225] on input "checkbox" at bounding box center [468, 227] width 5 height 5
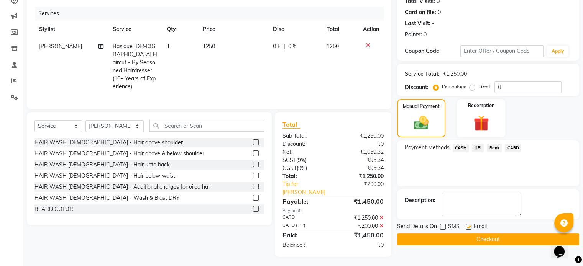
checkbox input "false"
click at [471, 238] on button "Checkout" at bounding box center [488, 240] width 182 height 12
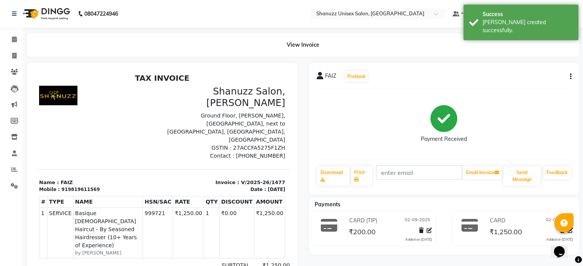
click at [13, 33] on li "Calendar" at bounding box center [11, 39] width 23 height 16
click at [15, 38] on icon at bounding box center [14, 39] width 5 height 6
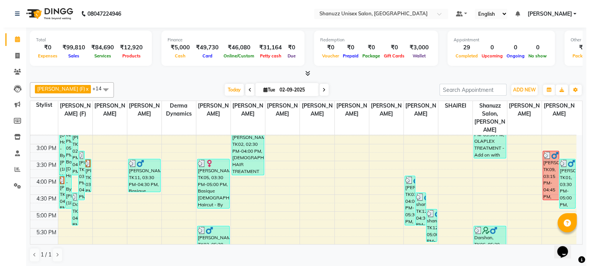
scroll to position [173, 0]
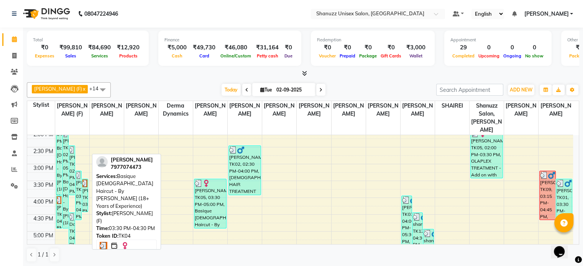
click at [86, 180] on img at bounding box center [84, 184] width 5 height 8
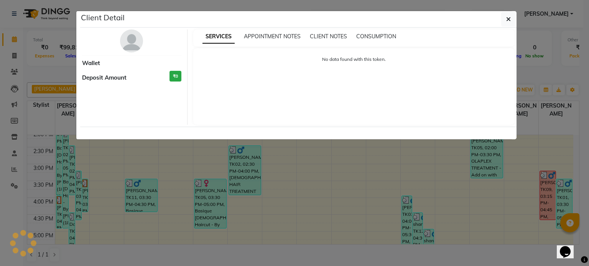
select select "3"
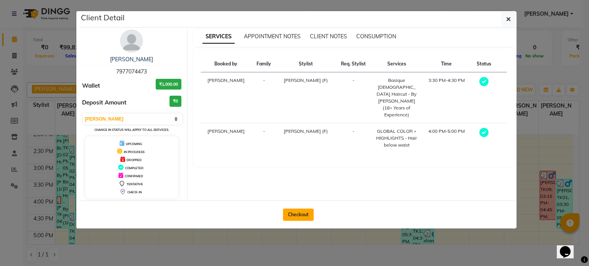
click at [305, 212] on button "Checkout" at bounding box center [298, 215] width 31 height 12
select select "service"
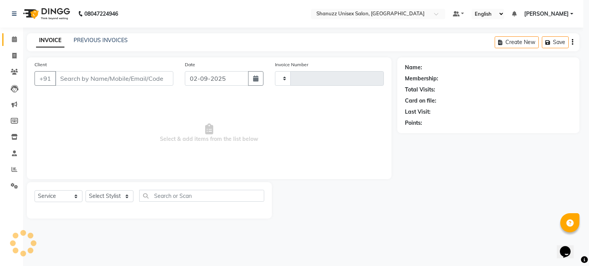
type input "1478"
select select "7102"
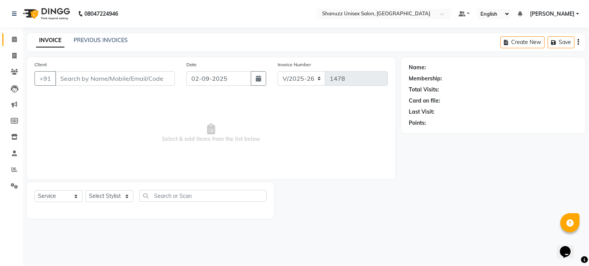
type input "7977074473"
select select "59304"
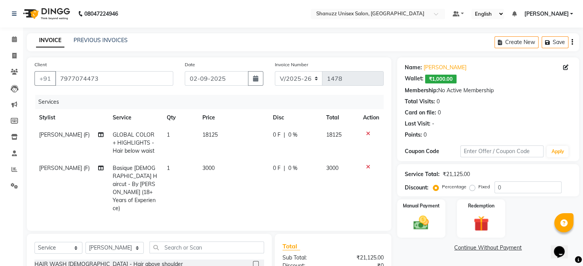
click at [366, 135] on icon at bounding box center [368, 133] width 4 height 5
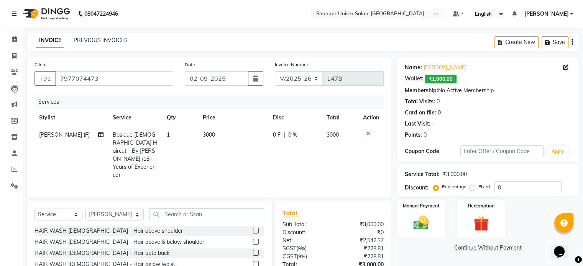
click at [273, 135] on span "0 F" at bounding box center [277, 135] width 8 height 8
select select "59304"
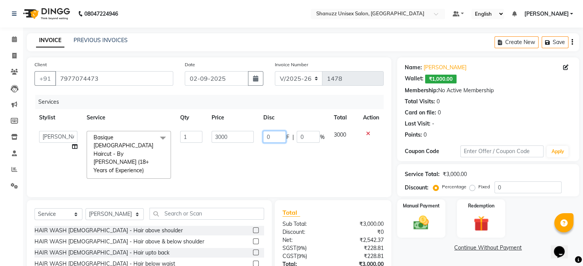
click at [273, 133] on input "0" at bounding box center [274, 137] width 23 height 12
type input "2000"
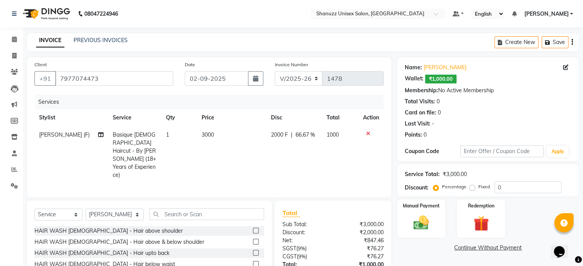
click at [282, 149] on td "2000 F | 66.67 %" at bounding box center [294, 154] width 56 height 57
select select "59304"
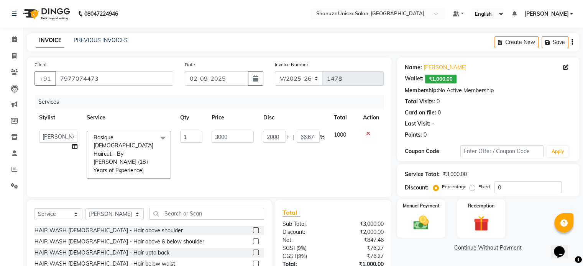
scroll to position [48, 0]
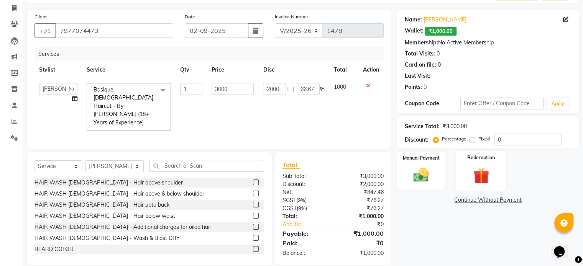
click at [485, 176] on img at bounding box center [481, 176] width 26 height 20
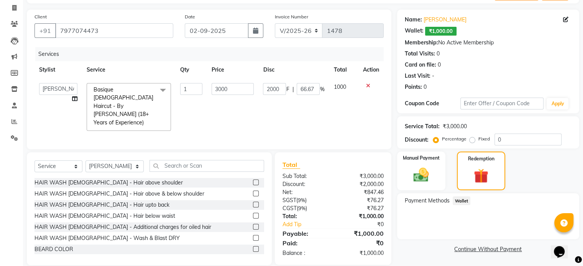
click at [462, 199] on span "Wallet" at bounding box center [462, 201] width 18 height 9
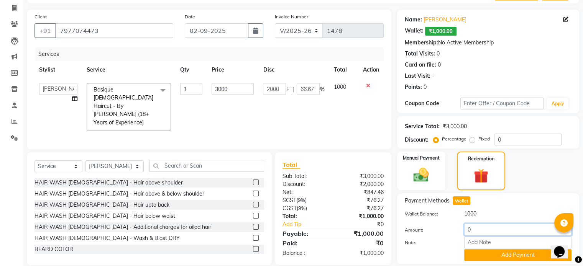
click at [478, 233] on input "0" at bounding box center [517, 230] width 107 height 12
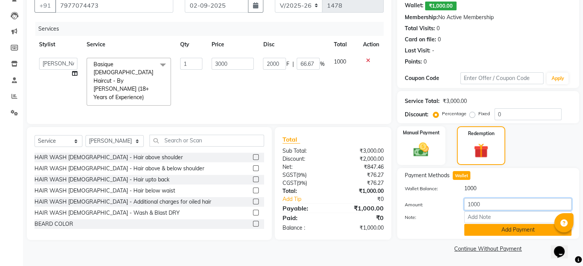
type input "1000"
click at [500, 230] on button "Add Payment" at bounding box center [517, 230] width 107 height 12
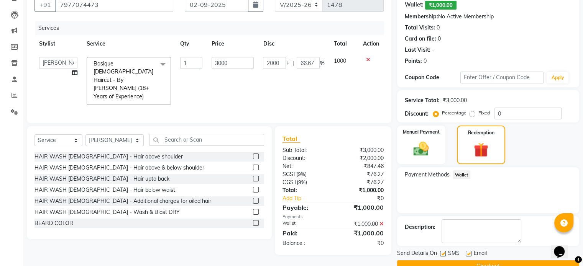
scroll to position [91, 0]
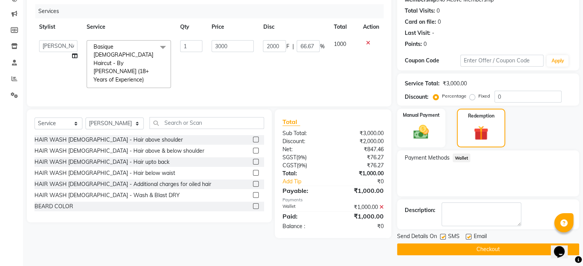
click at [443, 236] on label at bounding box center [443, 237] width 6 height 6
click at [443, 236] on input "checkbox" at bounding box center [442, 237] width 5 height 5
checkbox input "false"
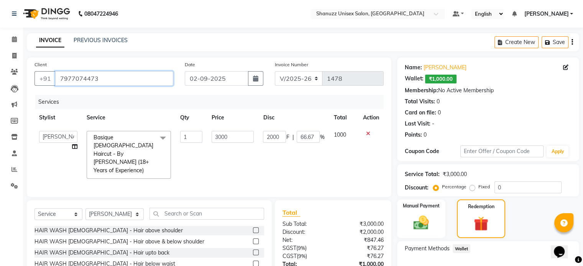
click at [84, 78] on input "7977074473" at bounding box center [114, 78] width 118 height 15
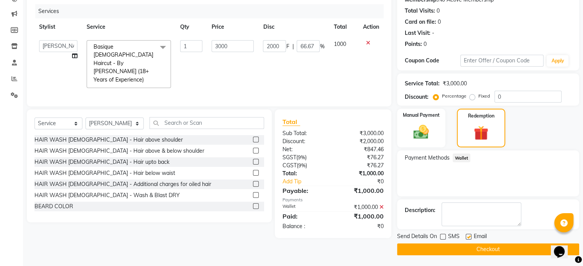
click at [471, 248] on button "Checkout" at bounding box center [488, 250] width 182 height 12
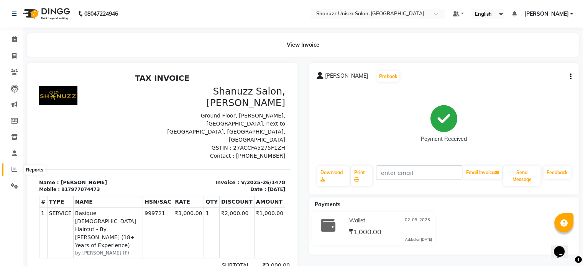
click at [11, 167] on icon at bounding box center [14, 170] width 6 height 6
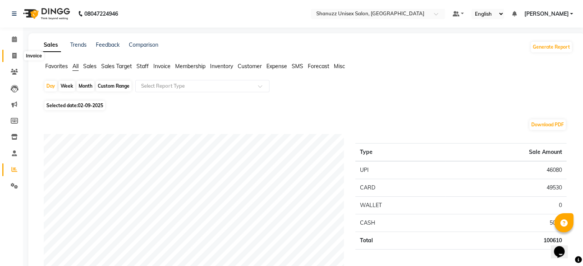
click at [13, 56] on icon at bounding box center [14, 56] width 4 height 6
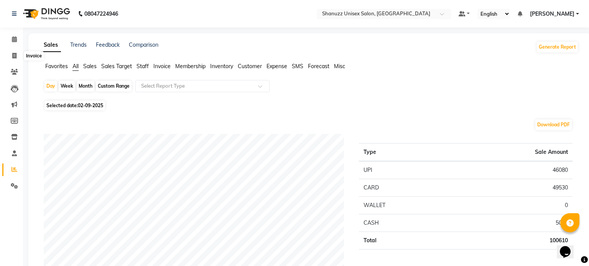
select select "7102"
select select "service"
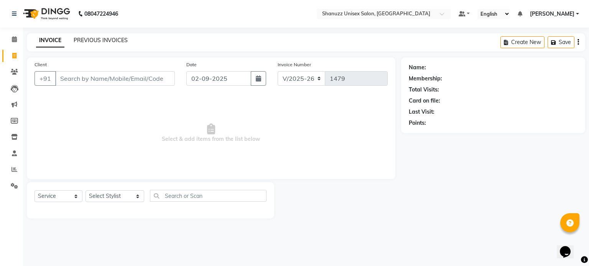
click at [85, 39] on link "PREVIOUS INVOICES" at bounding box center [101, 40] width 54 height 7
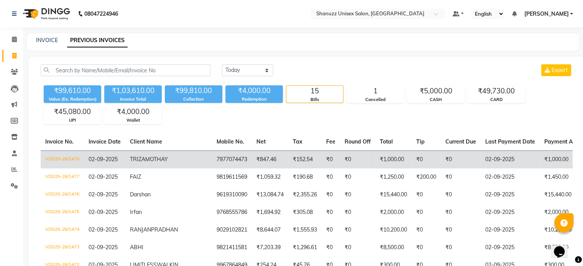
click at [151, 157] on td "TRIZA MOTHAY" at bounding box center [168, 160] width 87 height 18
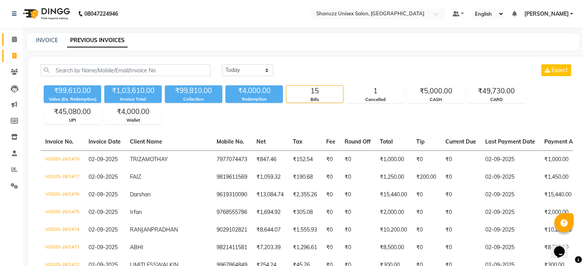
click at [13, 38] on icon at bounding box center [14, 39] width 5 height 6
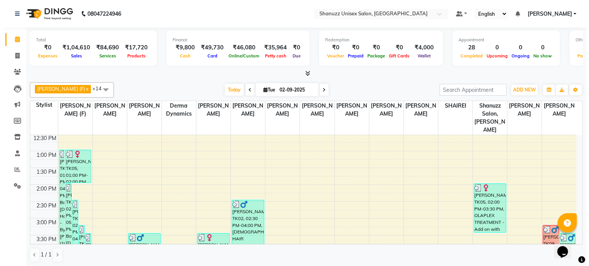
scroll to position [118, 0]
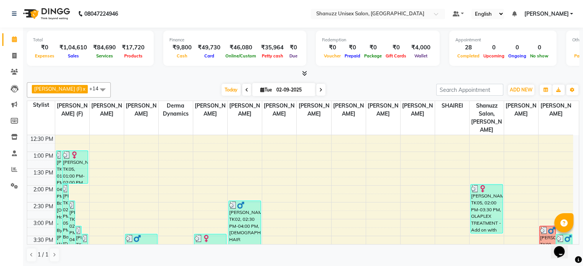
click at [556, 10] on span "[PERSON_NAME]" at bounding box center [546, 14] width 44 height 8
click at [534, 60] on div "Version:3.17.0" at bounding box center [534, 64] width 70 height 11
click at [548, 14] on span "[PERSON_NAME]" at bounding box center [546, 14] width 44 height 8
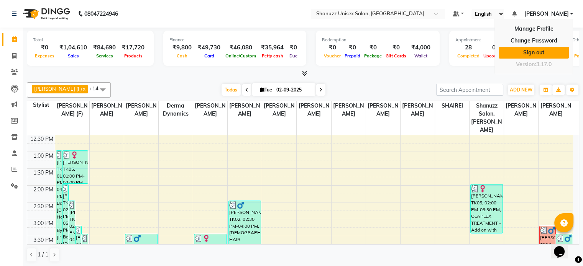
click at [530, 48] on link "Sign out" at bounding box center [534, 53] width 70 height 12
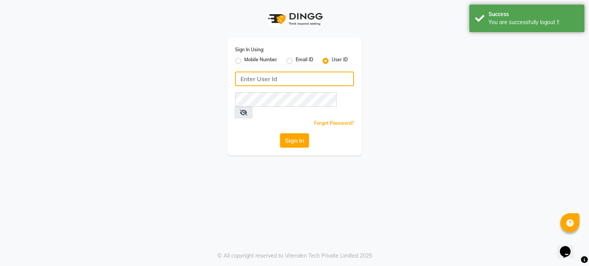
type input "shanuzz"
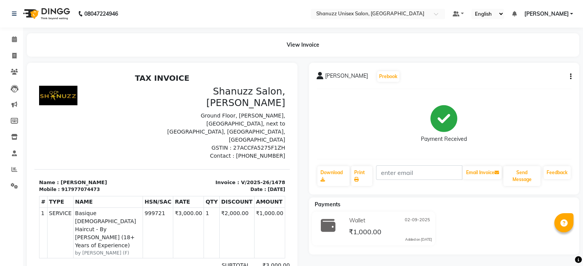
click at [571, 77] on icon "button" at bounding box center [571, 77] width 2 height 0
click at [74, 186] on div "917977074473" at bounding box center [80, 189] width 38 height 7
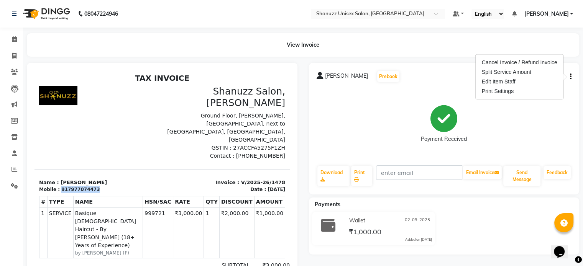
click at [74, 186] on div "917977074473" at bounding box center [80, 189] width 38 height 7
copy div "917977074473"
click at [13, 51] on link "Invoice" at bounding box center [11, 56] width 18 height 13
select select "service"
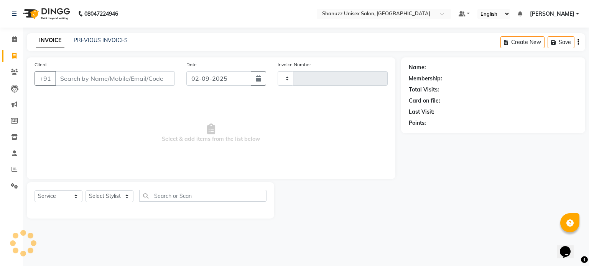
type input "1479"
select select "7102"
click at [76, 37] on link "PREVIOUS INVOICES" at bounding box center [101, 40] width 54 height 7
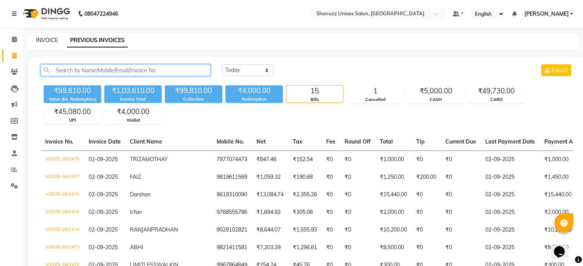
drag, startPoint x: 80, startPoint y: 69, endPoint x: 45, endPoint y: 40, distance: 45.2
click at [45, 40] on main "INVOICE PREVIOUS INVOICES [DATE] [DATE] Custom Range Export ₹99,610.00 Value (E…" at bounding box center [303, 257] width 560 height 449
click at [45, 40] on link "INVOICE" at bounding box center [47, 40] width 22 height 7
select select "service"
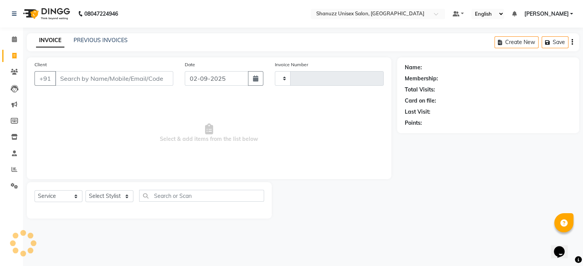
type input "1479"
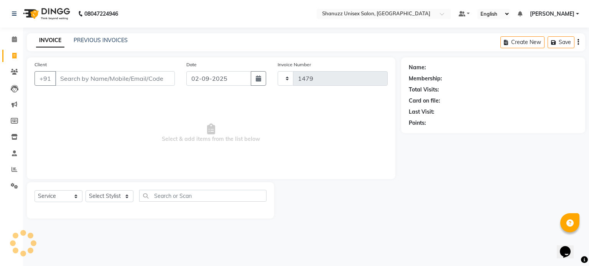
select select "7102"
click at [71, 72] on input "Client" at bounding box center [115, 78] width 120 height 15
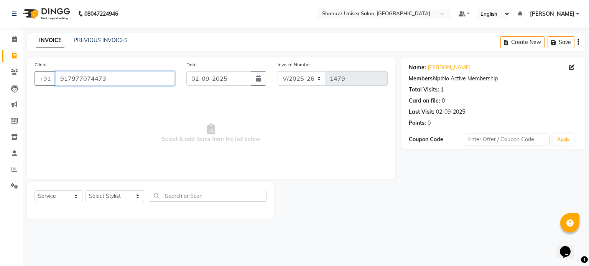
click at [66, 79] on input "917977074473" at bounding box center [115, 78] width 120 height 15
type input "7977074473"
drag, startPoint x: 72, startPoint y: 195, endPoint x: 60, endPoint y: 136, distance: 60.6
click at [60, 136] on div "Client [PHONE_NUMBER] Date [DATE] Invoice Number V/2025 V/[PHONE_NUMBER] Select…" at bounding box center [211, 137] width 380 height 161
select select "product"
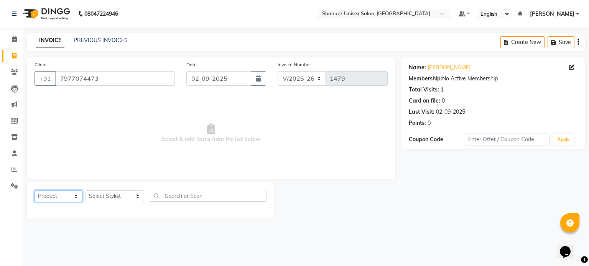
click at [34, 191] on select "Select Service Product Membership Package Voucher Prepaid Gift Card" at bounding box center [58, 196] width 48 height 12
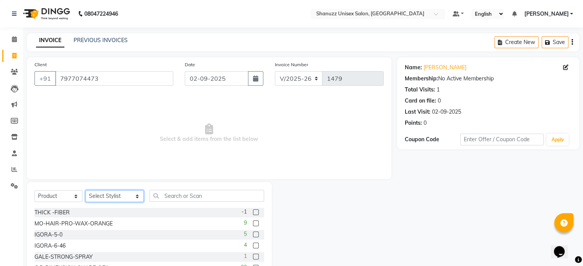
click at [105, 198] on select "Select Stylist [PERSON_NAME] AFZAN [PERSON_NAME] [PERSON_NAME] [PERSON_NAME] De…" at bounding box center [114, 196] width 58 height 12
select select "70702"
click at [85, 191] on select "Select Stylist [PERSON_NAME] AFZAN [PERSON_NAME] [PERSON_NAME] [PERSON_NAME] De…" at bounding box center [114, 196] width 58 height 12
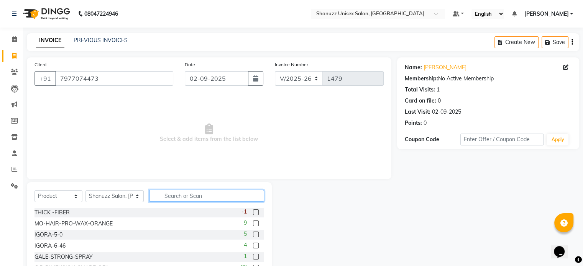
click at [159, 196] on input "text" at bounding box center [206, 196] width 115 height 12
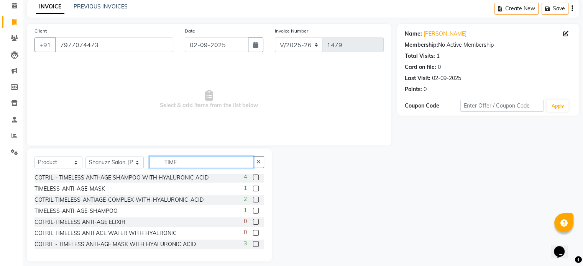
scroll to position [41, 0]
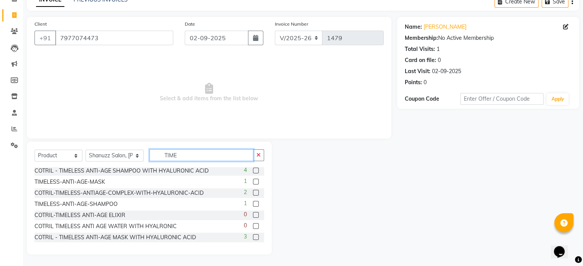
type input "TIME"
click at [253, 171] on label at bounding box center [256, 171] width 6 height 6
click at [253, 171] on input "checkbox" at bounding box center [255, 171] width 5 height 5
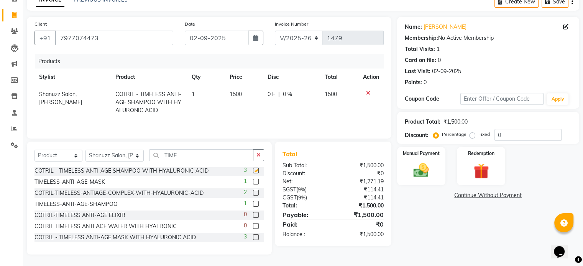
checkbox input "false"
click at [253, 238] on label at bounding box center [256, 238] width 6 height 6
click at [253, 238] on input "checkbox" at bounding box center [255, 237] width 5 height 5
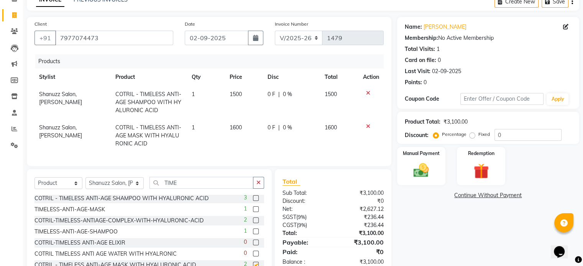
checkbox input "false"
click at [235, 94] on span "1500" at bounding box center [236, 94] width 12 height 7
select select "70702"
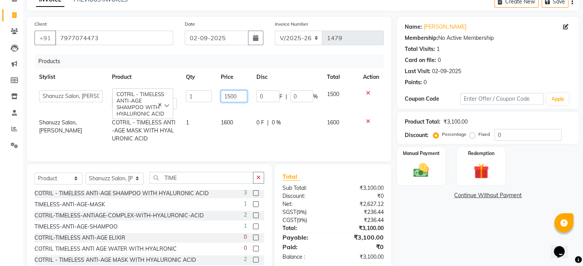
click at [230, 94] on input "1500" at bounding box center [234, 96] width 26 height 12
type input "1600"
click at [235, 105] on td "1600" at bounding box center [234, 100] width 36 height 28
select select "70702"
click at [168, 184] on input "TIME" at bounding box center [201, 178] width 104 height 12
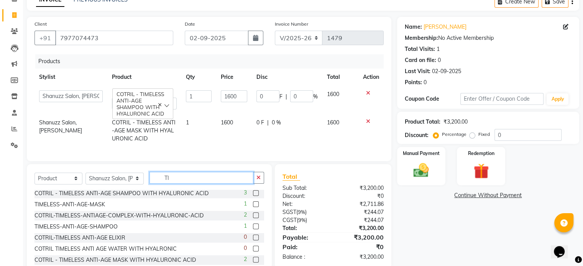
type input "T"
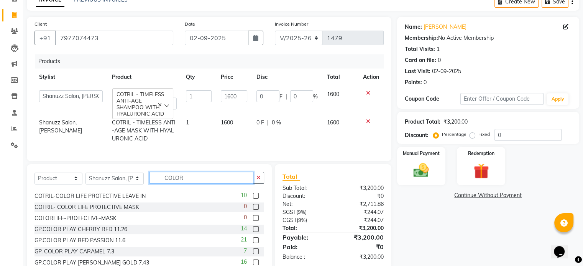
scroll to position [76, 0]
type input "COLOR"
click at [253, 199] on label at bounding box center [256, 197] width 6 height 6
click at [253, 199] on input "checkbox" at bounding box center [255, 196] width 5 height 5
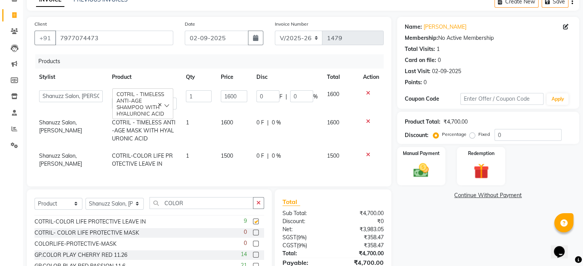
checkbox input "false"
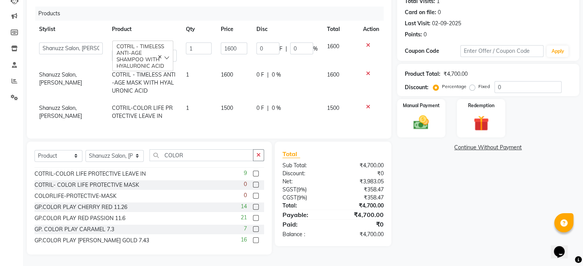
scroll to position [91, 0]
click at [225, 105] on span "1500" at bounding box center [227, 108] width 12 height 7
select select "70702"
click at [229, 108] on input "1500" at bounding box center [234, 110] width 26 height 12
type input "1600"
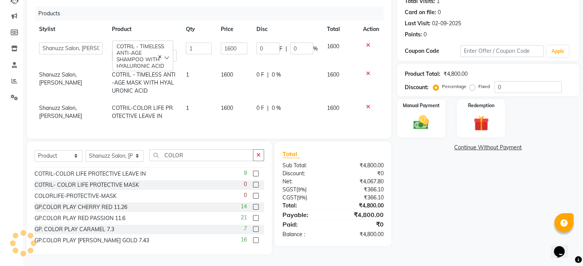
click at [262, 82] on td "0 F | 0 %" at bounding box center [287, 82] width 71 height 33
select select "70702"
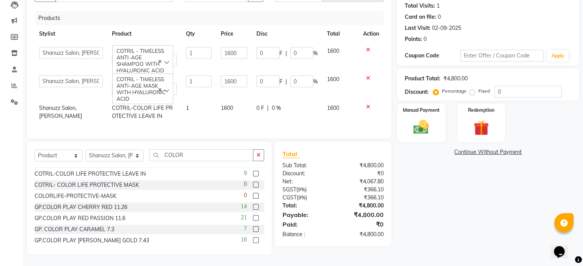
scroll to position [0, 0]
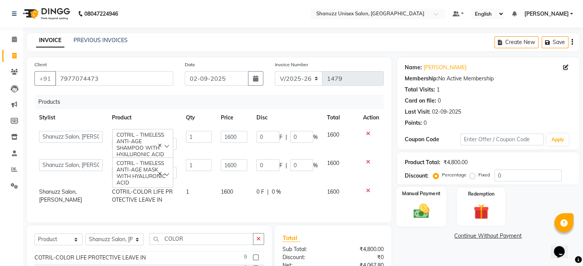
click at [399, 201] on div "Manual Payment" at bounding box center [421, 206] width 50 height 39
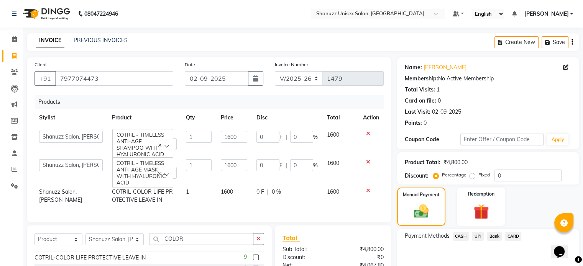
click at [460, 238] on span "CASH" at bounding box center [461, 236] width 16 height 9
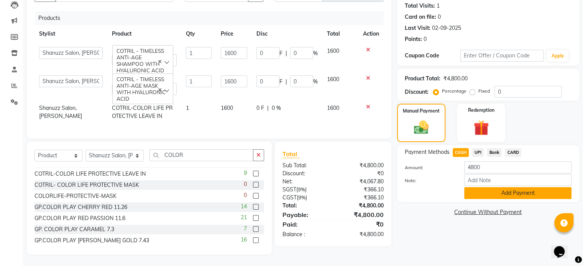
click at [503, 187] on button "Add Payment" at bounding box center [517, 193] width 107 height 12
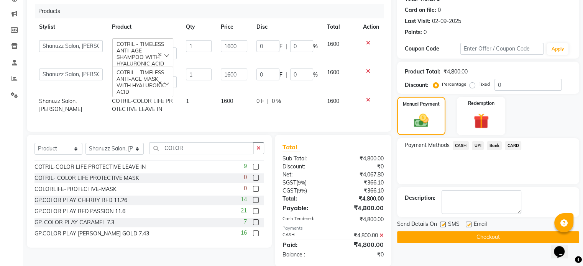
scroll to position [110, 0]
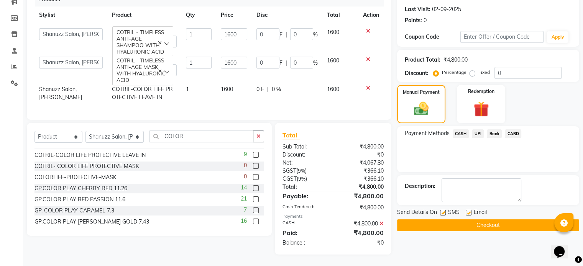
drag, startPoint x: 443, startPoint y: 205, endPoint x: 438, endPoint y: 207, distance: 4.6
click at [438, 208] on div "Send Details On SMS Email" at bounding box center [488, 213] width 182 height 10
click at [441, 210] on label at bounding box center [443, 213] width 6 height 6
click at [441, 211] on input "checkbox" at bounding box center [442, 213] width 5 height 5
checkbox input "false"
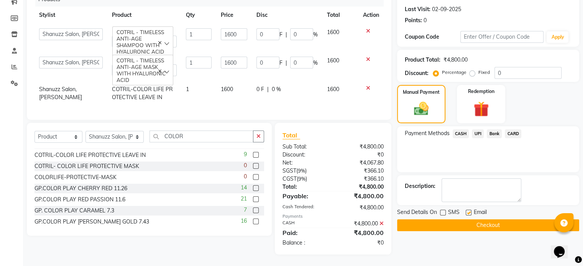
click at [451, 220] on button "Checkout" at bounding box center [488, 226] width 182 height 12
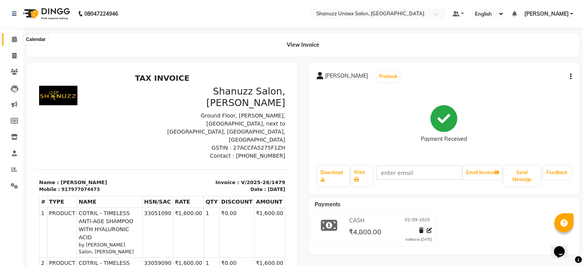
click at [15, 41] on icon at bounding box center [14, 39] width 5 height 6
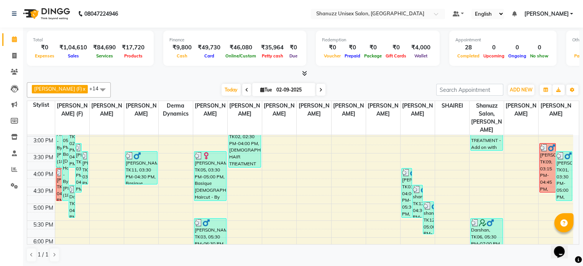
scroll to position [200, 0]
click at [15, 169] on icon at bounding box center [14, 170] width 6 height 6
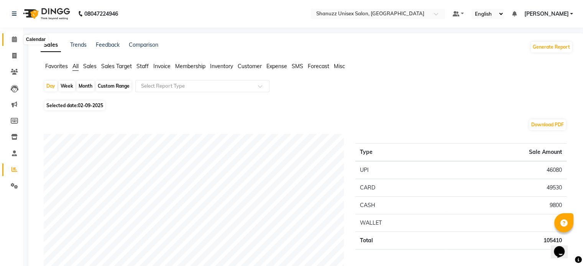
click at [11, 36] on span at bounding box center [14, 39] width 13 height 9
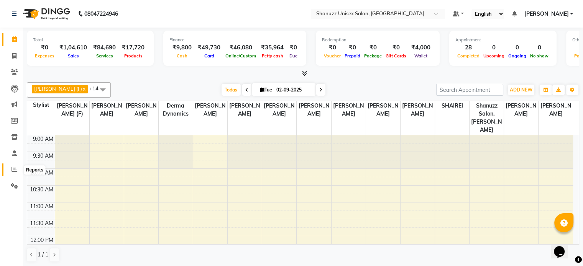
click at [15, 168] on icon at bounding box center [14, 170] width 6 height 6
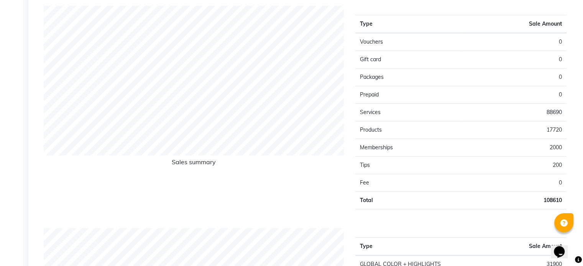
scroll to position [536, 0]
click at [333, 166] on h6 "Sales summary" at bounding box center [194, 163] width 300 height 10
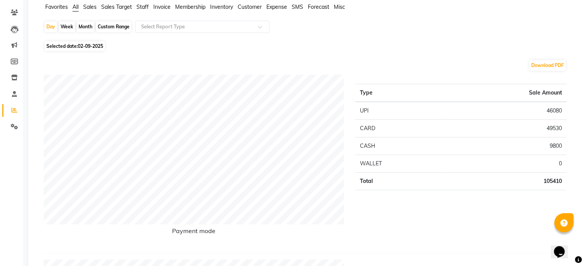
scroll to position [0, 0]
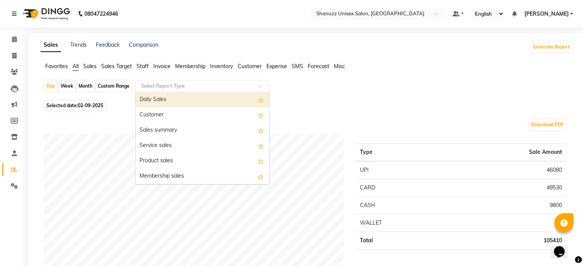
click at [163, 88] on input "text" at bounding box center [194, 86] width 110 height 8
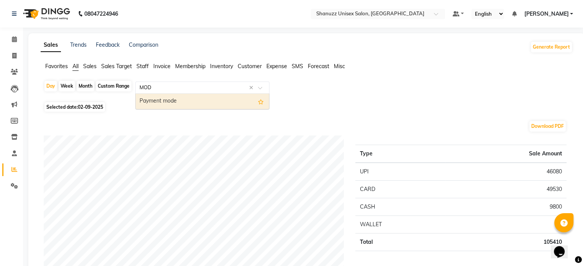
type input "MODE"
click at [152, 100] on div "Payment mode" at bounding box center [202, 101] width 133 height 15
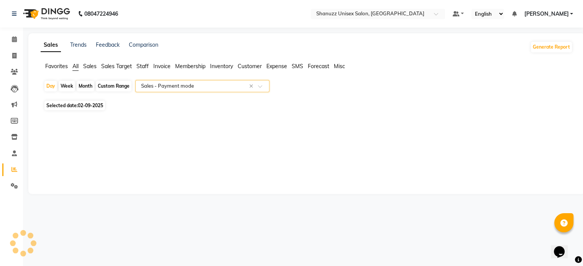
select select "full_report"
select select "pdf"
click at [13, 52] on span at bounding box center [14, 56] width 13 height 9
select select "service"
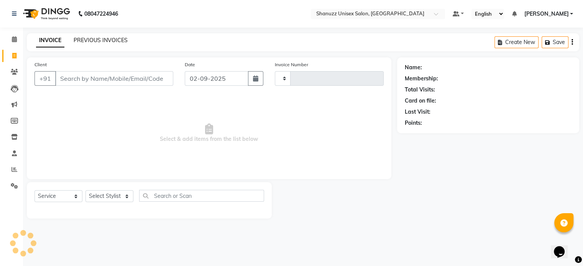
type input "1480"
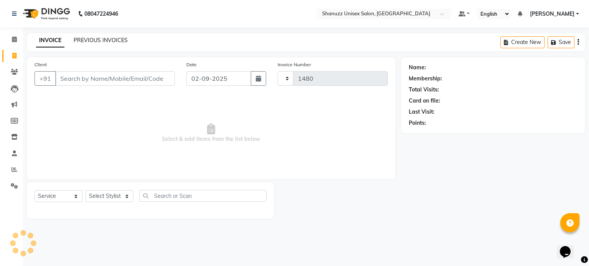
select select "7102"
click at [83, 41] on link "PREVIOUS INVOICES" at bounding box center [101, 40] width 54 height 7
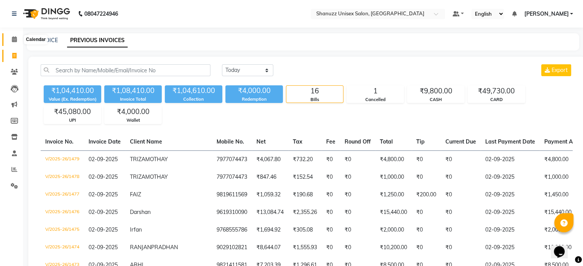
click at [14, 41] on icon at bounding box center [14, 39] width 5 height 6
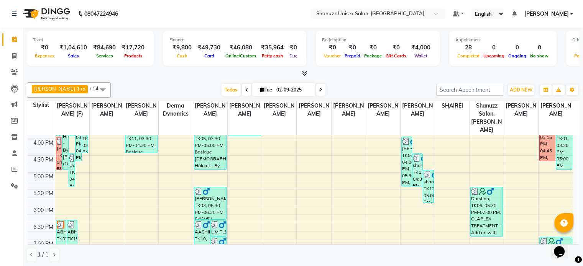
scroll to position [284, 0]
